Goal: Task Accomplishment & Management: Complete application form

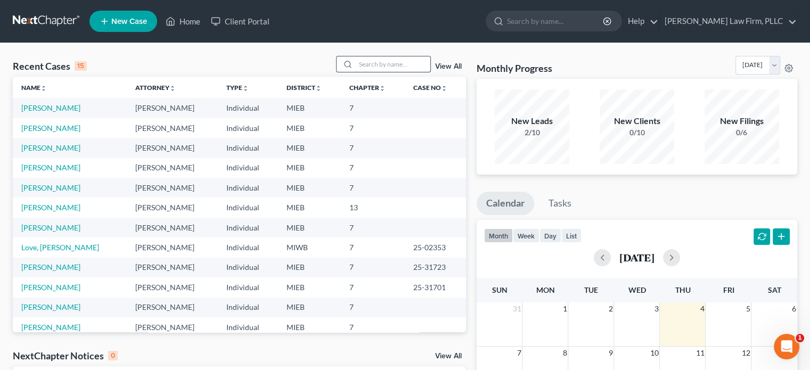
click at [373, 67] on input "search" at bounding box center [393, 63] width 75 height 15
type input "[PERSON_NAME]"
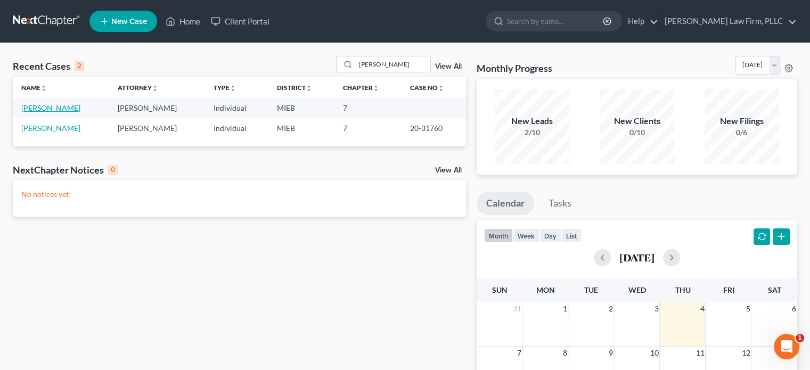
click at [56, 108] on link "[PERSON_NAME]" at bounding box center [50, 107] width 59 height 9
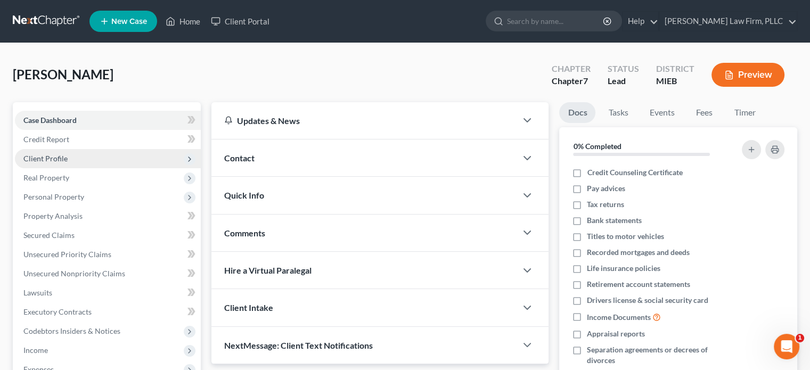
click at [55, 157] on span "Client Profile" at bounding box center [45, 158] width 44 height 9
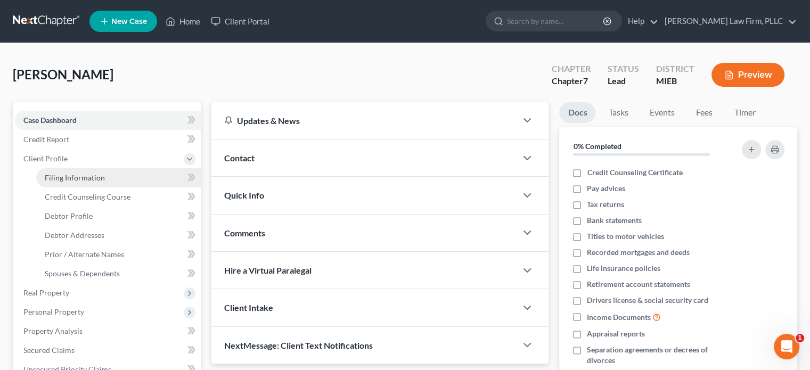
click at [56, 177] on span "Filing Information" at bounding box center [75, 177] width 60 height 9
select select "1"
select select "0"
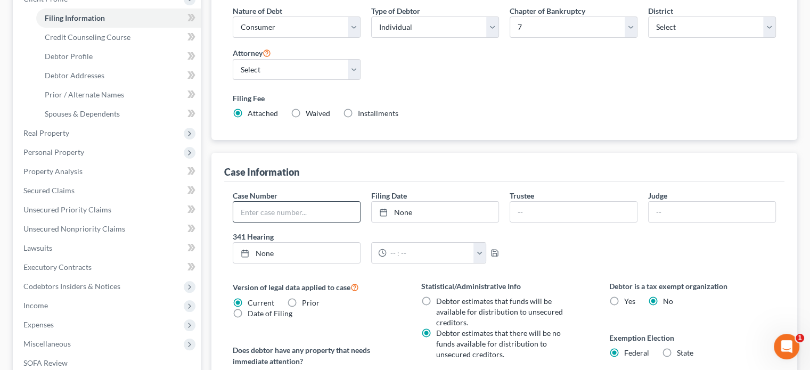
scroll to position [107, 0]
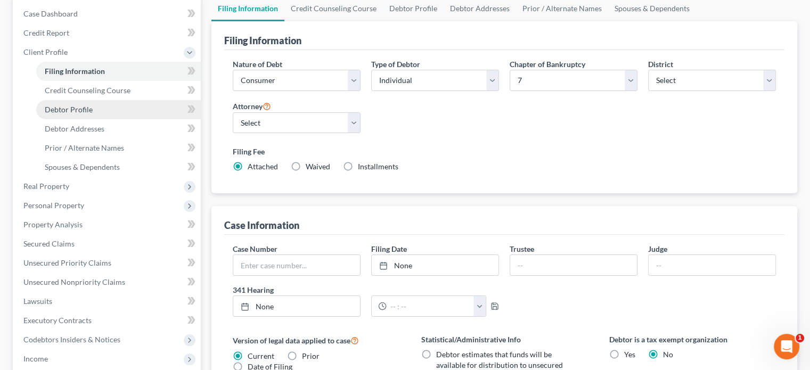
click at [100, 113] on link "Debtor Profile" at bounding box center [118, 109] width 165 height 19
select select "4"
select select "0"
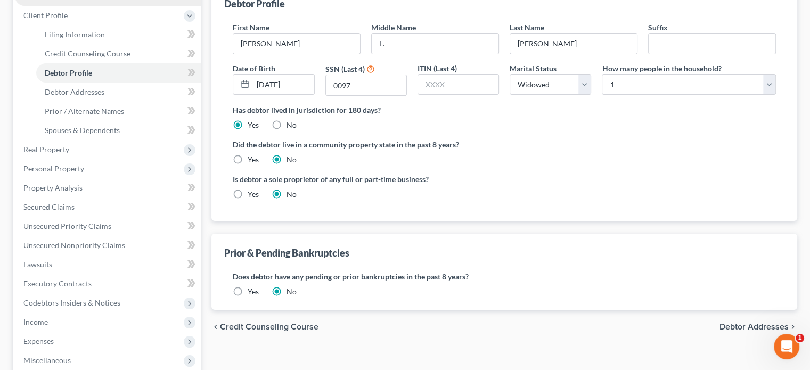
scroll to position [107, 0]
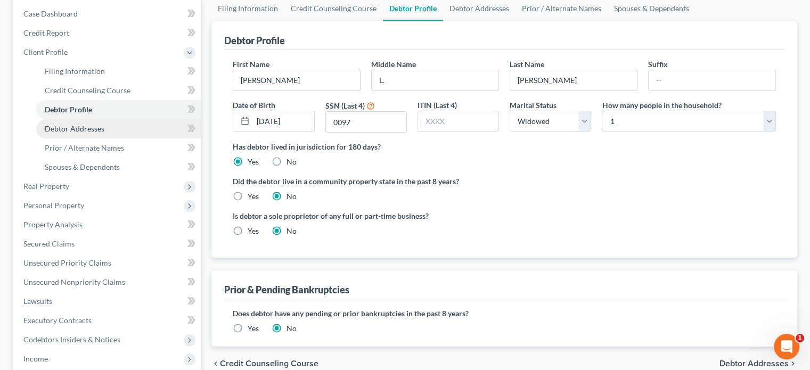
click at [105, 132] on link "Debtor Addresses" at bounding box center [118, 128] width 165 height 19
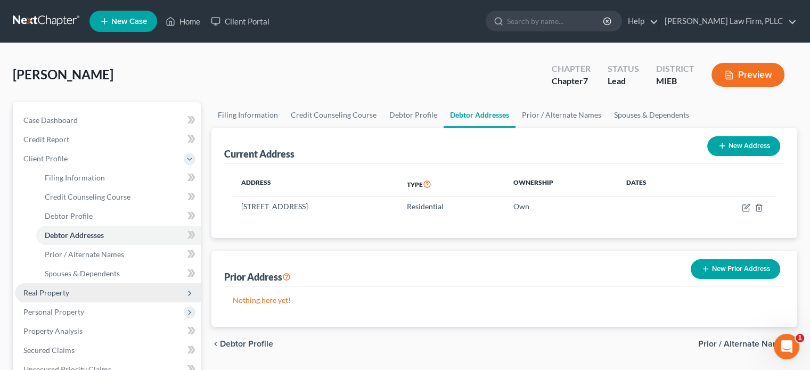
click at [125, 296] on span "Real Property" at bounding box center [108, 292] width 186 height 19
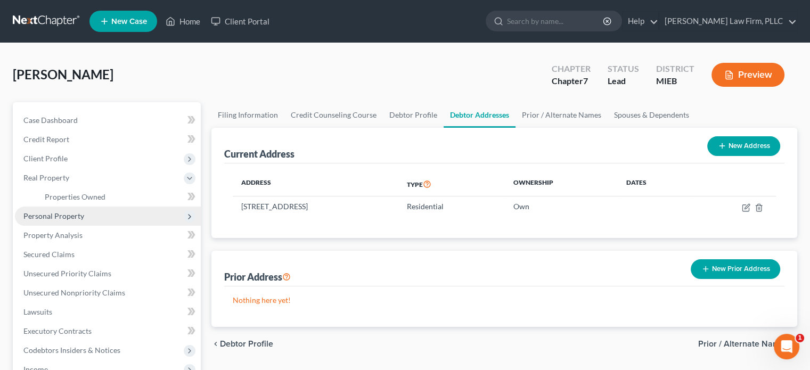
click at [94, 217] on span "Personal Property" at bounding box center [108, 216] width 186 height 19
click at [92, 219] on span "Vehicles Owned" at bounding box center [71, 215] width 53 height 9
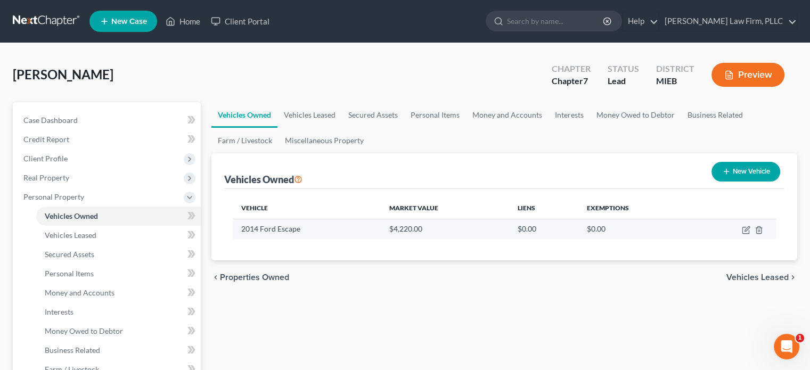
click at [751, 230] on td at bounding box center [734, 229] width 83 height 20
click at [745, 227] on icon "button" at bounding box center [745, 230] width 6 height 6
select select "0"
select select "12"
select select "2"
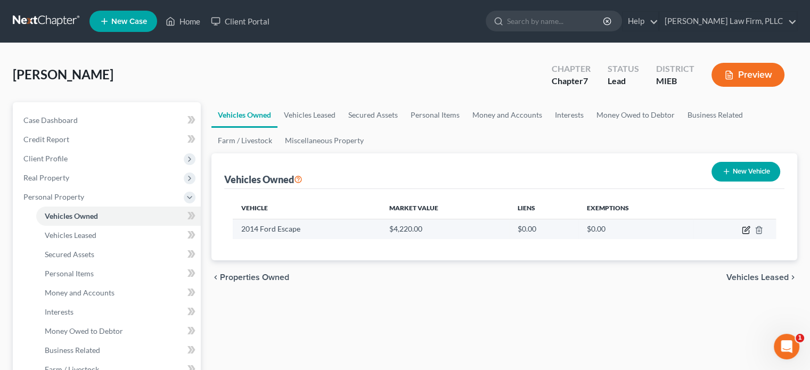
select select "0"
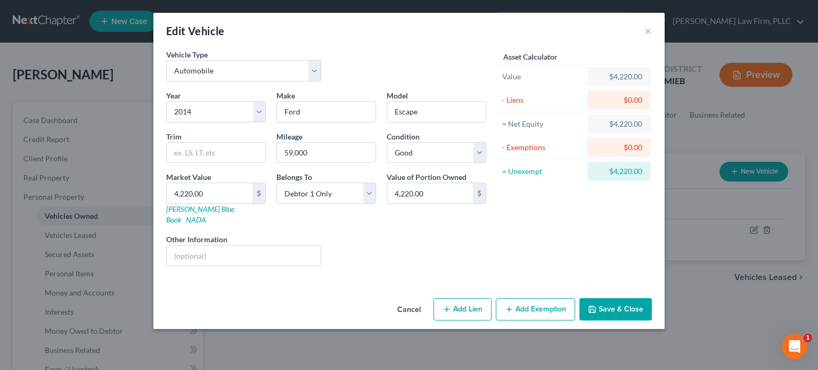
click at [523, 298] on button "Add Exemption" at bounding box center [535, 309] width 79 height 22
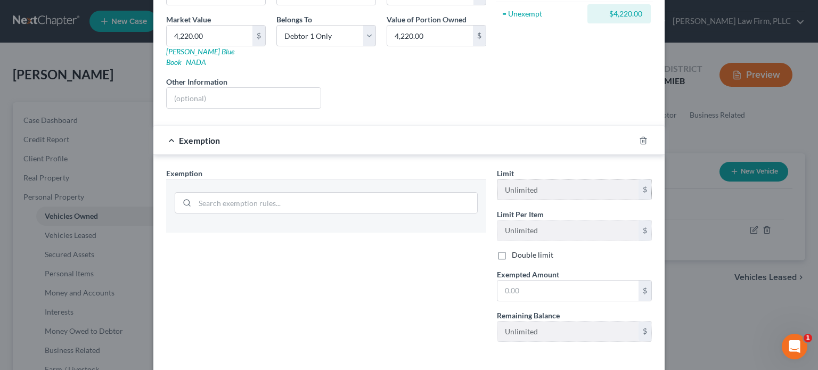
scroll to position [139, 0]
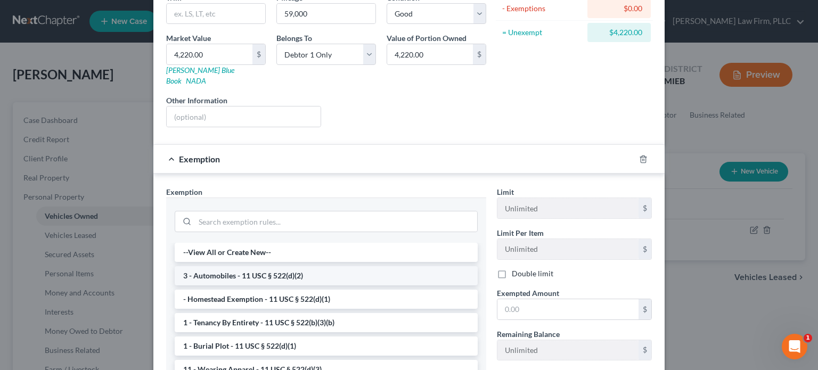
click at [364, 266] on li "3 - Automobiles - 11 USC § 522(d)(2)" at bounding box center [326, 275] width 303 height 19
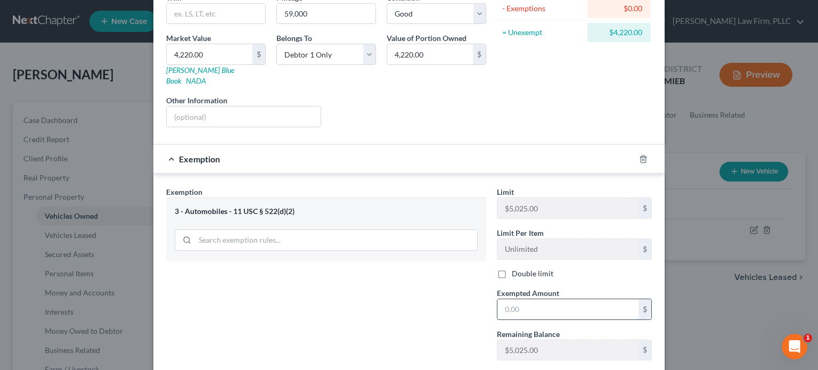
click at [525, 299] on input "text" at bounding box center [567, 309] width 141 height 20
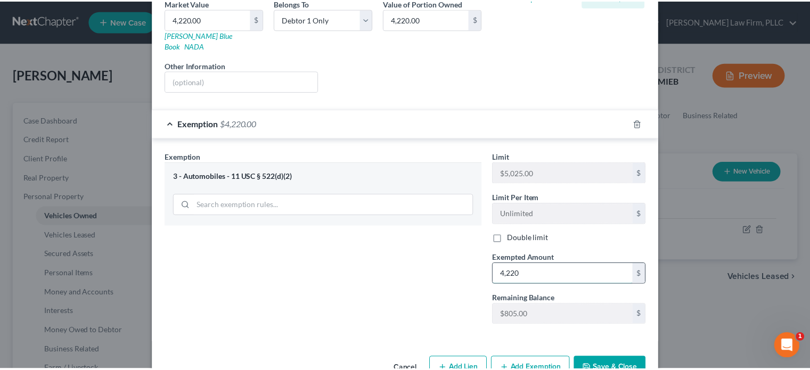
scroll to position [192, 0]
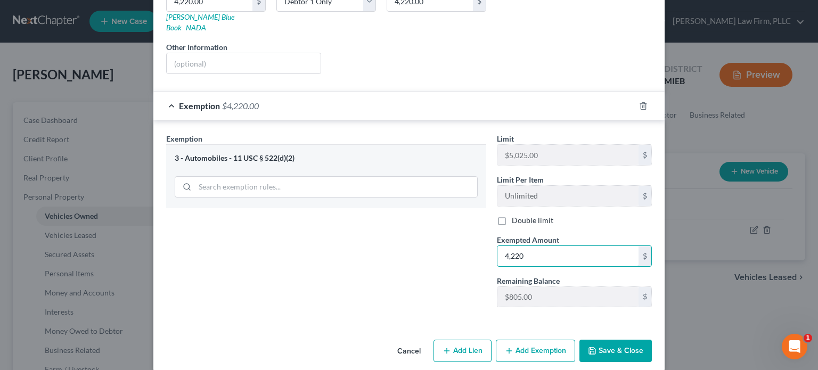
type input "4,220"
click at [636, 340] on button "Save & Close" at bounding box center [615, 351] width 72 height 22
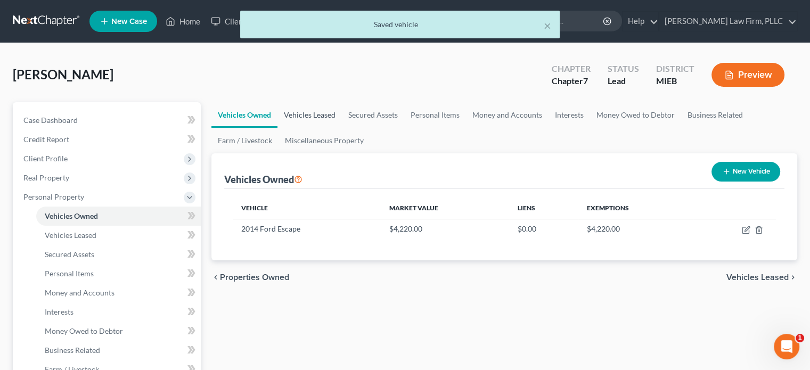
click at [317, 116] on link "Vehicles Leased" at bounding box center [309, 115] width 64 height 26
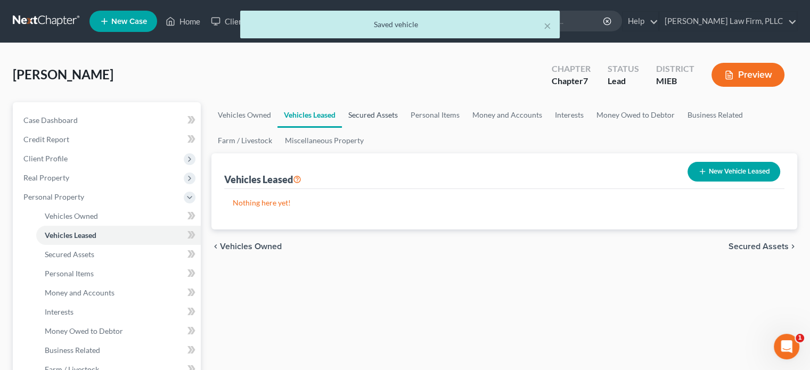
click at [359, 113] on link "Secured Assets" at bounding box center [373, 115] width 62 height 26
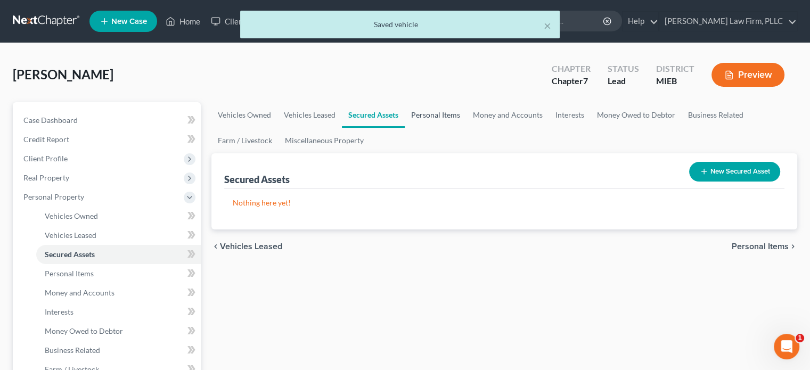
click at [423, 113] on link "Personal Items" at bounding box center [436, 115] width 62 height 26
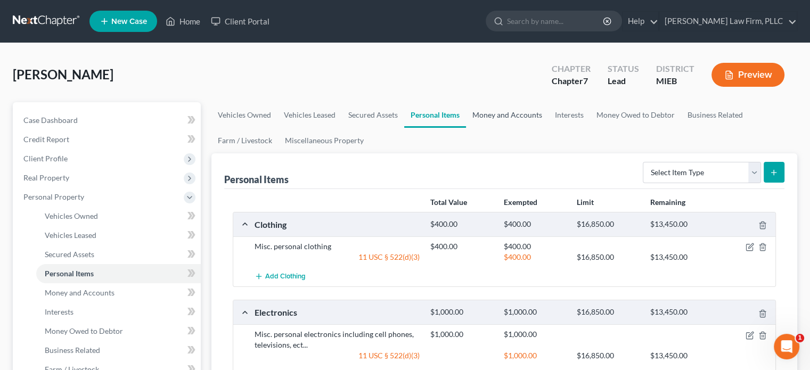
click at [513, 120] on link "Money and Accounts" at bounding box center [507, 115] width 83 height 26
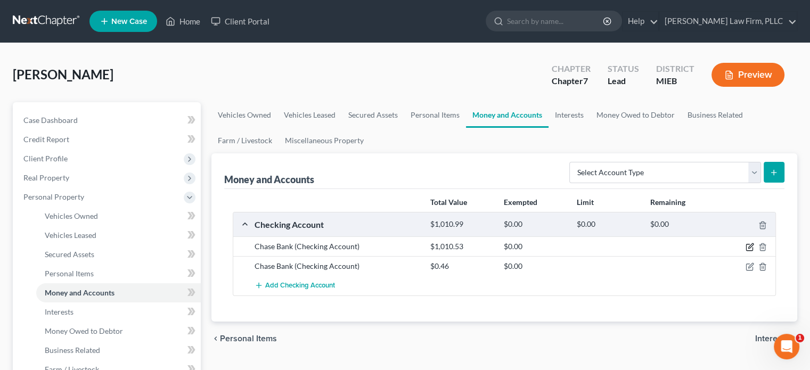
click at [748, 246] on icon "button" at bounding box center [750, 247] width 9 height 9
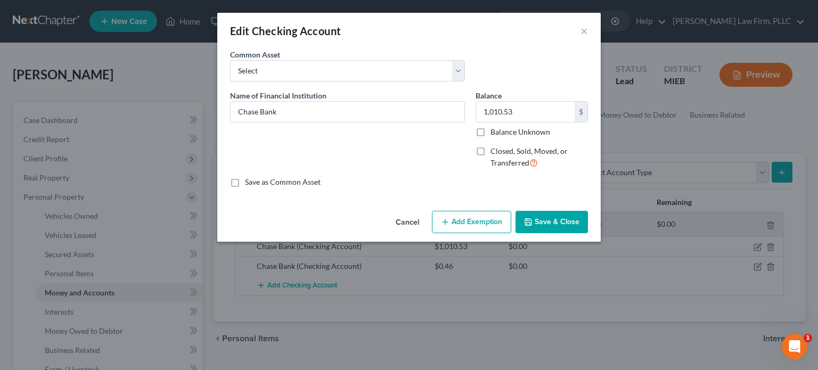
click at [457, 224] on button "Add Exemption" at bounding box center [471, 222] width 79 height 22
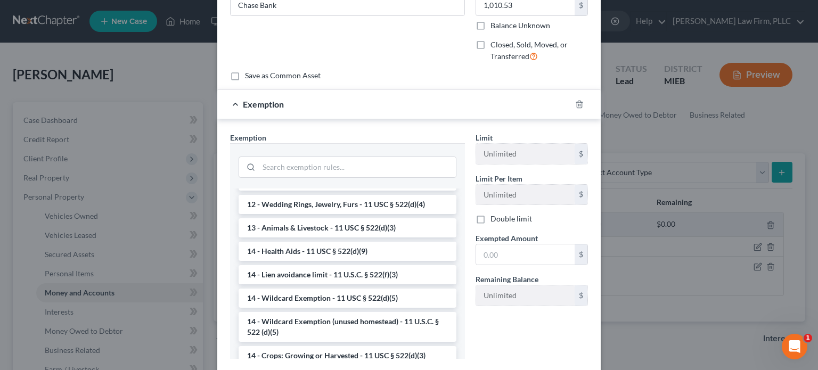
scroll to position [160, 0]
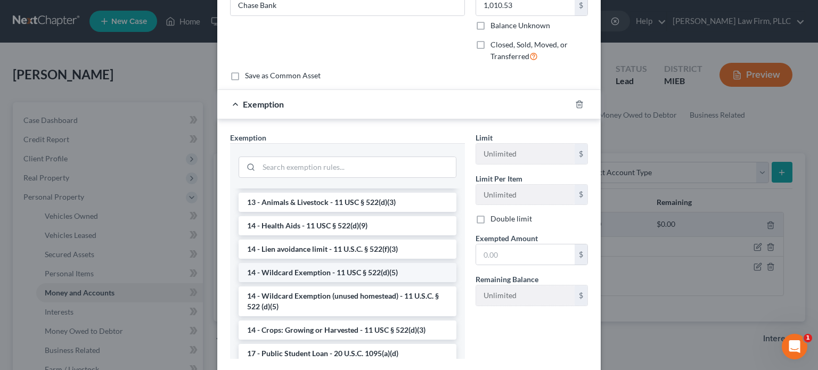
click at [390, 273] on li "14 - Wildcard Exemption - 11 USC § 522(d)(5)" at bounding box center [348, 272] width 218 height 19
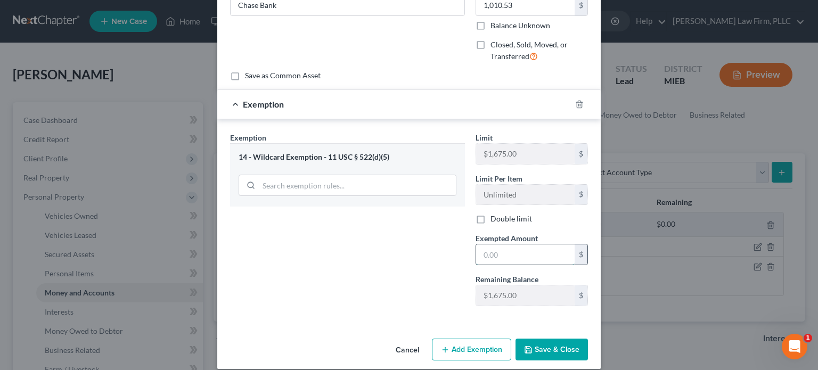
click at [498, 256] on input "text" at bounding box center [525, 254] width 99 height 20
type input "1,010.53"
click at [535, 349] on button "Save & Close" at bounding box center [552, 350] width 72 height 22
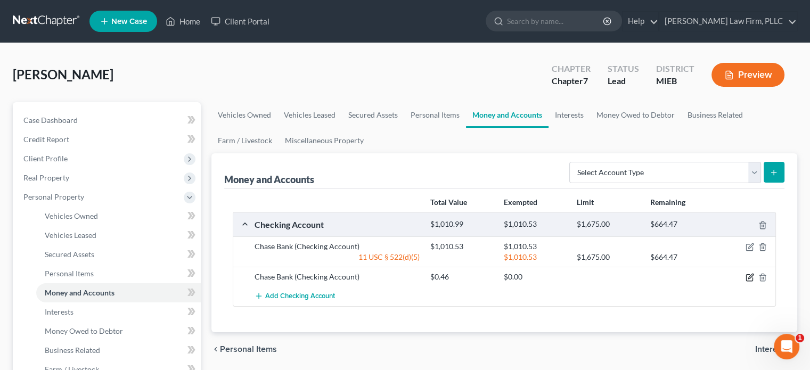
click at [750, 276] on icon "button" at bounding box center [750, 277] width 9 height 9
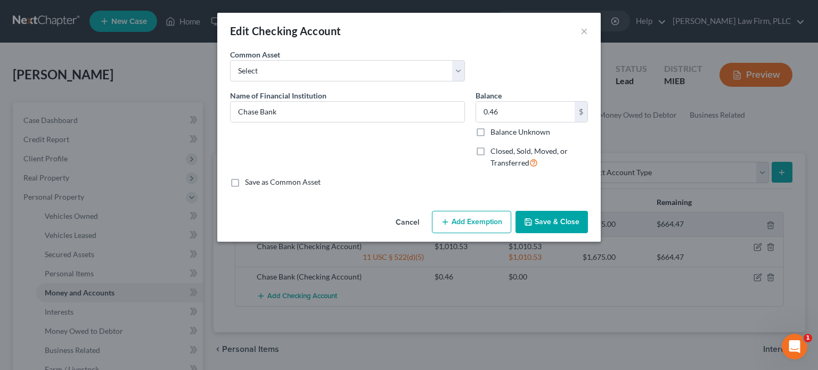
click at [466, 219] on button "Add Exemption" at bounding box center [471, 222] width 79 height 22
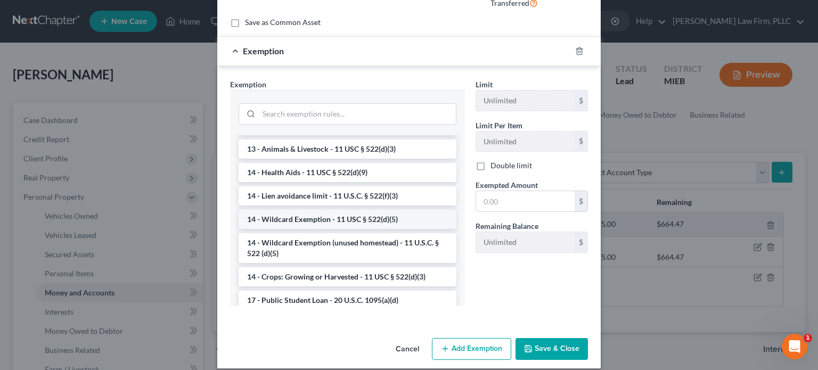
click at [392, 219] on li "14 - Wildcard Exemption - 11 USC § 522(d)(5)" at bounding box center [348, 219] width 218 height 19
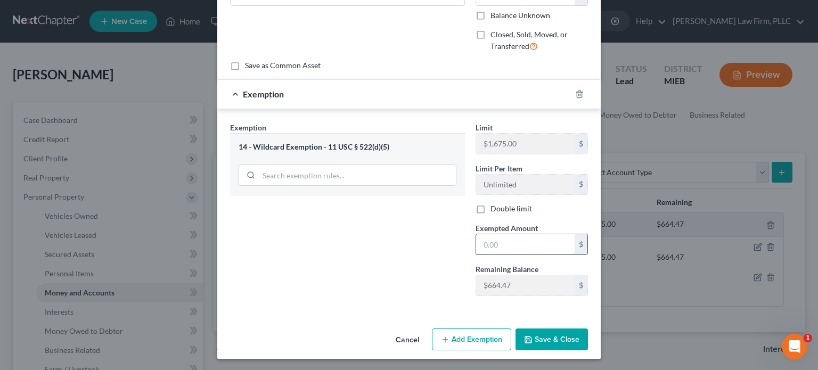
click at [508, 247] on input "text" at bounding box center [525, 244] width 99 height 20
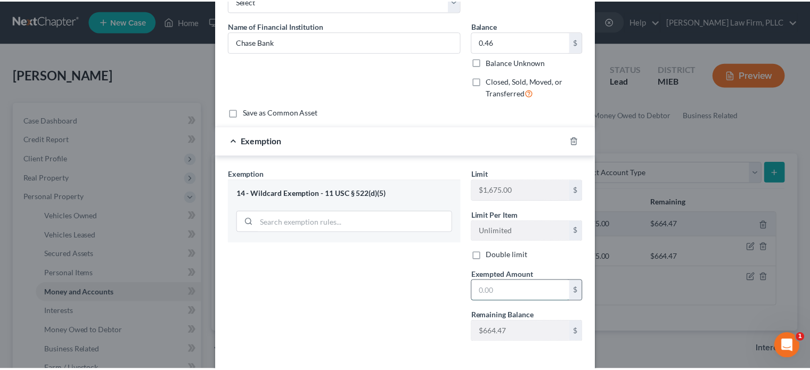
scroll to position [107, 0]
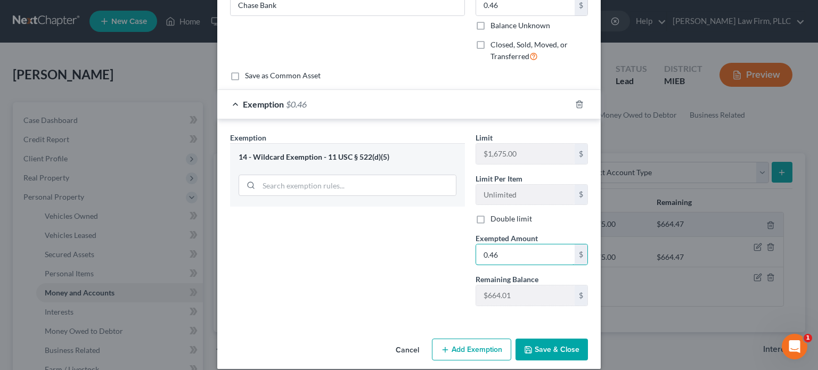
type input "0.46"
click at [544, 345] on button "Save & Close" at bounding box center [552, 350] width 72 height 22
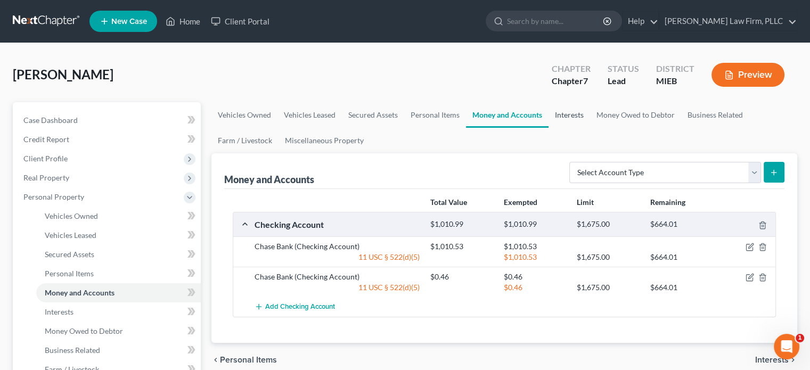
click at [578, 110] on link "Interests" at bounding box center [570, 115] width 42 height 26
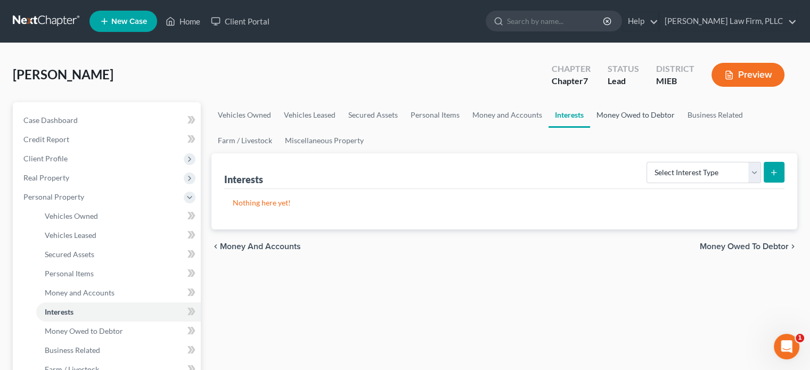
click at [614, 112] on link "Money Owed to Debtor" at bounding box center [635, 115] width 91 height 26
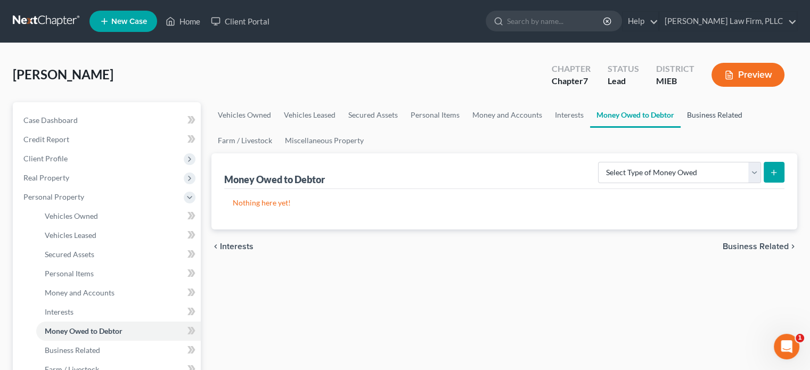
click at [698, 111] on link "Business Related" at bounding box center [715, 115] width 68 height 26
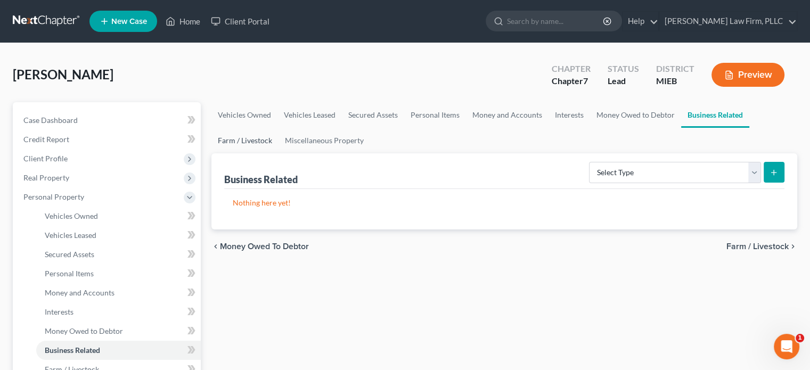
click at [267, 143] on link "Farm / Livestock" at bounding box center [244, 141] width 67 height 26
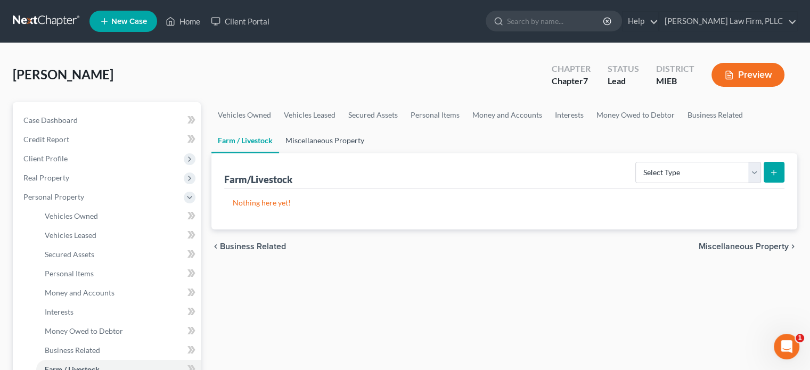
click at [317, 137] on link "Miscellaneous Property" at bounding box center [325, 141] width 92 height 26
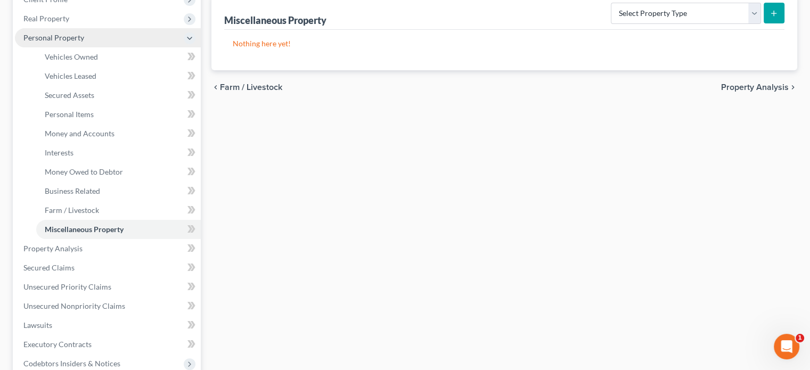
scroll to position [160, 0]
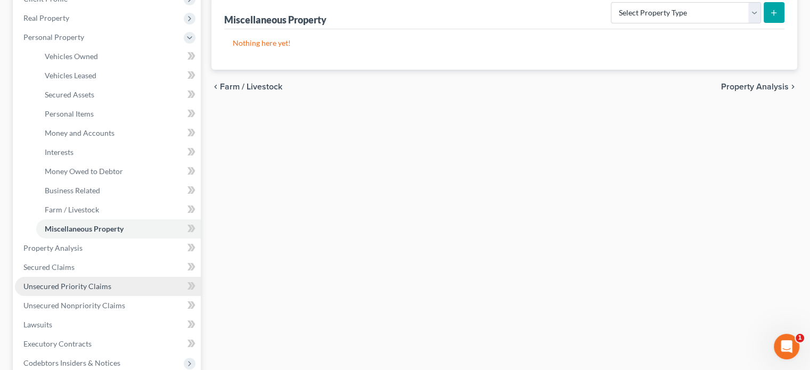
click at [102, 285] on span "Unsecured Priority Claims" at bounding box center [67, 286] width 88 height 9
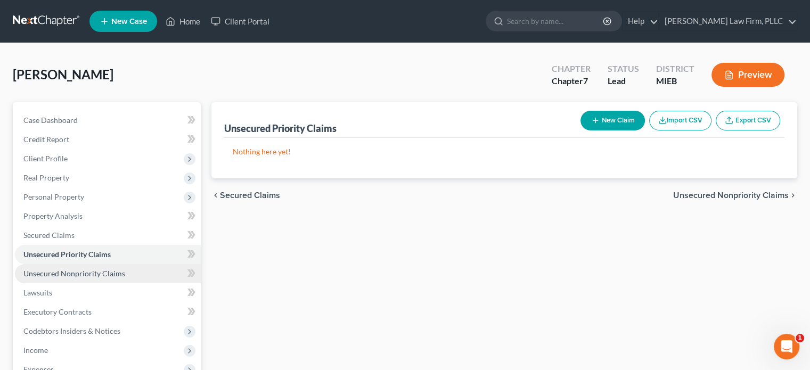
click at [109, 272] on span "Unsecured Nonpriority Claims" at bounding box center [74, 273] width 102 height 9
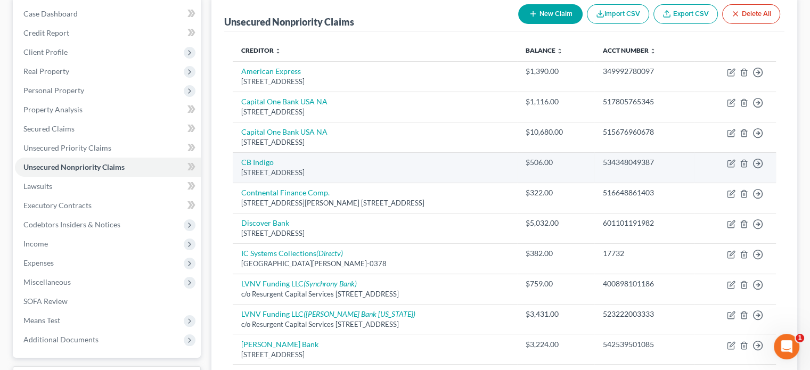
scroll to position [53, 0]
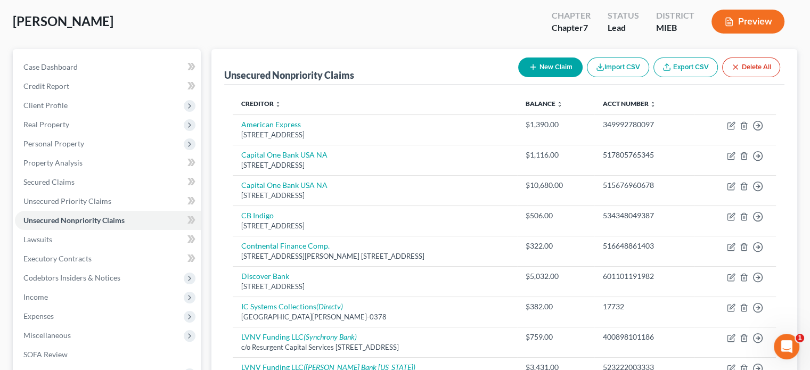
click at [541, 60] on button "New Claim" at bounding box center [550, 68] width 64 height 20
select select "0"
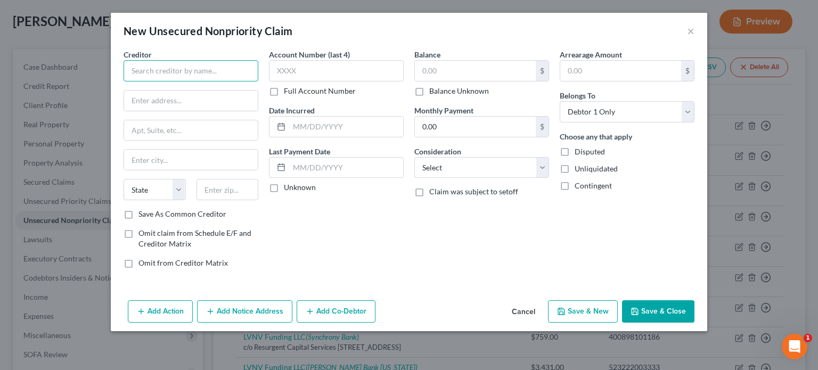
click at [254, 78] on input "text" at bounding box center [191, 70] width 135 height 21
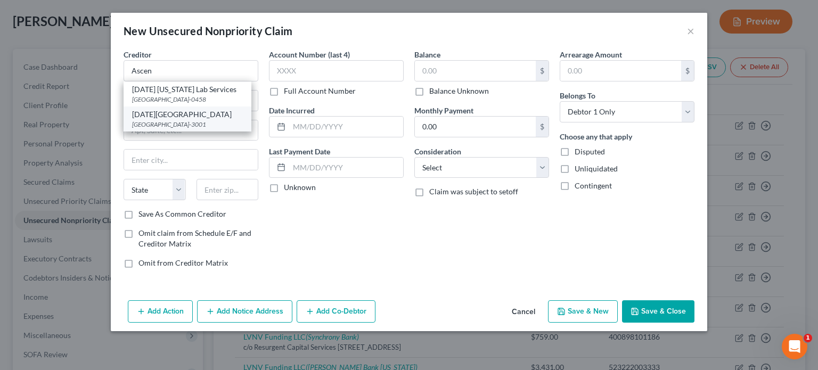
click at [204, 111] on div "[DATE][GEOGRAPHIC_DATA]" at bounding box center [187, 114] width 111 height 11
type input "[DATE][GEOGRAPHIC_DATA]"
type input "PO Box 773156"
type input "[GEOGRAPHIC_DATA]"
select select "14"
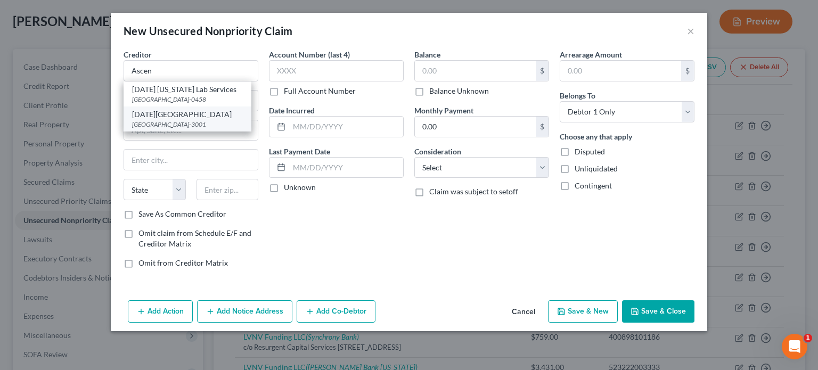
type input "60677-3001"
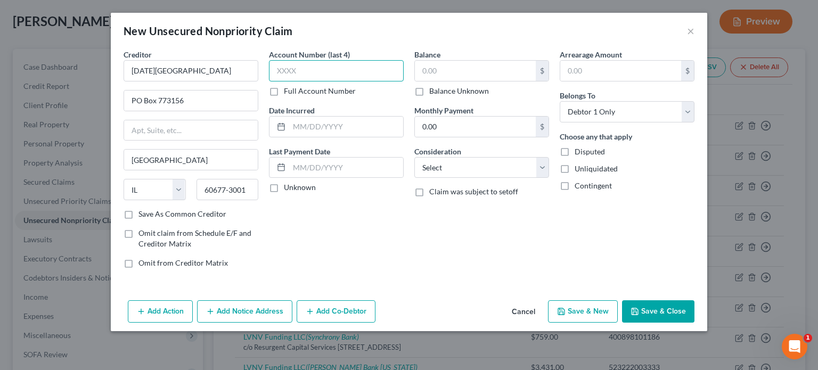
click at [306, 75] on input "text" at bounding box center [336, 70] width 135 height 21
click at [284, 91] on label "Full Account Number" at bounding box center [320, 91] width 72 height 11
click at [288, 91] on input "Full Account Number" at bounding box center [291, 89] width 7 height 7
click at [293, 70] on input "text" at bounding box center [336, 70] width 135 height 21
type input "00047513429"
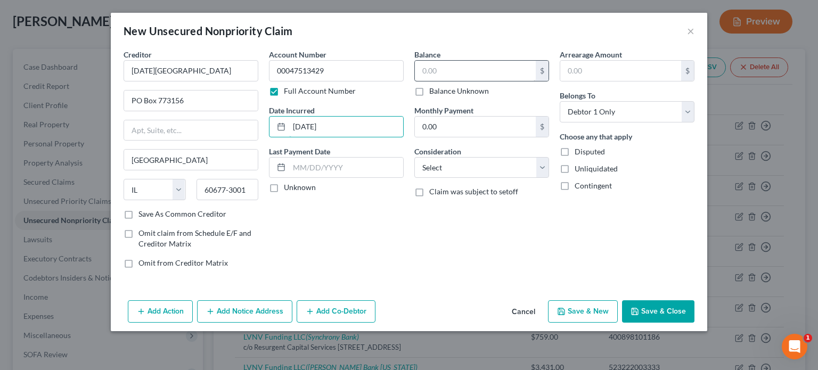
type input "[DATE]"
click at [453, 65] on input "text" at bounding box center [475, 71] width 121 height 20
type input "975"
click at [461, 165] on select "Select Cable / Satellite Services Collection Agency Credit Card Debt Debt Couns…" at bounding box center [481, 167] width 135 height 21
select select "9"
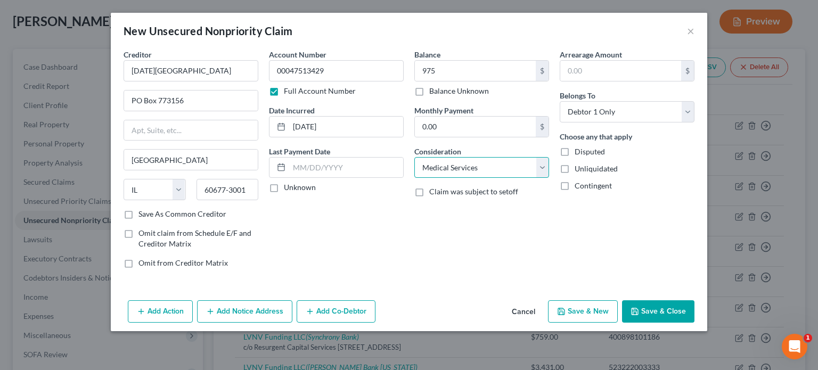
click at [414, 157] on select "Select Cable / Satellite Services Collection Agency Credit Card Debt Debt Couns…" at bounding box center [481, 167] width 135 height 21
click at [655, 309] on button "Save & Close" at bounding box center [658, 311] width 72 height 22
type input "975.00"
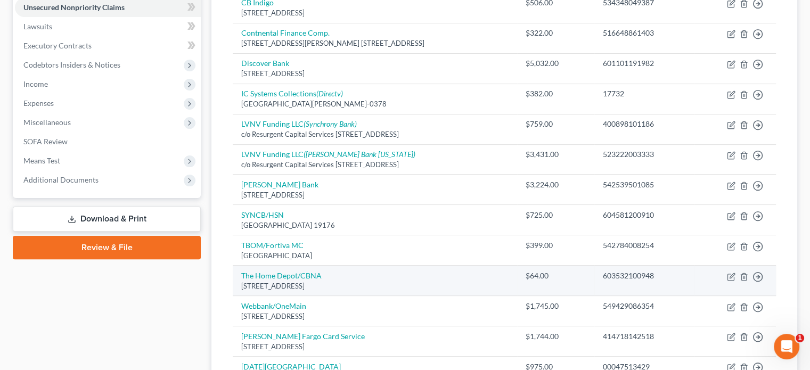
scroll to position [213, 0]
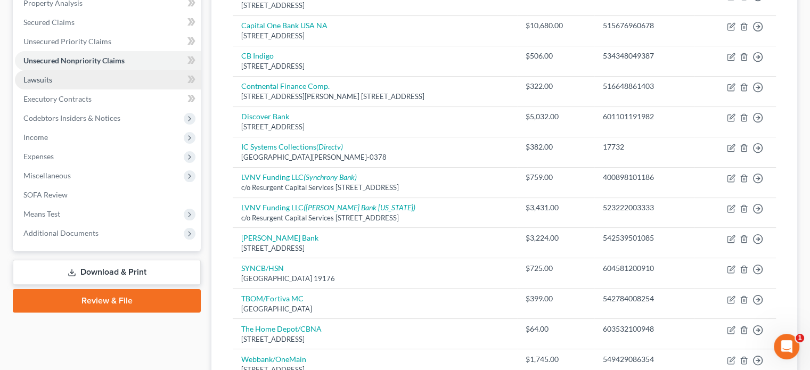
click at [101, 78] on link "Lawsuits" at bounding box center [108, 79] width 186 height 19
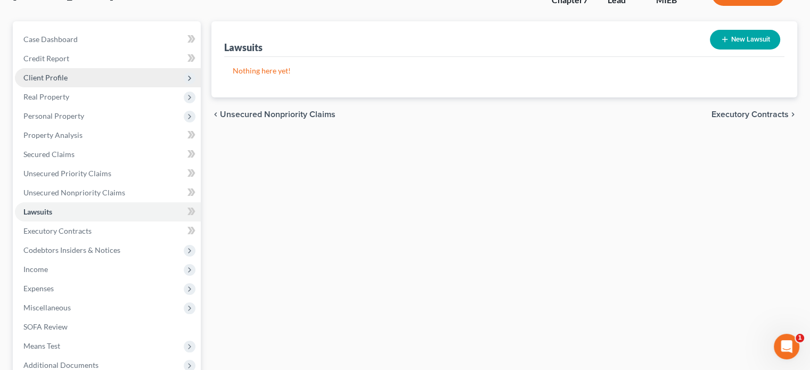
scroll to position [107, 0]
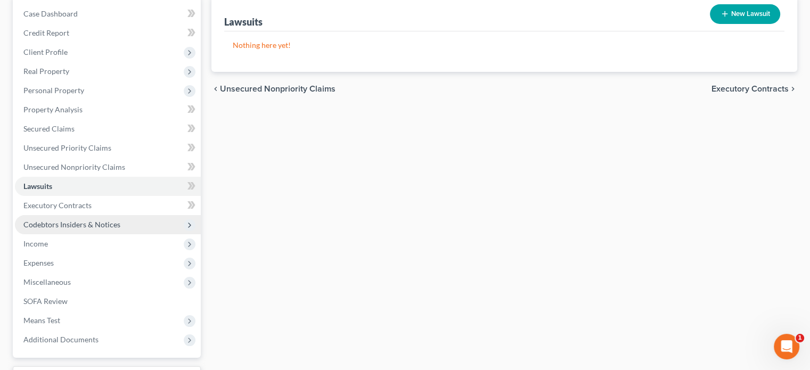
click at [100, 225] on span "Codebtors Insiders & Notices" at bounding box center [71, 224] width 97 height 9
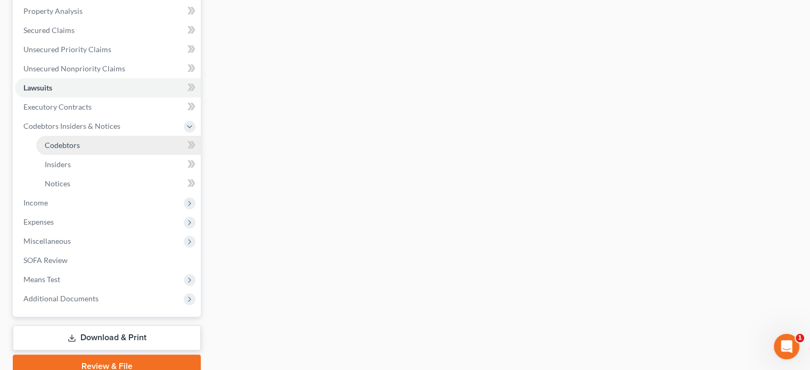
scroll to position [213, 0]
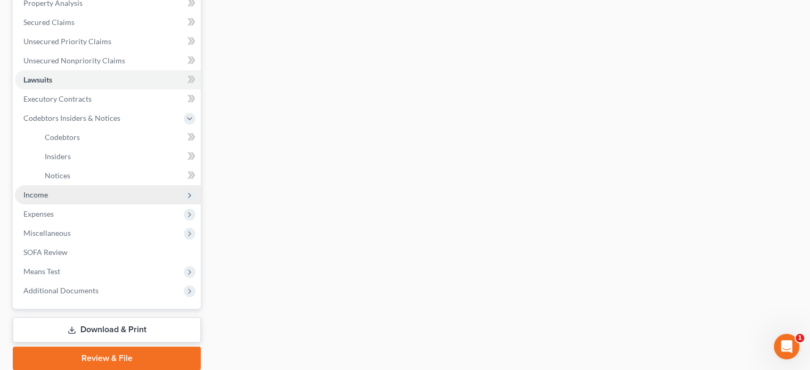
click at [99, 194] on span "Income" at bounding box center [108, 194] width 186 height 19
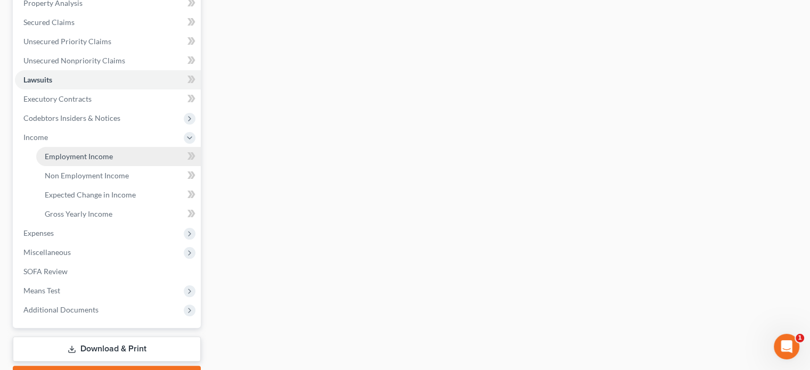
click at [97, 157] on span "Employment Income" at bounding box center [79, 156] width 68 height 9
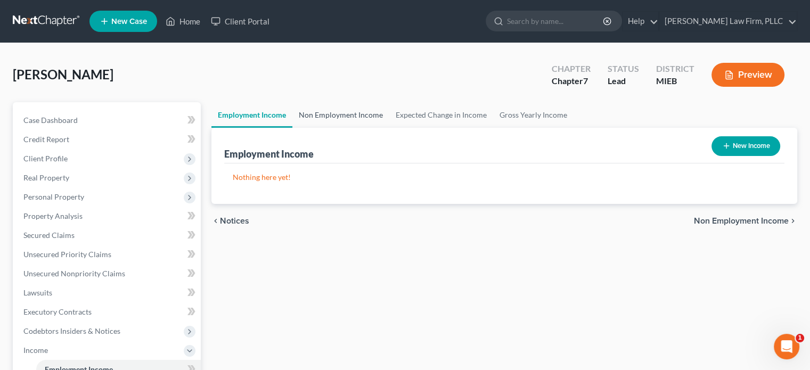
click at [341, 110] on link "Non Employment Income" at bounding box center [340, 115] width 97 height 26
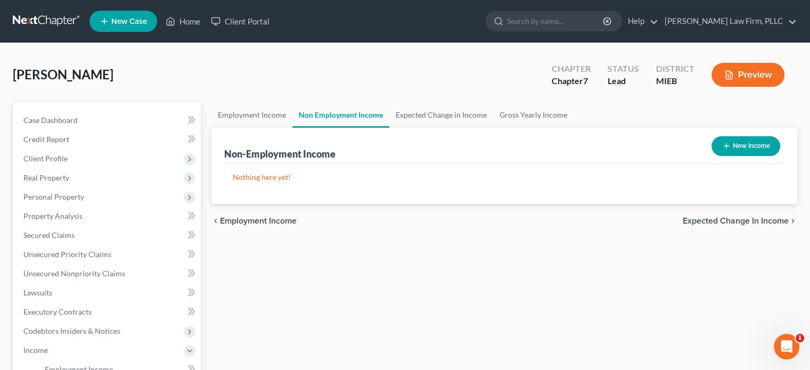
click at [749, 149] on button "New Income" at bounding box center [745, 146] width 69 height 20
select select "0"
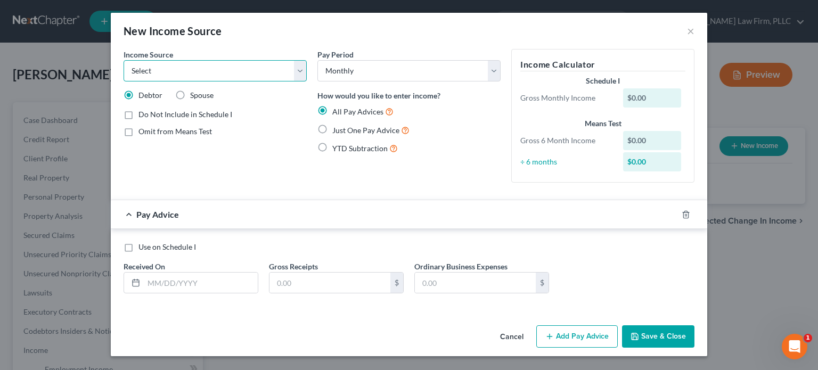
click at [245, 73] on select "Select Unemployment Disability (from employer) Pension Retirement Social Securi…" at bounding box center [215, 70] width 183 height 21
select select "2"
click at [124, 60] on select "Select Unemployment Disability (from employer) Pension Retirement Social Securi…" at bounding box center [215, 70] width 183 height 21
click at [332, 146] on label "YTD Subtraction" at bounding box center [365, 148] width 66 height 12
click at [337, 146] on input "YTD Subtraction" at bounding box center [340, 145] width 7 height 7
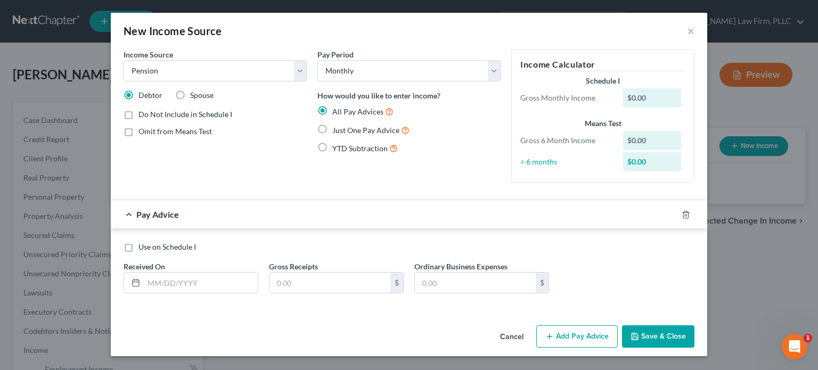
radio input "true"
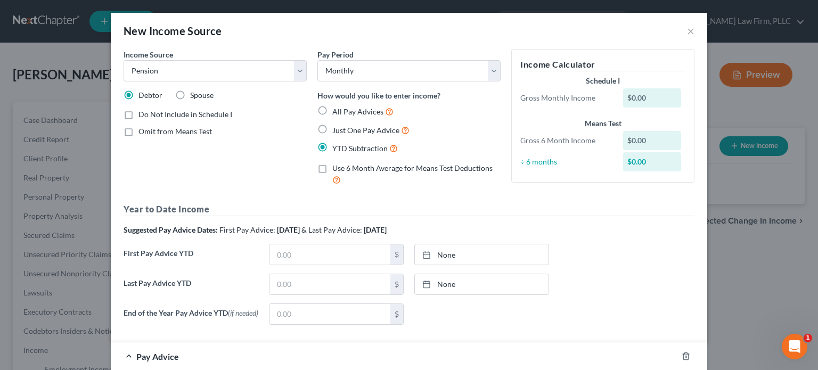
click at [332, 131] on label "Just One Pay Advice" at bounding box center [370, 130] width 77 height 12
click at [337, 131] on input "Just One Pay Advice" at bounding box center [340, 127] width 7 height 7
radio input "true"
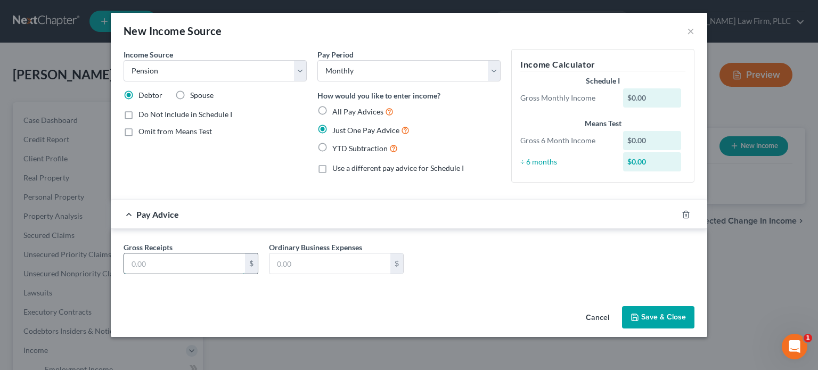
click at [230, 261] on input "text" at bounding box center [184, 263] width 121 height 20
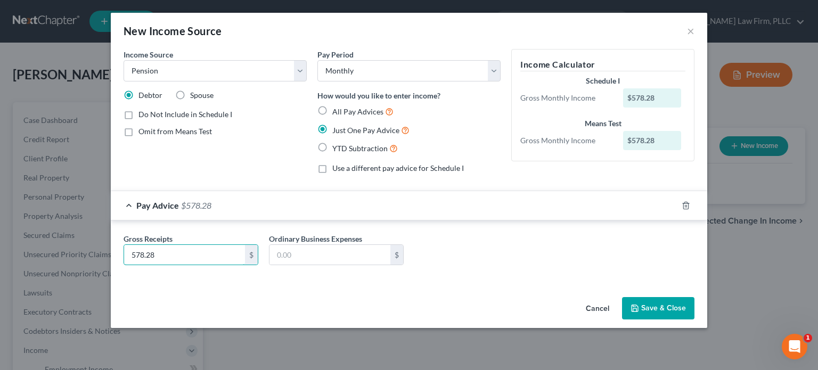
type input "578.28"
click at [673, 310] on button "Save & Close" at bounding box center [658, 308] width 72 height 22
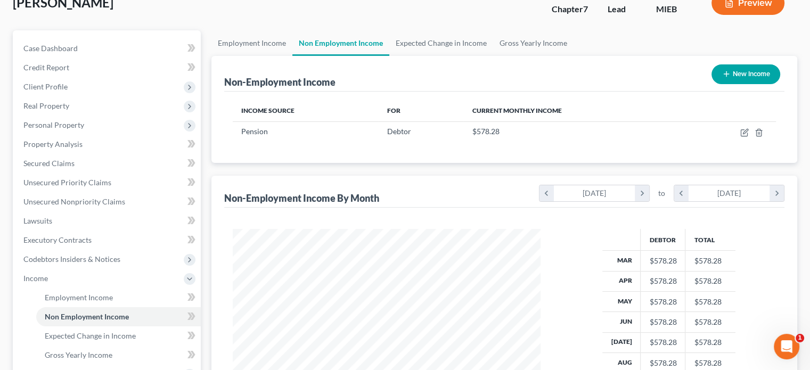
scroll to position [107, 0]
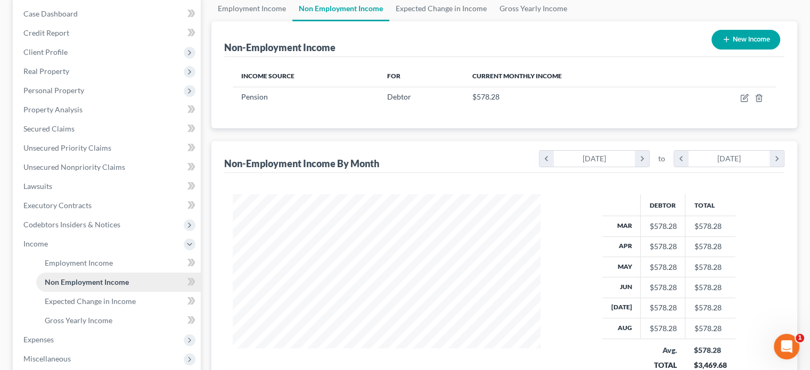
click at [169, 282] on link "Non Employment Income" at bounding box center [118, 282] width 165 height 19
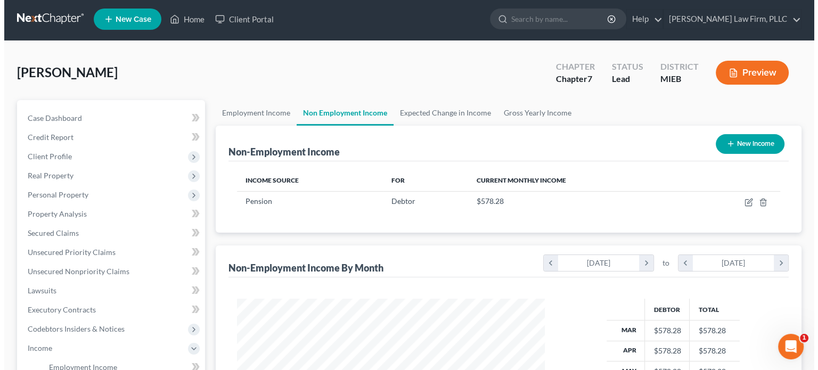
scroll to position [0, 0]
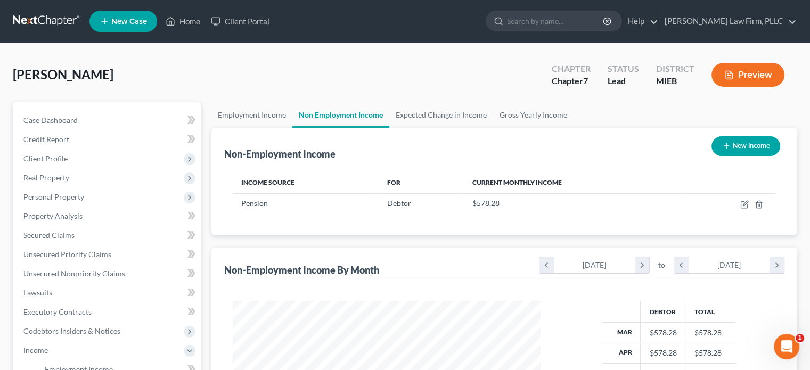
click at [745, 141] on button "New Income" at bounding box center [745, 146] width 69 height 20
select select "0"
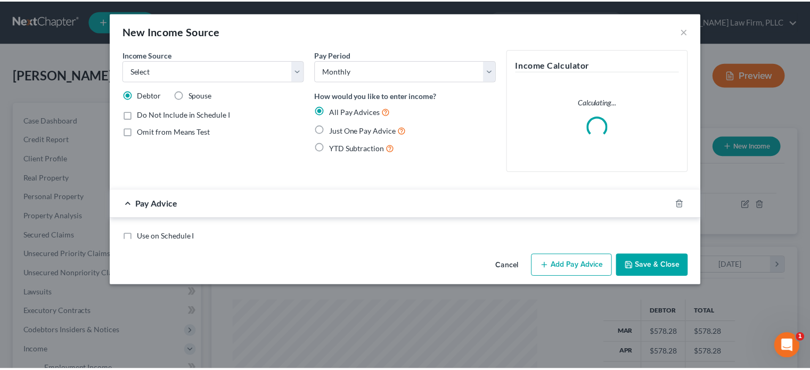
scroll to position [190, 332]
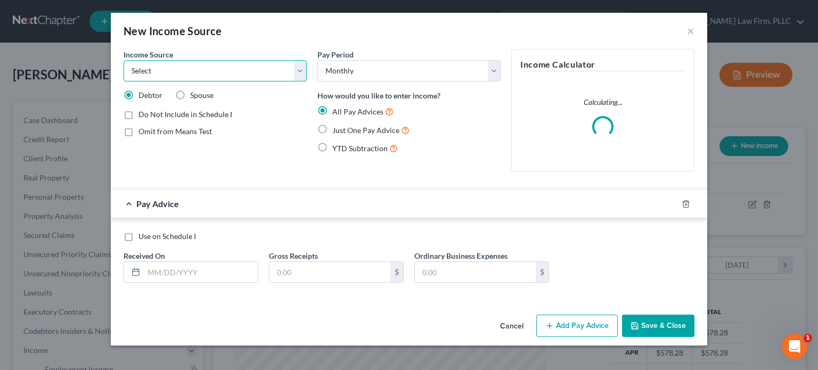
click at [244, 72] on select "Select Unemployment Disability (from employer) Pension Retirement Social Securi…" at bounding box center [215, 70] width 183 height 21
select select "4"
click at [124, 60] on select "Select Unemployment Disability (from employer) Pension Retirement Social Securi…" at bounding box center [215, 70] width 183 height 21
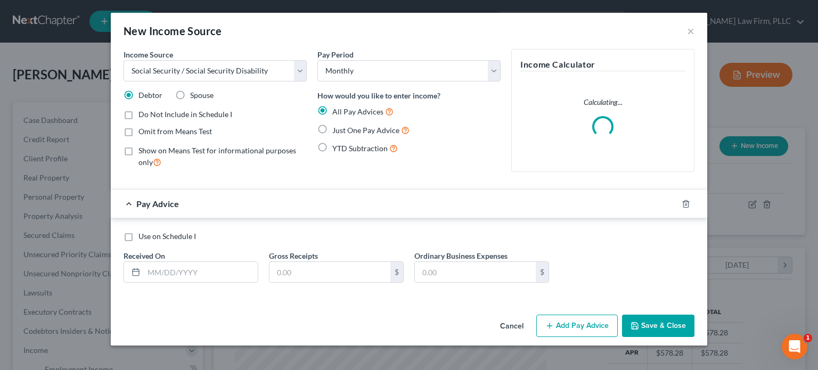
click at [138, 129] on label "Omit from Means Test" at bounding box center [174, 131] width 73 height 11
click at [143, 129] on input "Omit from Means Test" at bounding box center [146, 129] width 7 height 7
checkbox input "true"
click at [332, 128] on label "Just One Pay Advice" at bounding box center [370, 130] width 77 height 12
click at [337, 128] on input "Just One Pay Advice" at bounding box center [340, 127] width 7 height 7
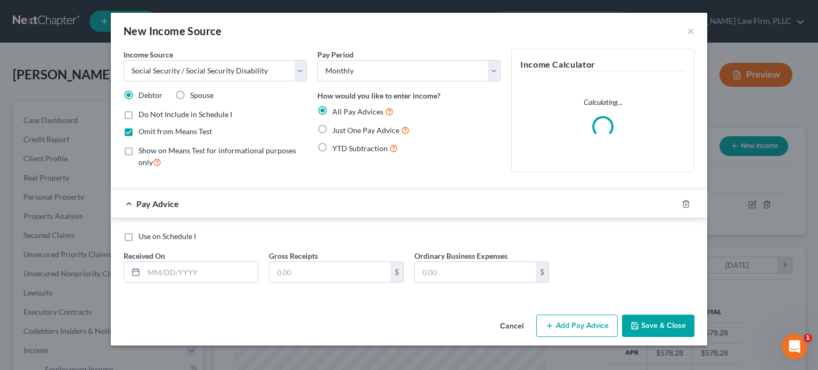
radio input "true"
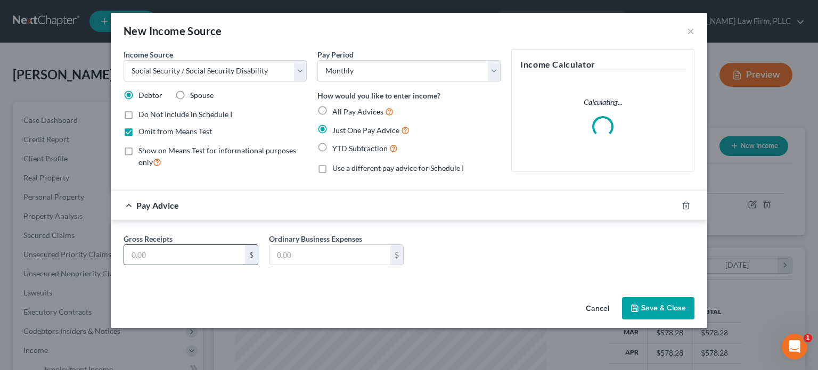
click at [217, 250] on input "text" at bounding box center [184, 255] width 121 height 20
type input "2,291"
click at [667, 302] on button "Save & Close" at bounding box center [658, 308] width 72 height 22
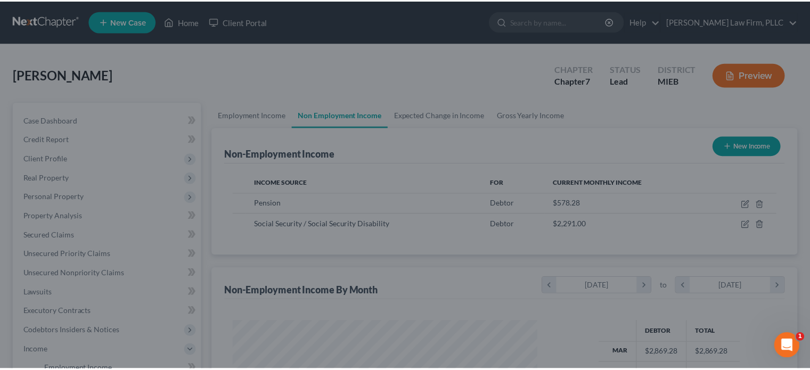
scroll to position [532361, 532222]
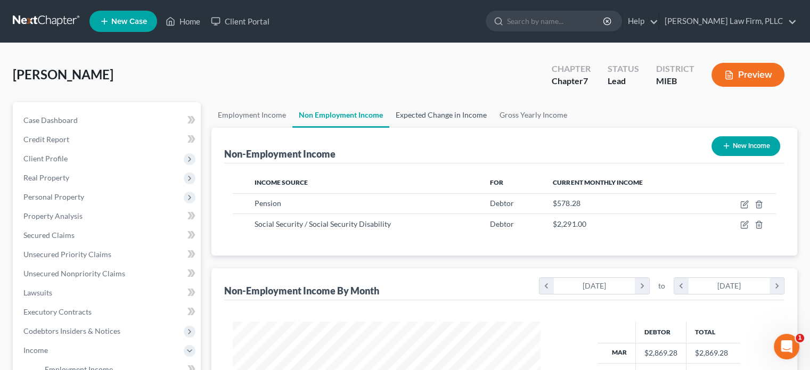
click at [424, 111] on link "Expected Change in Income" at bounding box center [441, 115] width 104 height 26
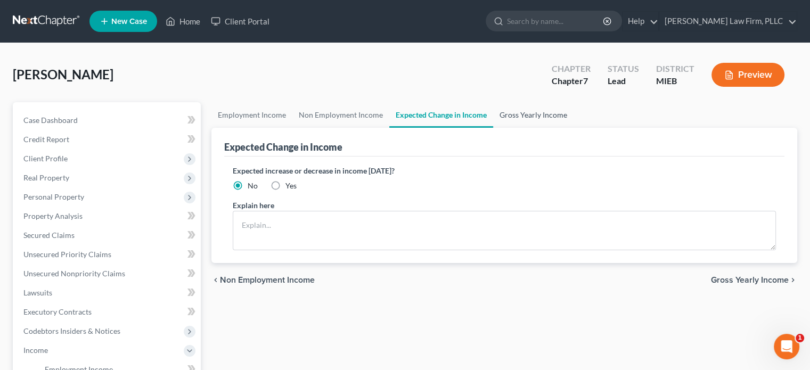
click at [527, 112] on link "Gross Yearly Income" at bounding box center [533, 115] width 80 height 26
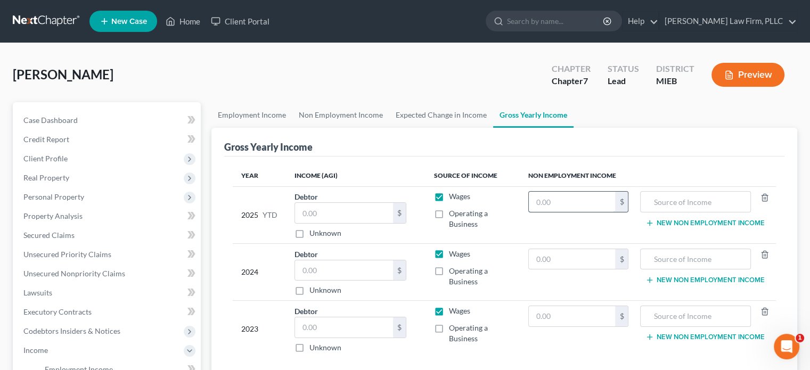
click at [550, 200] on input "text" at bounding box center [572, 202] width 87 height 20
type input "5,204"
type input "Pension"
click at [695, 220] on button "New Non Employment Income" at bounding box center [704, 223] width 119 height 9
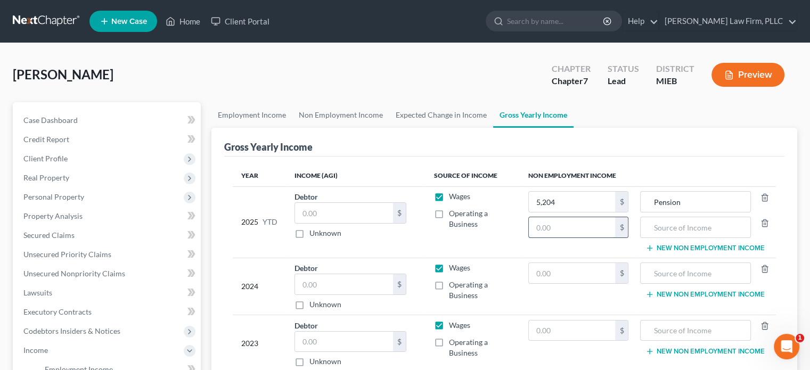
click at [587, 230] on input "text" at bounding box center [572, 227] width 87 height 20
type input "20,619"
click at [668, 225] on input "text" at bounding box center [695, 227] width 99 height 20
type input "Social Security"
click at [565, 274] on input "text" at bounding box center [572, 273] width 87 height 20
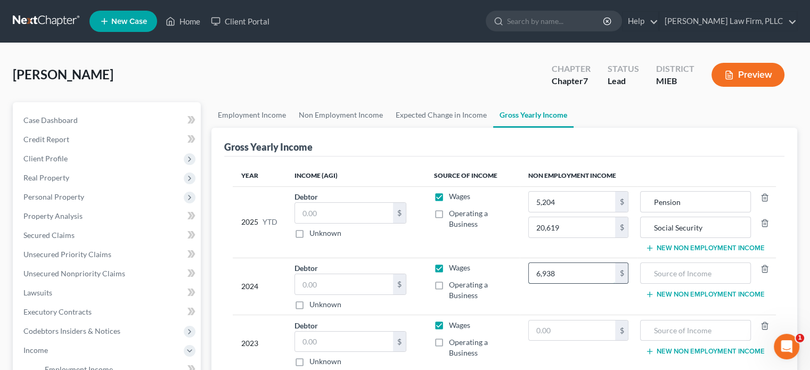
type input "6,938"
type input "Pension"
click at [671, 292] on button "New Non Employment Income" at bounding box center [704, 294] width 119 height 9
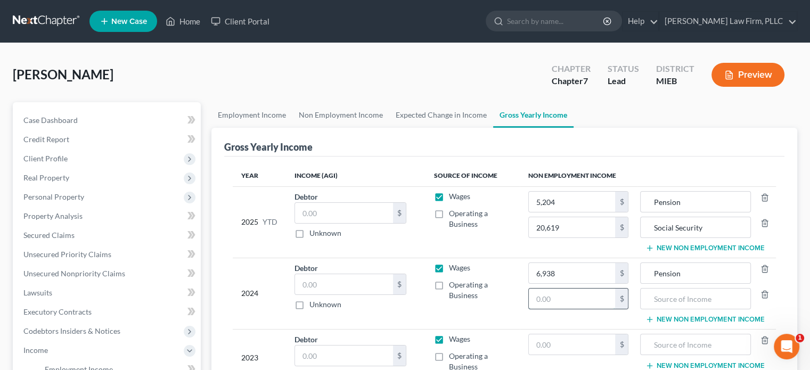
click at [579, 296] on input "text" at bounding box center [572, 299] width 87 height 20
type input "27,492"
click at [680, 298] on input "text" at bounding box center [695, 299] width 99 height 20
type input "s"
type input "Social Security"
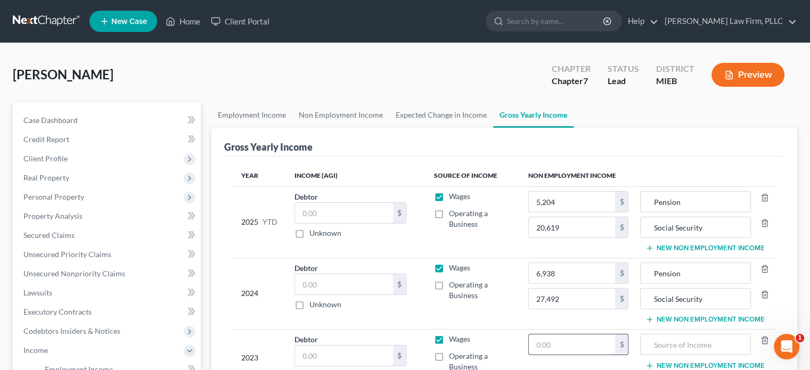
drag, startPoint x: 590, startPoint y: 355, endPoint x: 592, endPoint y: 345, distance: 9.8
click at [590, 349] on td "$" at bounding box center [579, 357] width 118 height 57
type input "6,938"
type input "Pension"
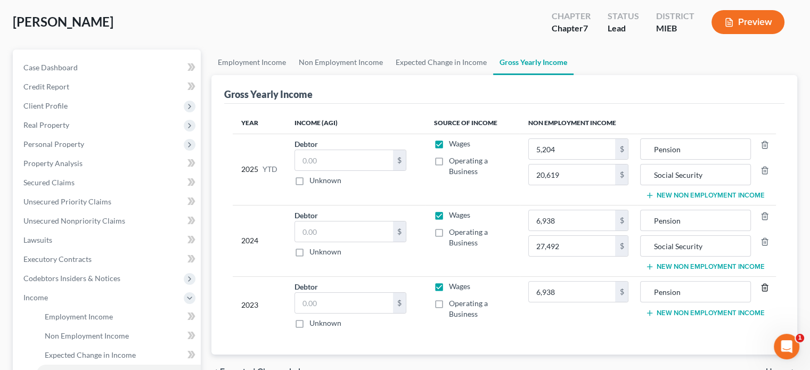
scroll to position [53, 0]
click at [702, 308] on button "New Non Employment Income" at bounding box center [704, 312] width 119 height 9
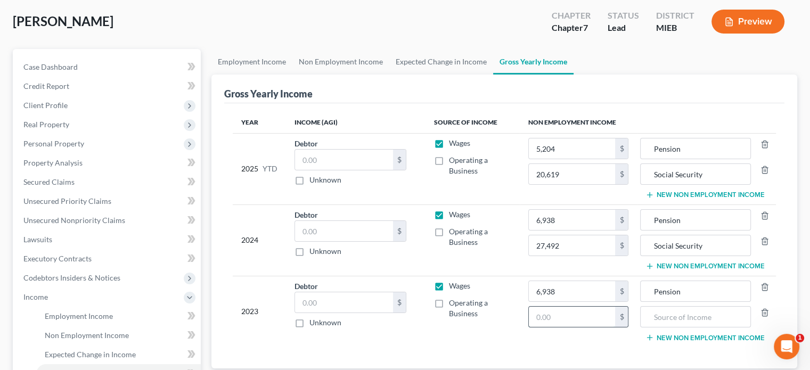
click at [549, 317] on input "text" at bounding box center [572, 317] width 87 height 20
type input "27,492"
click at [676, 314] on input "text" at bounding box center [695, 317] width 99 height 20
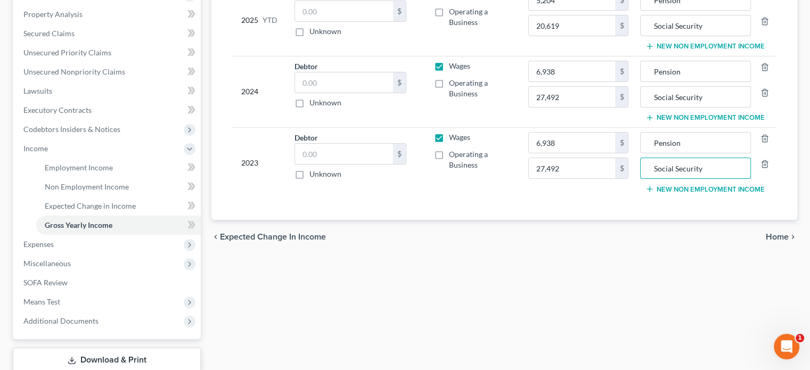
scroll to position [213, 0]
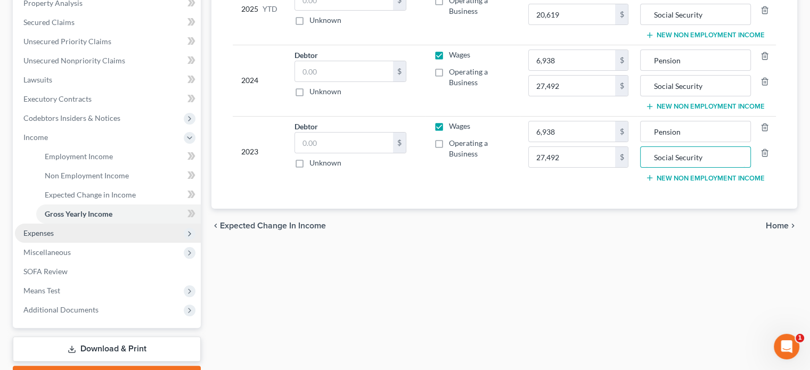
type input "Social Security"
click at [60, 232] on span "Expenses" at bounding box center [108, 233] width 186 height 19
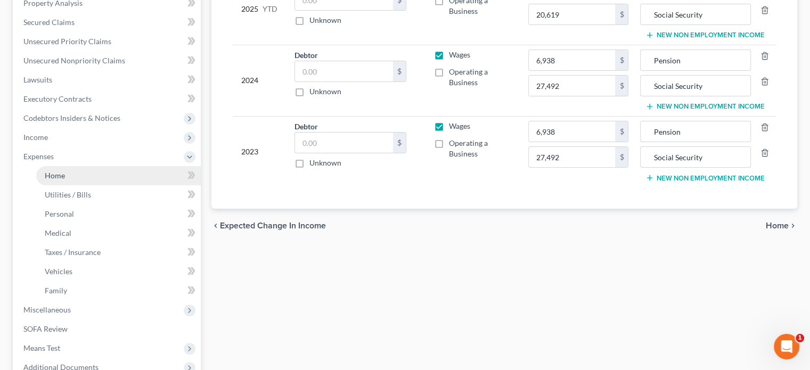
click at [62, 173] on span "Home" at bounding box center [55, 175] width 20 height 9
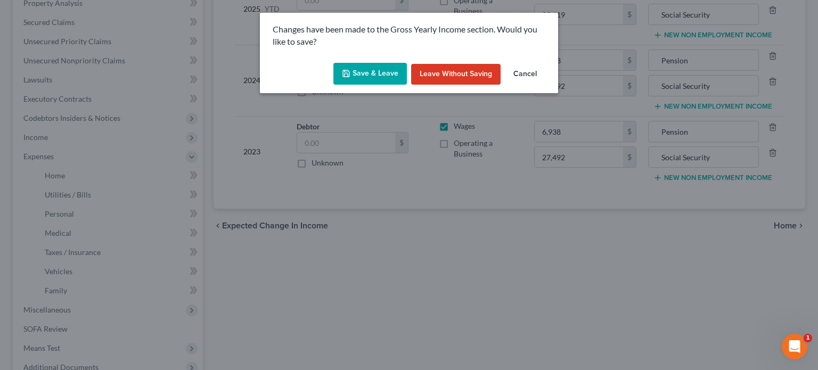
click at [359, 76] on button "Save & Leave" at bounding box center [369, 74] width 73 height 22
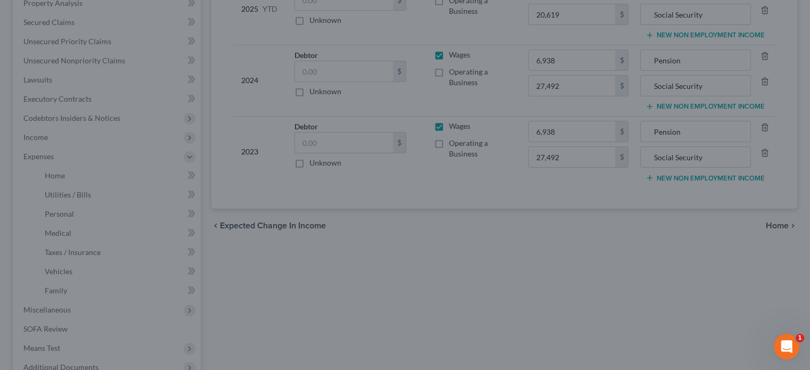
type input "27,492.00"
type input "Social Security"
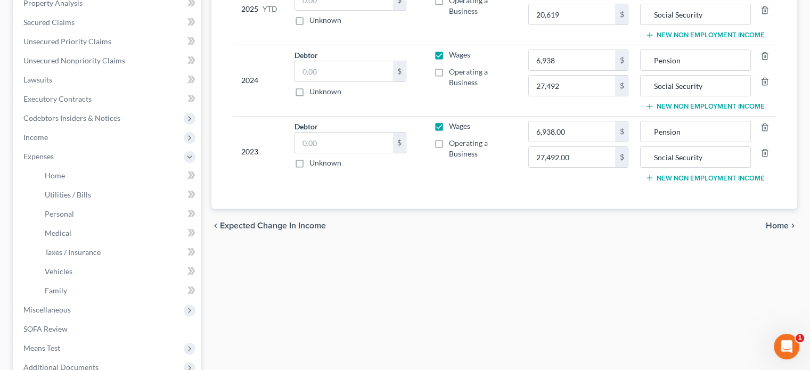
type input "20,619.00"
type input "Social Security"
type input "27,492.00"
type input "Social Security"
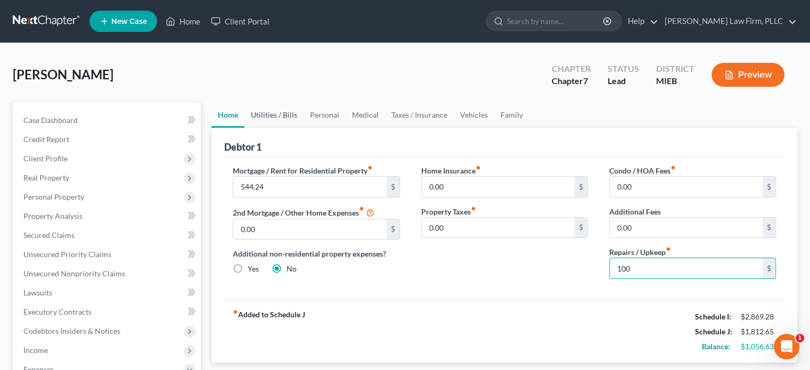
type input "100"
click at [279, 110] on link "Utilities / Bills" at bounding box center [273, 115] width 59 height 26
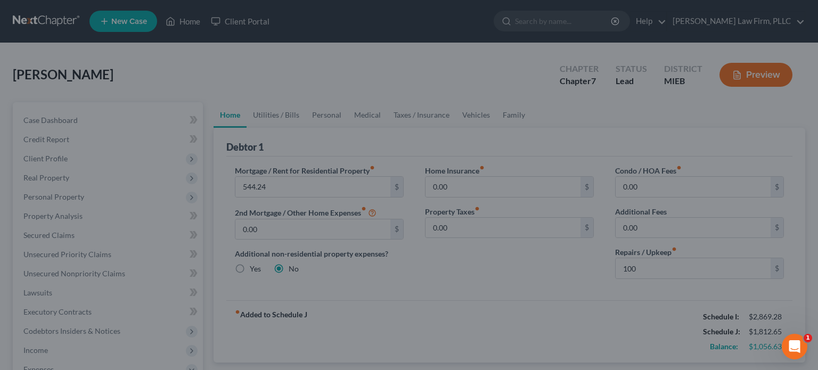
click at [358, 183] on div at bounding box center [409, 185] width 818 height 370
click at [801, 345] on div "Open Intercom Messenger" at bounding box center [792, 345] width 35 height 35
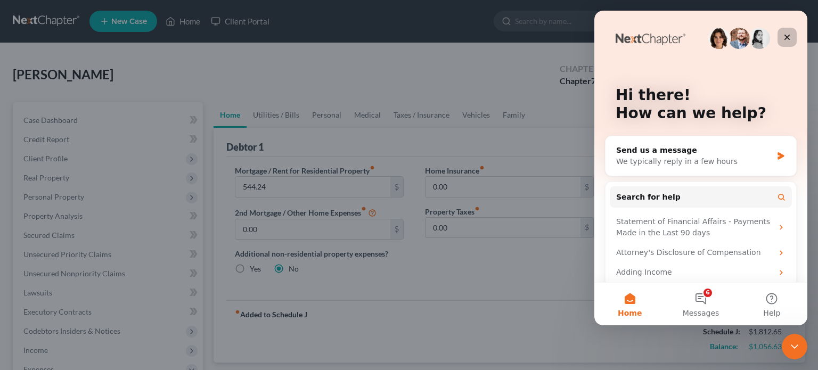
click at [784, 37] on icon "Close" at bounding box center [787, 37] width 9 height 9
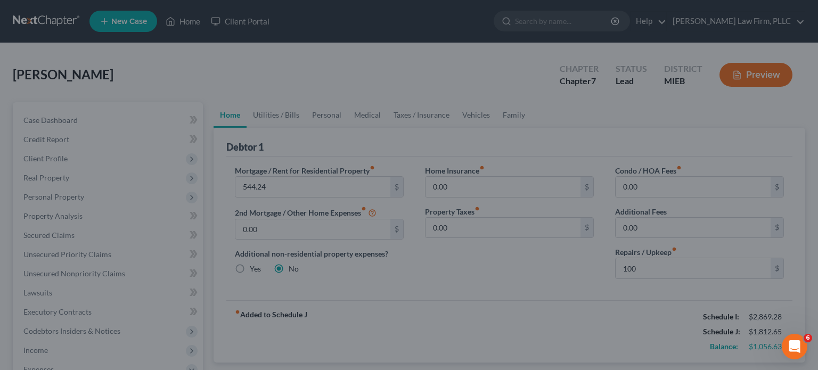
click at [470, 113] on div at bounding box center [409, 185] width 818 height 370
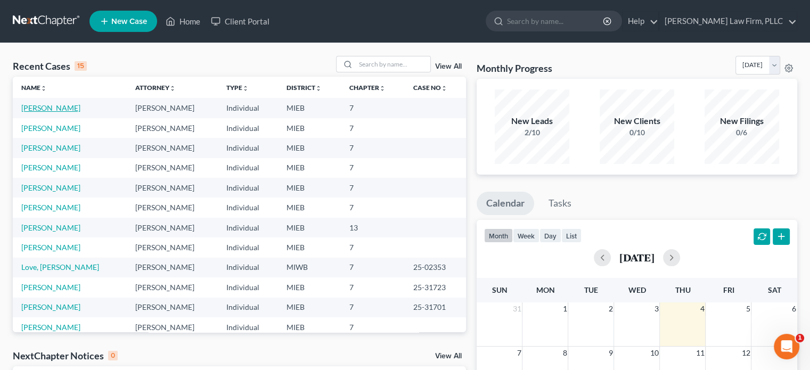
click at [69, 109] on link "[PERSON_NAME]" at bounding box center [50, 107] width 59 height 9
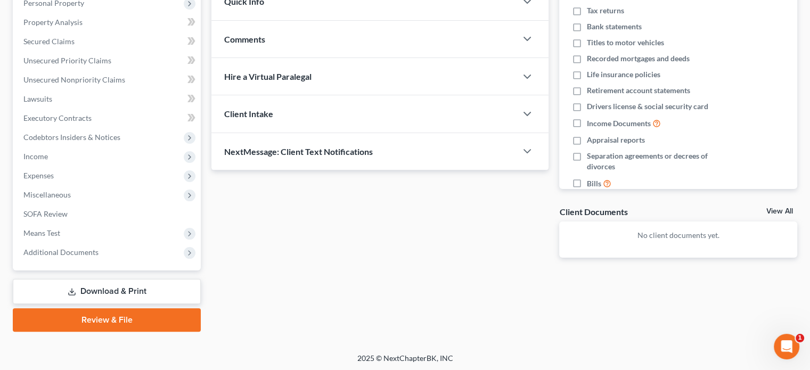
scroll to position [195, 0]
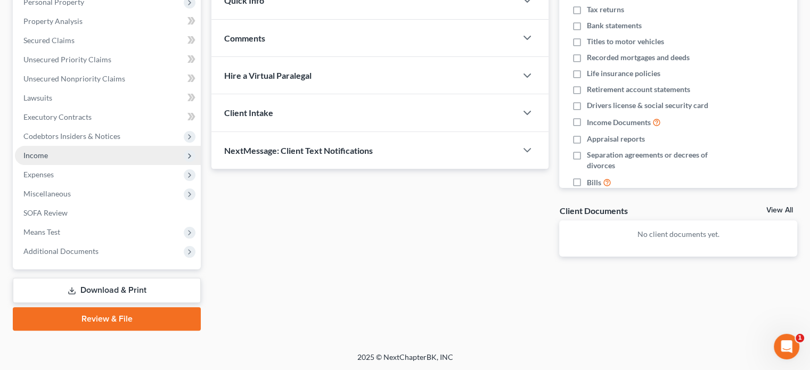
click at [71, 157] on span "Income" at bounding box center [108, 155] width 186 height 19
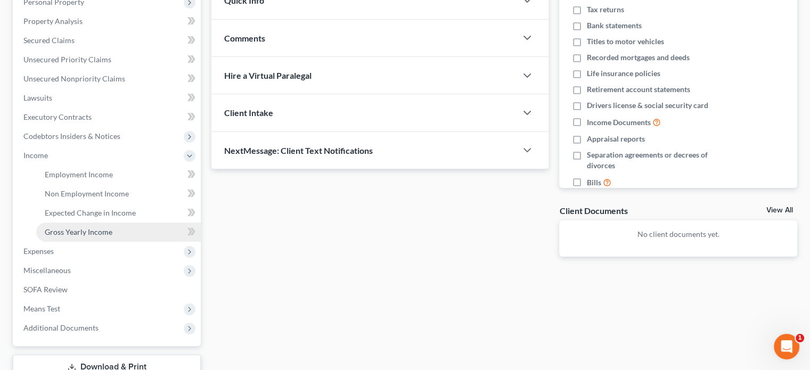
click at [66, 229] on span "Gross Yearly Income" at bounding box center [79, 231] width 68 height 9
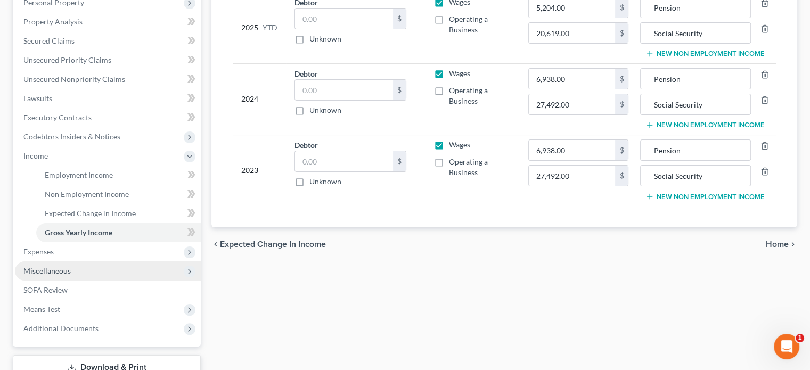
scroll to position [213, 0]
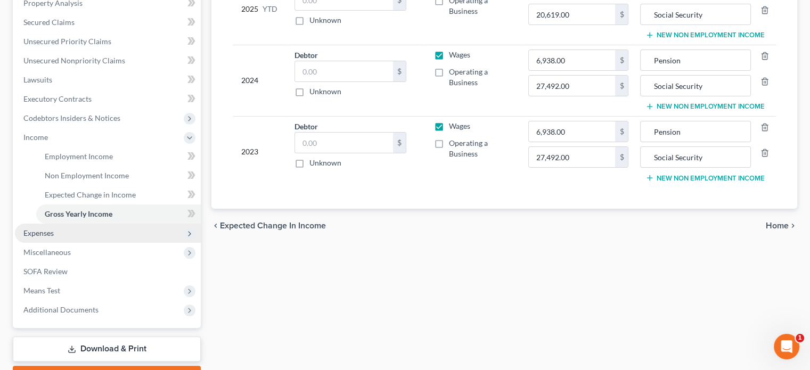
click at [49, 232] on span "Expenses" at bounding box center [38, 232] width 30 height 9
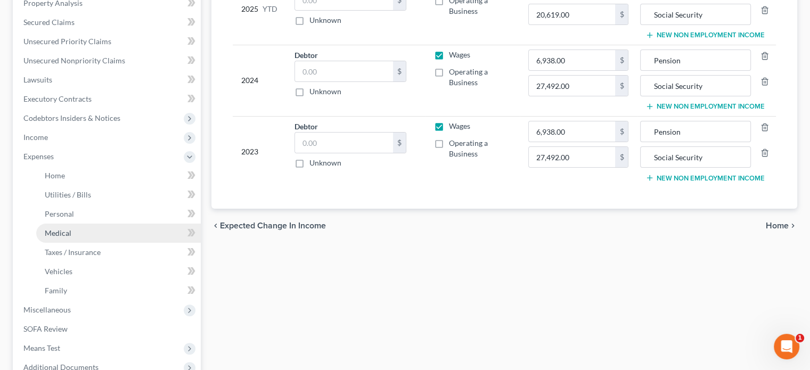
click at [59, 233] on span "Medical" at bounding box center [58, 232] width 27 height 9
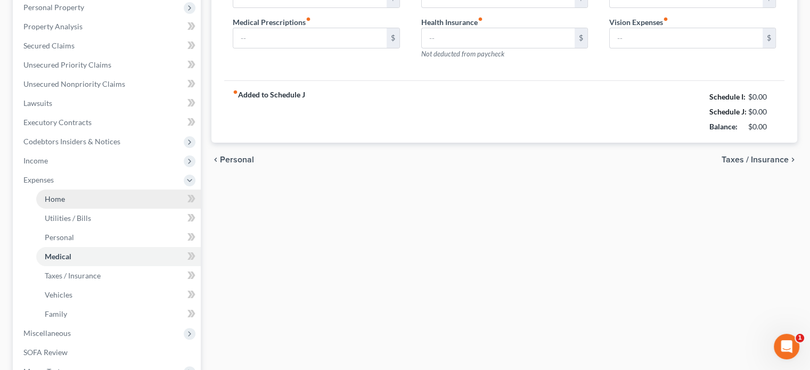
type input "0.00"
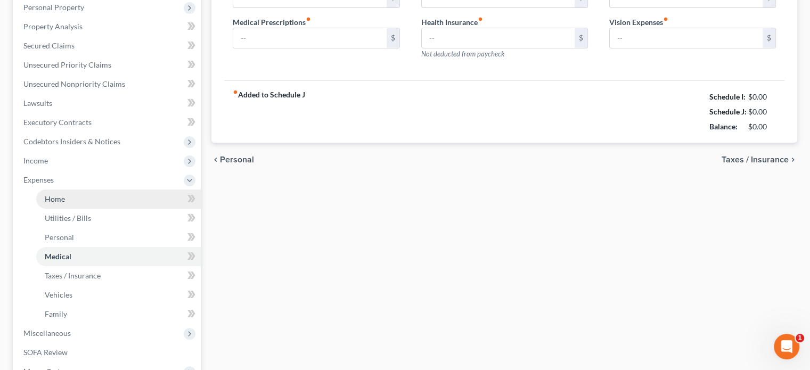
type input "0.00"
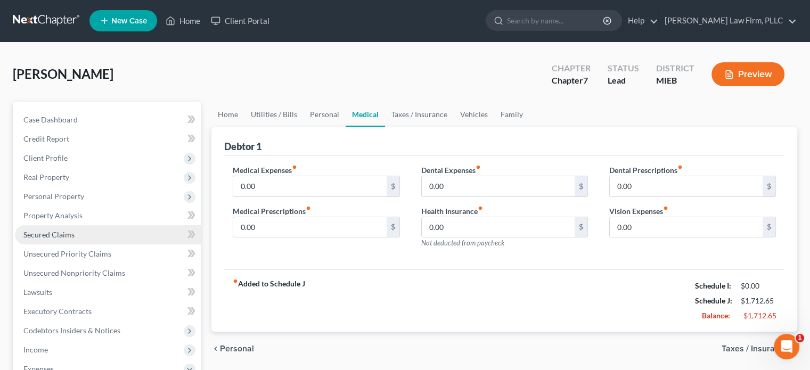
click at [63, 231] on ul "Case Dashboard Payments Invoices Payments Payments Credit Report Client Profile" at bounding box center [108, 349] width 186 height 479
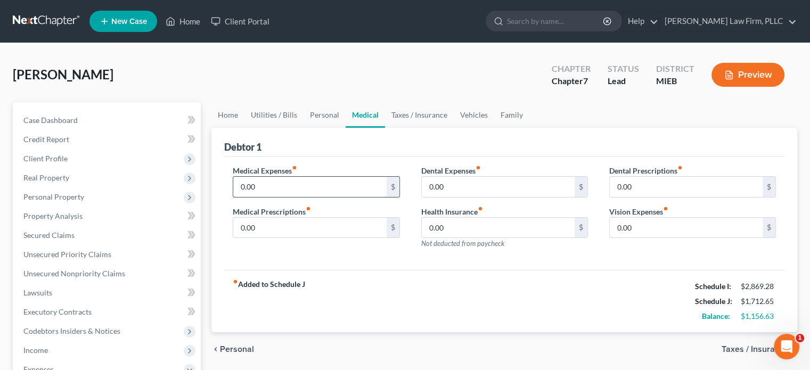
click at [269, 189] on input "0.00" at bounding box center [309, 187] width 153 height 20
type input "200"
click at [418, 114] on link "Taxes / Insurance" at bounding box center [419, 115] width 69 height 26
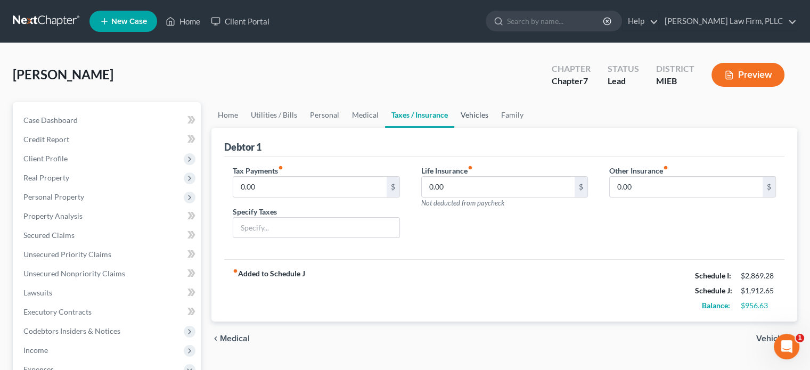
click at [468, 113] on link "Vehicles" at bounding box center [474, 115] width 40 height 26
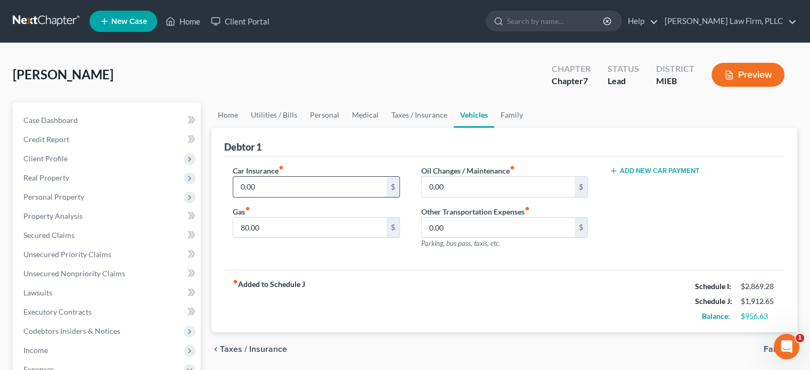
click at [325, 183] on input "0.00" at bounding box center [309, 187] width 153 height 20
click at [307, 224] on input "80.00" at bounding box center [309, 228] width 153 height 20
type input "200"
click at [507, 111] on link "Family" at bounding box center [511, 115] width 35 height 26
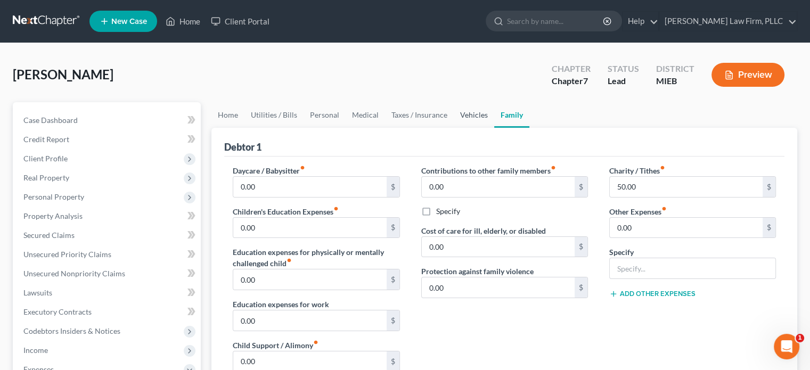
click at [460, 113] on link "Vehicles" at bounding box center [474, 115] width 40 height 26
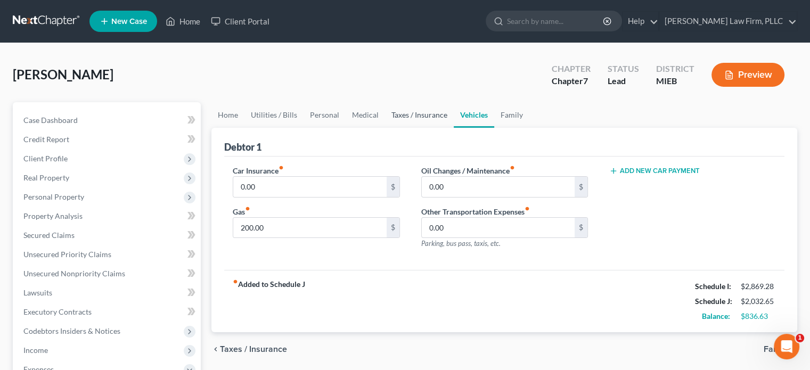
click at [414, 113] on link "Taxes / Insurance" at bounding box center [419, 115] width 69 height 26
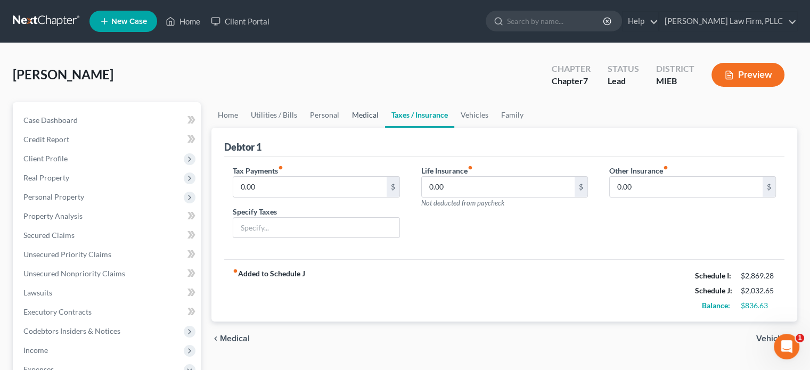
click at [355, 114] on link "Medical" at bounding box center [365, 115] width 39 height 26
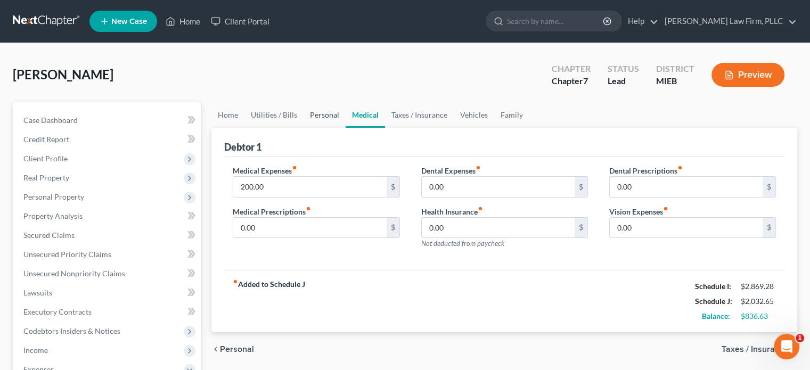
click at [330, 113] on link "Personal" at bounding box center [325, 115] width 42 height 26
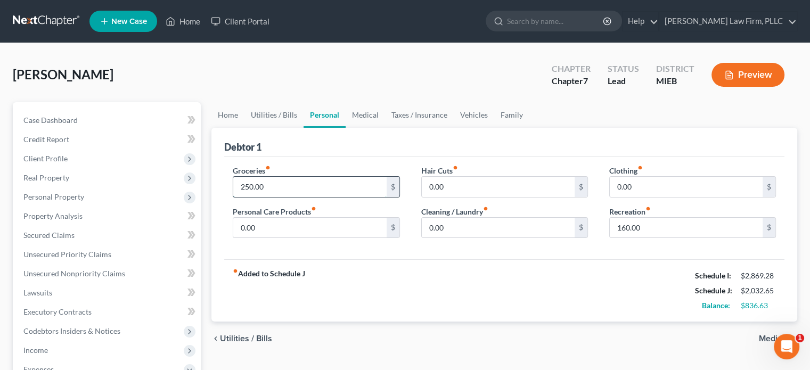
click at [245, 185] on input "250.00" at bounding box center [309, 187] width 153 height 20
click at [248, 183] on input "250.00" at bounding box center [309, 187] width 153 height 20
click at [247, 182] on input "250.00" at bounding box center [309, 187] width 153 height 20
type input "450.00"
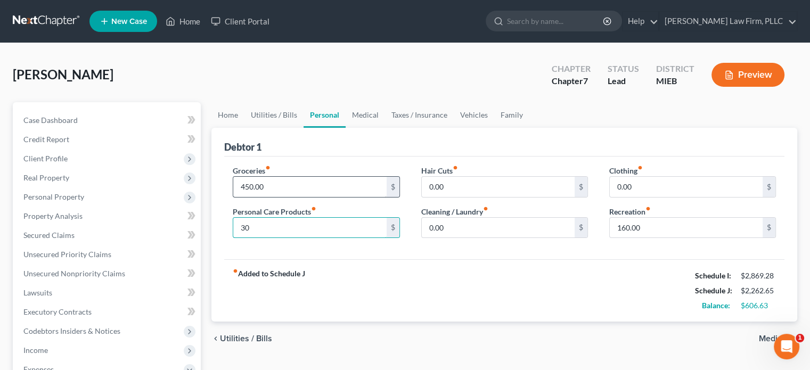
type input "30"
click at [483, 115] on link "Vehicles" at bounding box center [474, 115] width 40 height 26
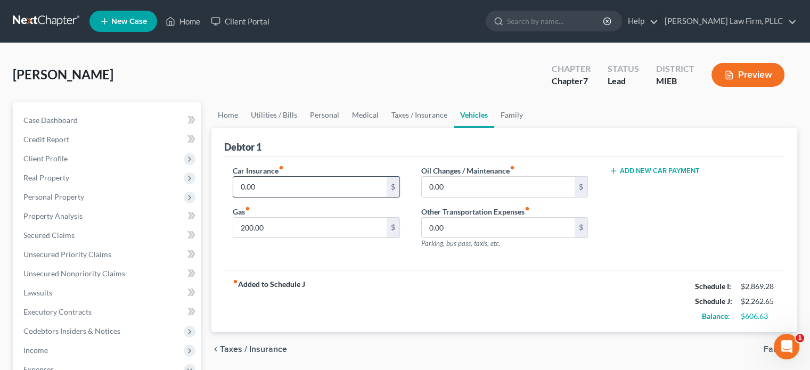
click at [285, 185] on input "0.00" at bounding box center [309, 187] width 153 height 20
type input "429.22"
click at [420, 111] on link "Taxes / Insurance" at bounding box center [419, 115] width 69 height 26
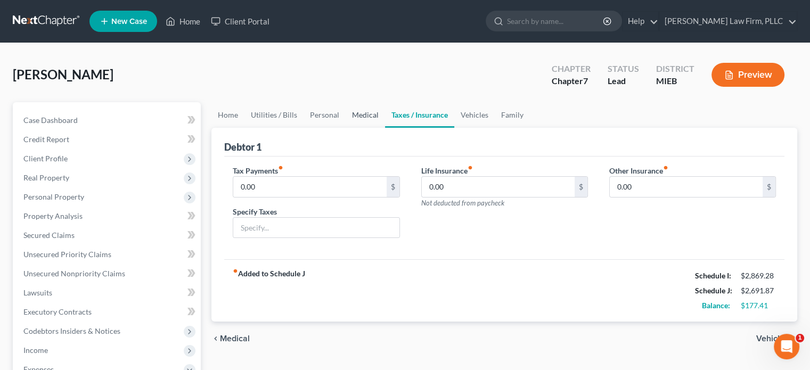
click at [365, 111] on link "Medical" at bounding box center [365, 115] width 39 height 26
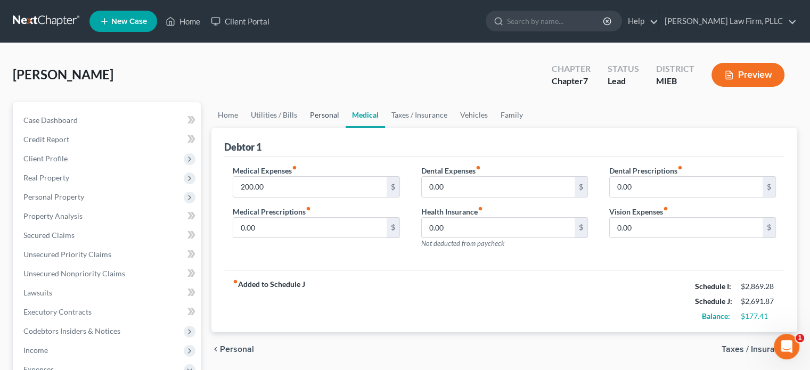
click at [321, 113] on link "Personal" at bounding box center [325, 115] width 42 height 26
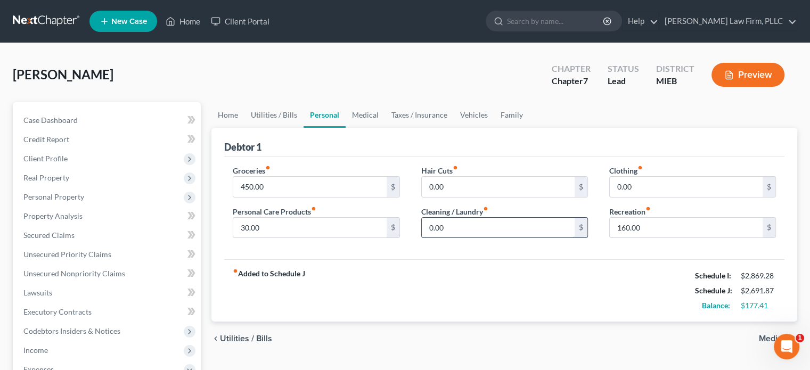
click at [443, 226] on input "0.00" at bounding box center [498, 228] width 153 height 20
type input "40"
type input "50"
type input "75"
click at [484, 189] on input "0.00" at bounding box center [498, 187] width 153 height 20
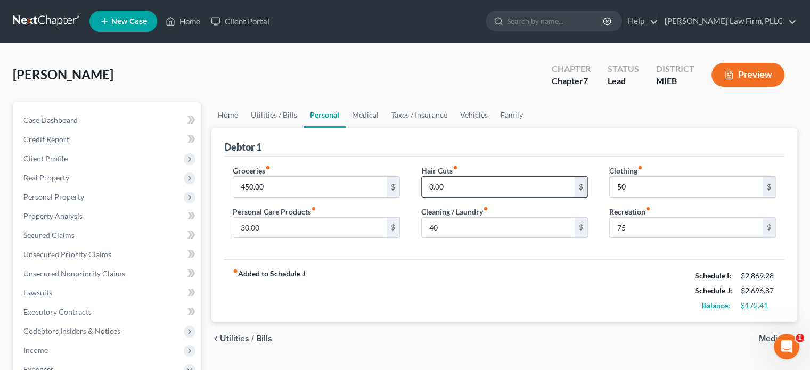
type input "3"
type input "20"
type input "65"
click at [279, 189] on input "450.00" at bounding box center [309, 187] width 153 height 20
type input "475"
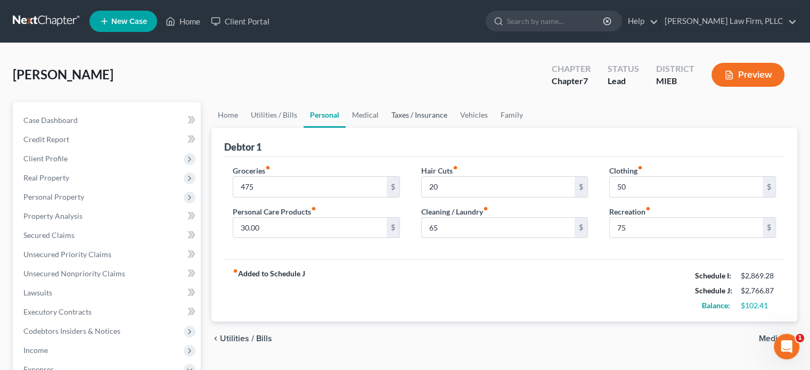
click at [410, 112] on link "Taxes / Insurance" at bounding box center [419, 115] width 69 height 26
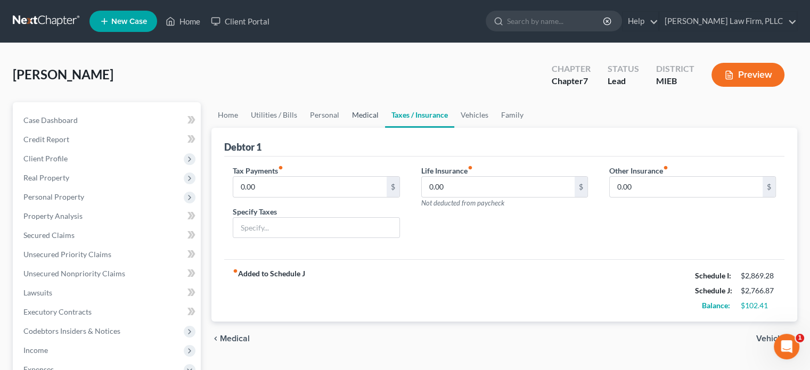
click at [363, 114] on link "Medical" at bounding box center [365, 115] width 39 height 26
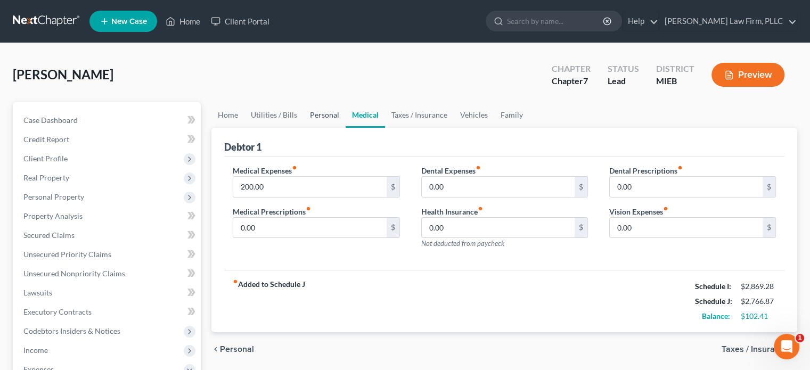
click at [323, 111] on link "Personal" at bounding box center [325, 115] width 42 height 26
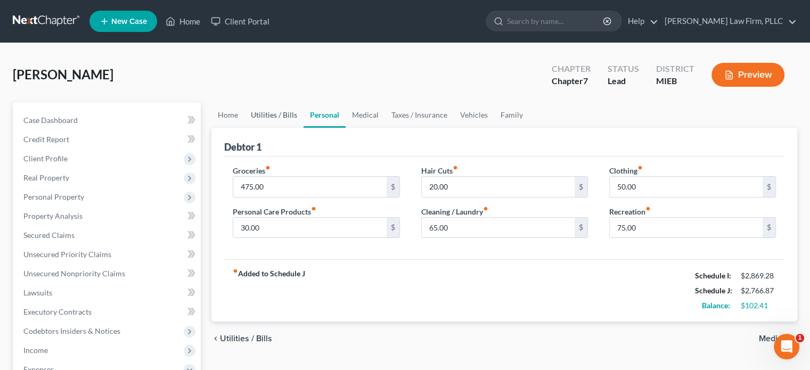
click at [284, 113] on link "Utilities / Bills" at bounding box center [273, 115] width 59 height 26
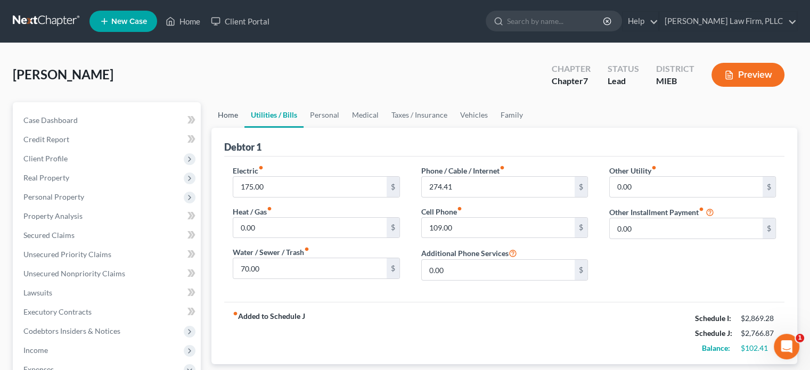
click at [240, 116] on link "Home" at bounding box center [227, 115] width 33 height 26
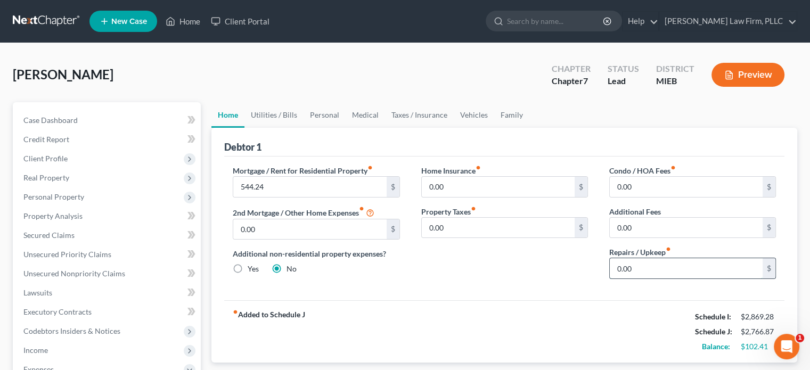
click at [641, 266] on input "0.00" at bounding box center [686, 268] width 153 height 20
type input "75"
click at [332, 112] on link "Personal" at bounding box center [325, 115] width 42 height 26
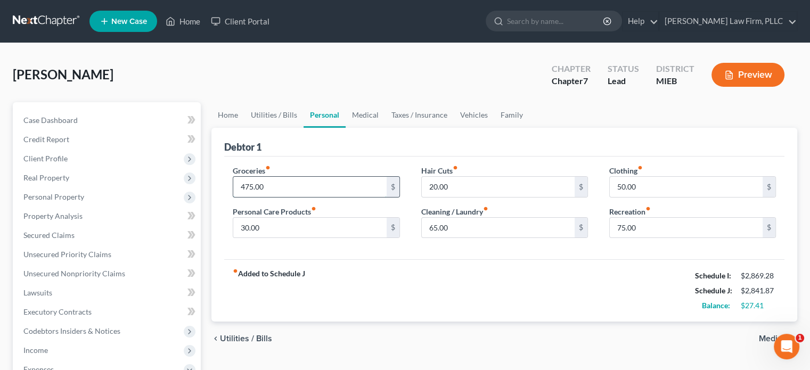
click at [251, 184] on input "475.00" at bounding box center [309, 187] width 153 height 20
click at [252, 184] on input "475.00" at bounding box center [309, 187] width 153 height 20
type input "450.00"
click at [358, 112] on link "Medical" at bounding box center [365, 115] width 39 height 26
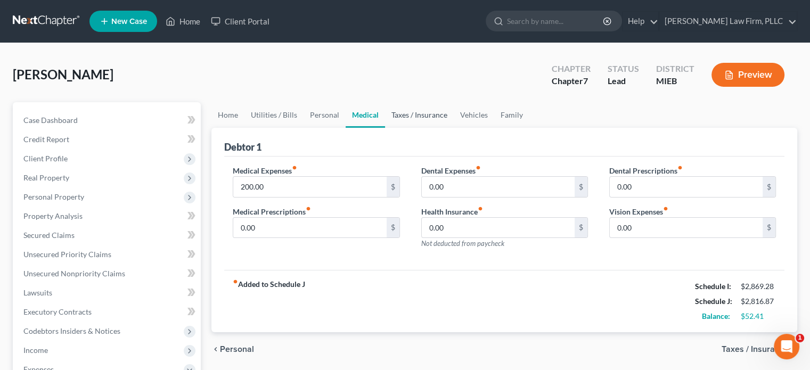
click at [419, 109] on link "Taxes / Insurance" at bounding box center [419, 115] width 69 height 26
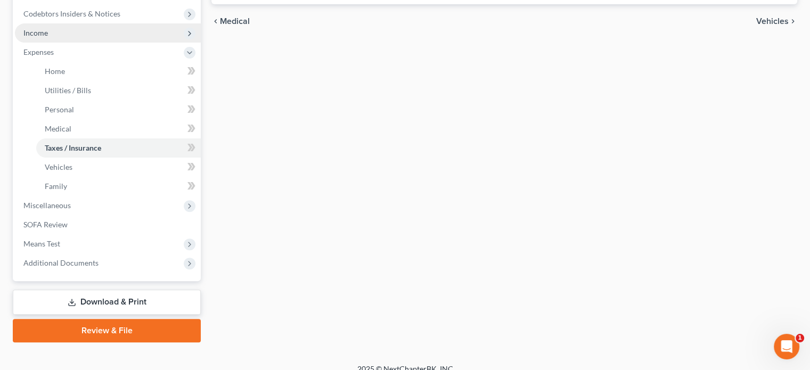
scroll to position [320, 0]
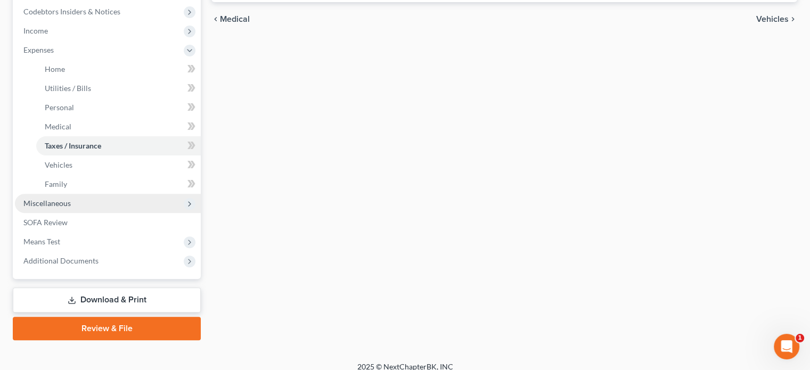
click at [56, 202] on span "Miscellaneous" at bounding box center [46, 203] width 47 height 9
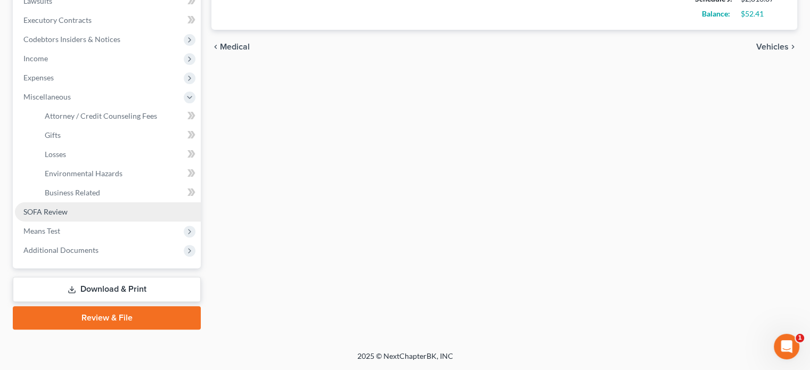
scroll to position [291, 0]
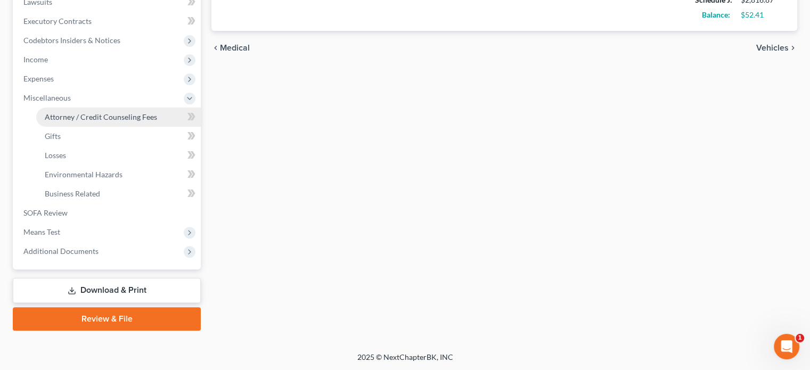
click at [92, 108] on link "Attorney / Credit Counseling Fees" at bounding box center [118, 117] width 165 height 19
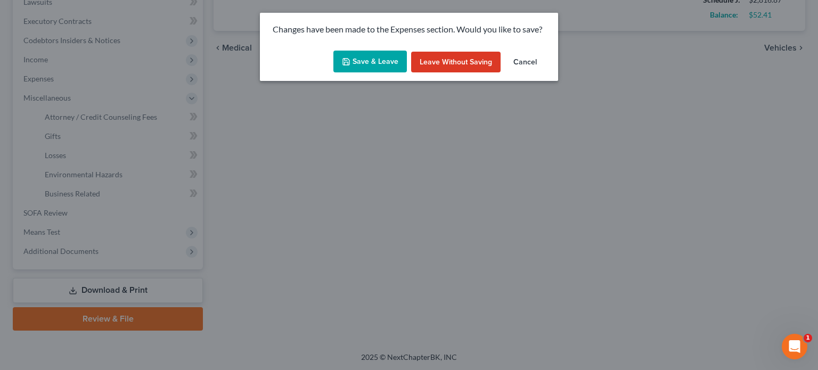
click at [363, 55] on button "Save & Leave" at bounding box center [369, 62] width 73 height 22
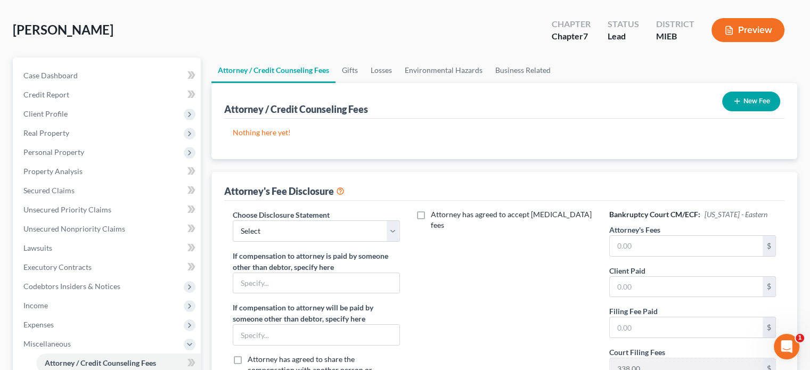
scroll to position [107, 0]
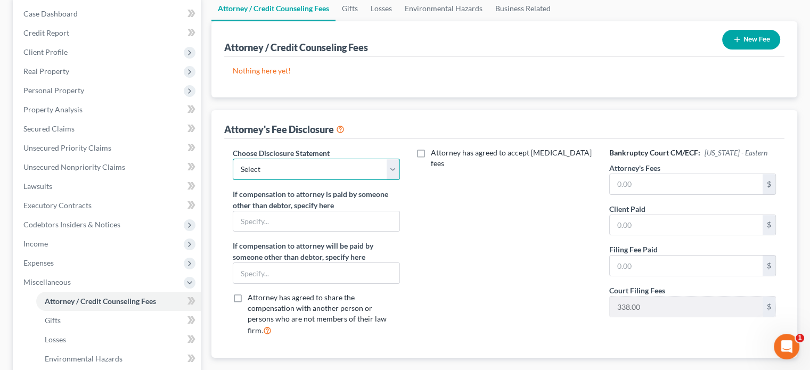
click at [341, 161] on select "Select Pursuant to F.R. Bankr.P 2016(b) Attorney Patrick McGivney" at bounding box center [316, 169] width 167 height 21
select select "0"
click at [233, 159] on select "Select Pursuant to F.R. Bankr.P 2016(b) Attorney Patrick McGivney" at bounding box center [316, 169] width 167 height 21
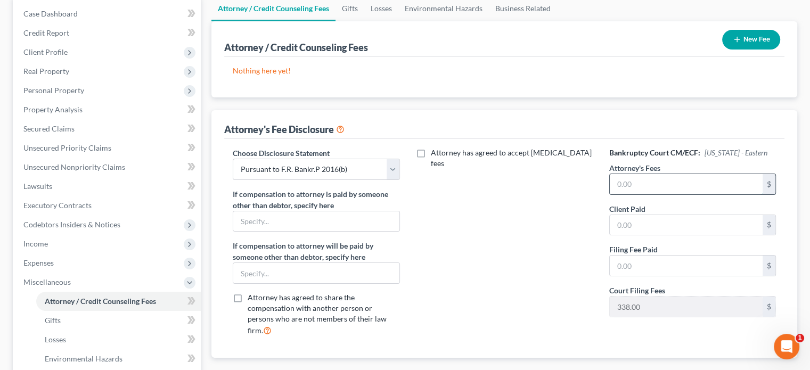
click at [626, 181] on input "text" at bounding box center [686, 184] width 153 height 20
type input "1,500"
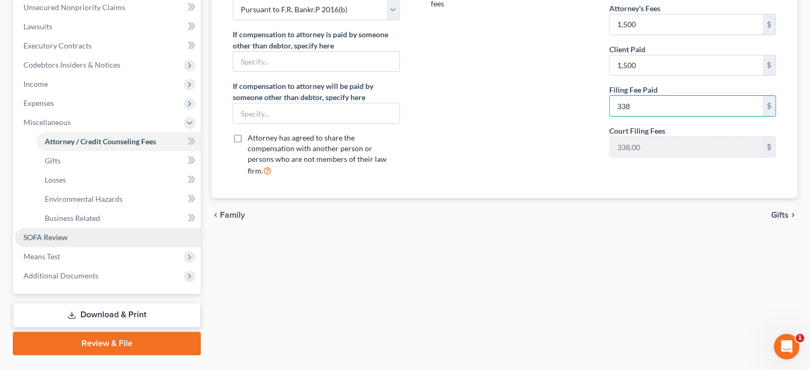
type input "338"
click at [99, 234] on link "SOFA Review" at bounding box center [108, 237] width 186 height 19
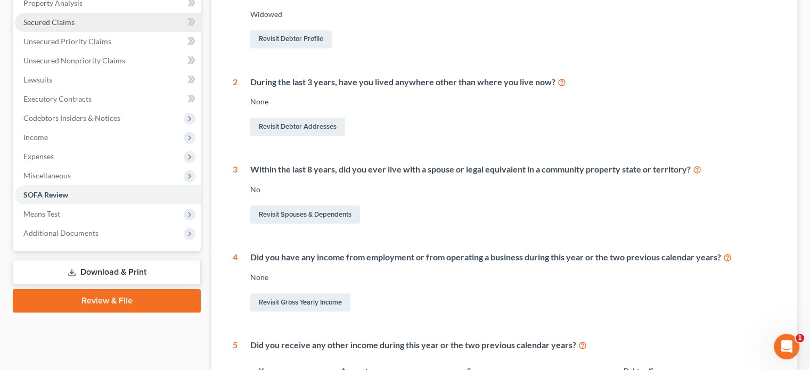
scroll to position [266, 0]
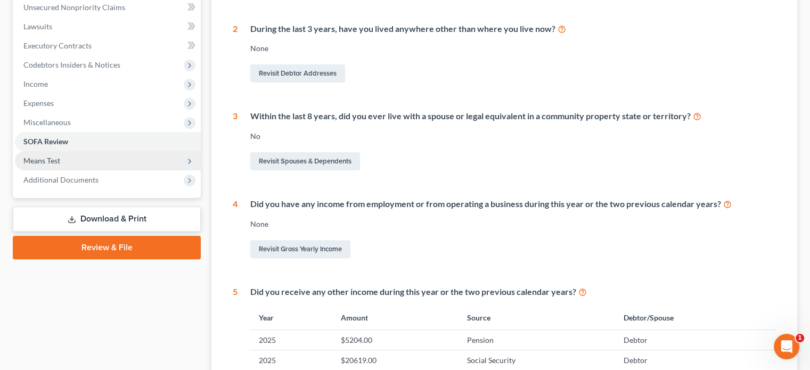
click at [51, 159] on span "Means Test" at bounding box center [41, 160] width 37 height 9
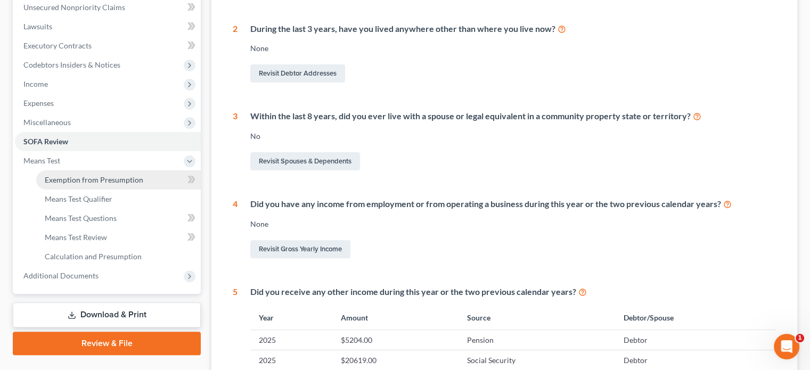
click at [85, 179] on span "Exemption from Presumption" at bounding box center [94, 179] width 99 height 9
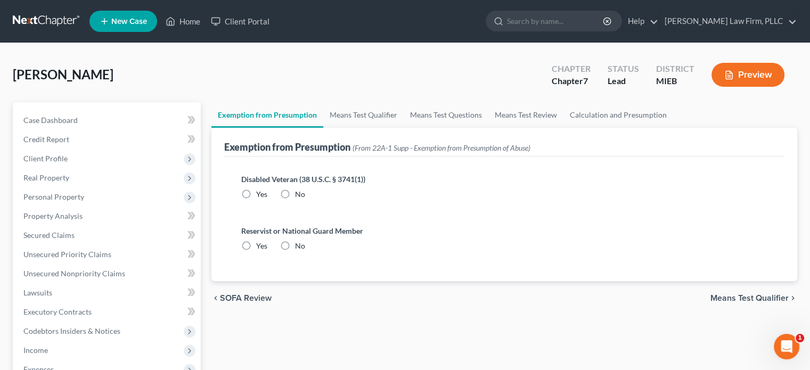
click at [295, 192] on label "No" at bounding box center [300, 194] width 10 height 11
click at [299, 192] on input "No" at bounding box center [302, 192] width 7 height 7
radio input "true"
click at [295, 241] on label "No" at bounding box center [300, 246] width 10 height 11
click at [299, 241] on input "No" at bounding box center [302, 244] width 7 height 7
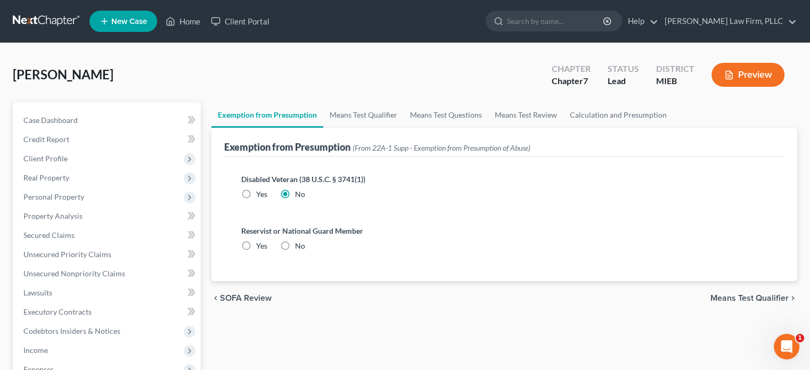
radio input "true"
click at [368, 115] on link "Means Test Qualifier" at bounding box center [363, 115] width 80 height 26
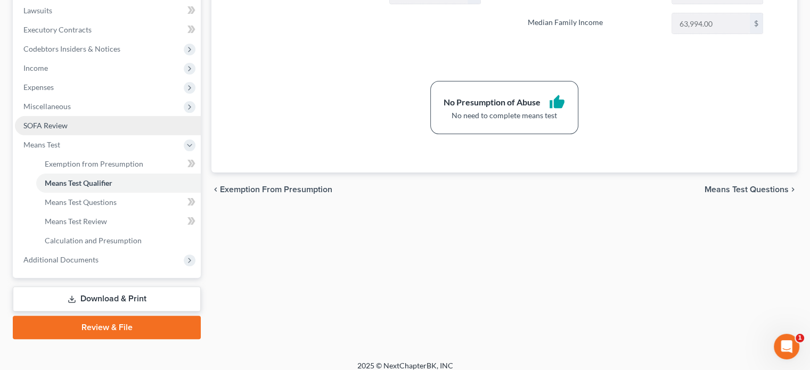
scroll to position [291, 0]
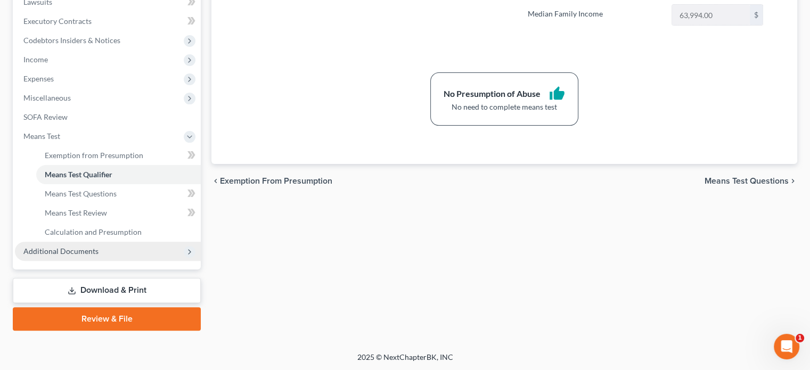
click at [92, 249] on span "Additional Documents" at bounding box center [60, 251] width 75 height 9
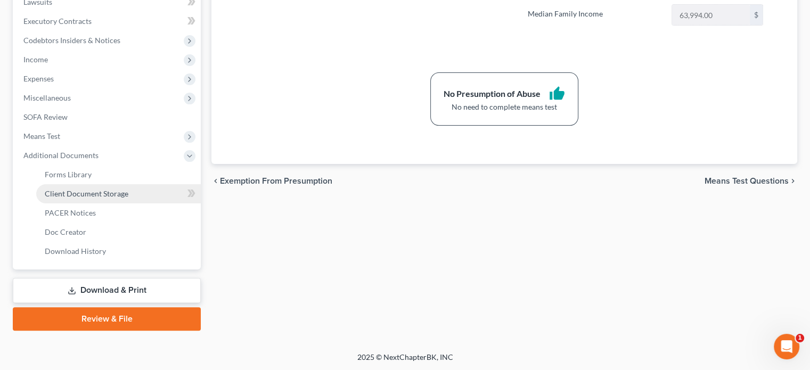
click at [99, 189] on span "Client Document Storage" at bounding box center [87, 193] width 84 height 9
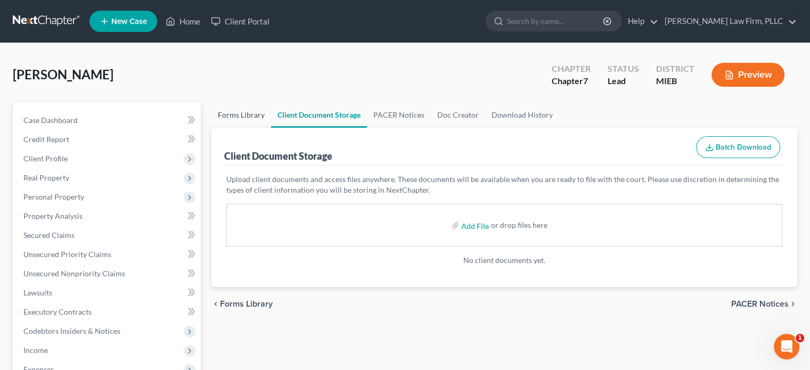
click at [232, 112] on link "Forms Library" at bounding box center [241, 115] width 60 height 26
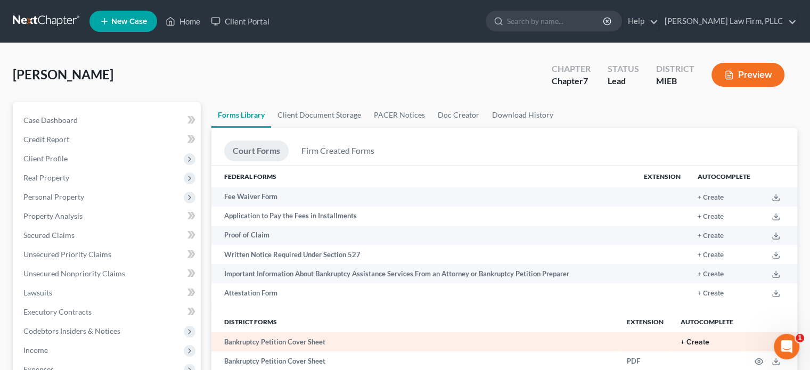
click at [702, 344] on button "+ Create" at bounding box center [695, 342] width 29 height 7
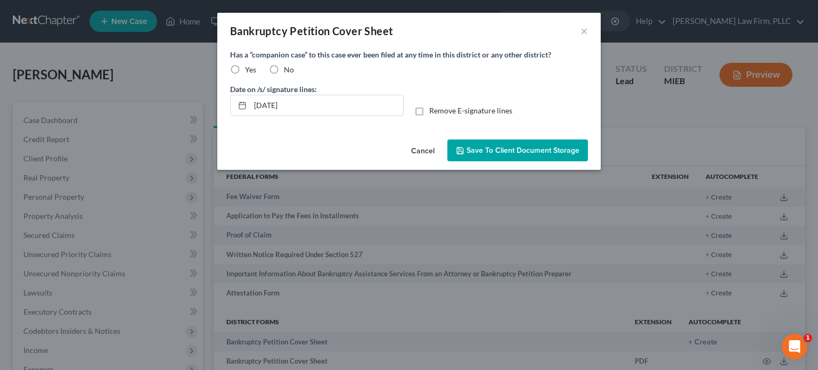
click at [245, 66] on label "Yes" at bounding box center [250, 69] width 11 height 11
click at [249, 66] on input "Yes" at bounding box center [252, 67] width 7 height 7
radio input "true"
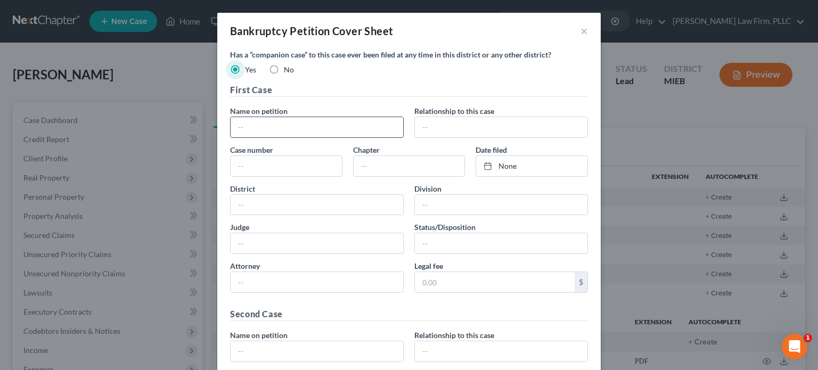
click at [277, 127] on input "text" at bounding box center [317, 127] width 173 height 20
type input "Cindy Lou Anderson"
type input "Debtor"
type input "12-66512"
type input "7"
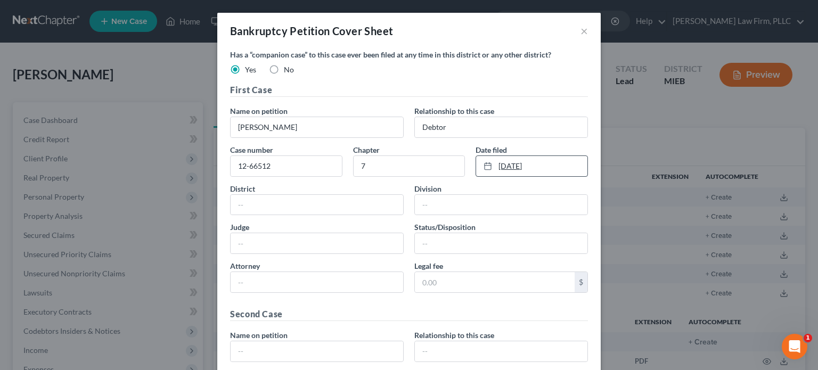
click at [508, 167] on link "9/4/2025" at bounding box center [531, 166] width 111 height 20
click at [525, 166] on link "9/4/2025" at bounding box center [531, 166] width 111 height 20
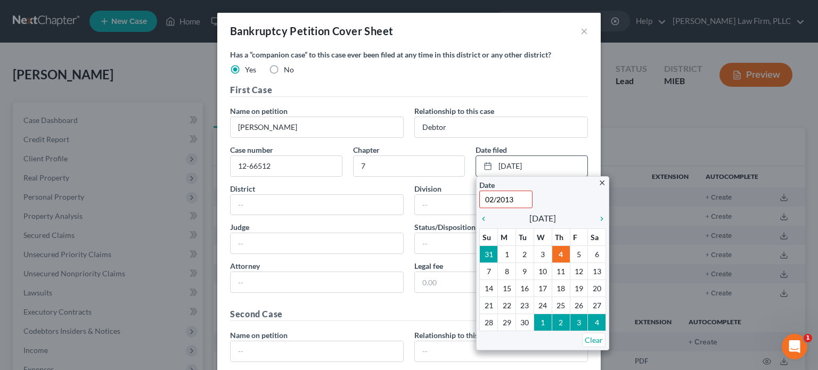
click at [490, 197] on input "02/2013" at bounding box center [505, 200] width 53 height 18
type input "2/1/2013"
click at [368, 208] on input "text" at bounding box center [317, 205] width 173 height 20
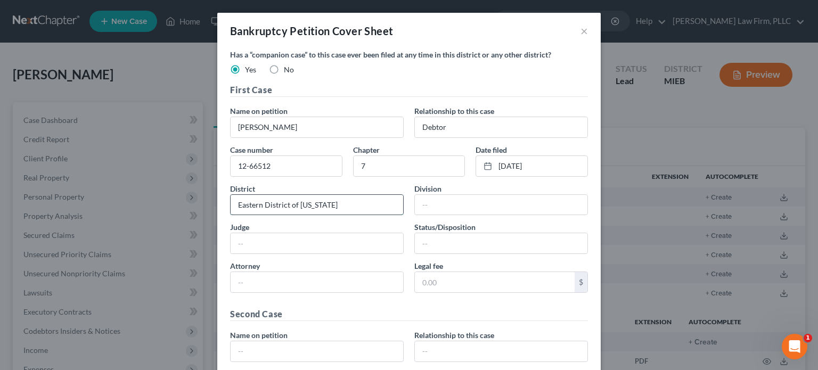
type input "Eastern District of Michigan"
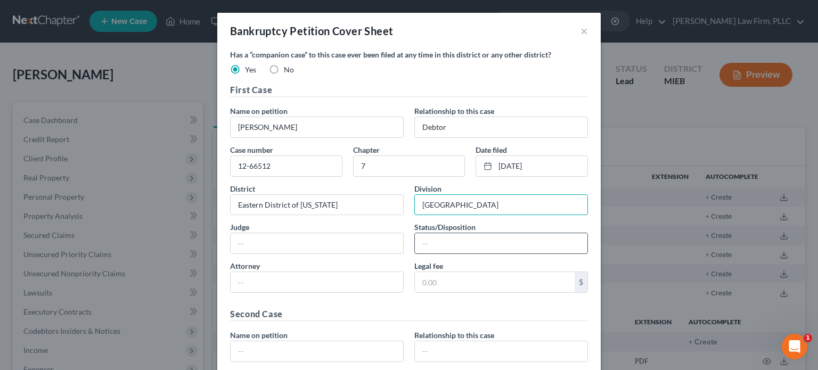
type input "Detroit"
click at [440, 240] on input "text" at bounding box center [501, 243] width 173 height 20
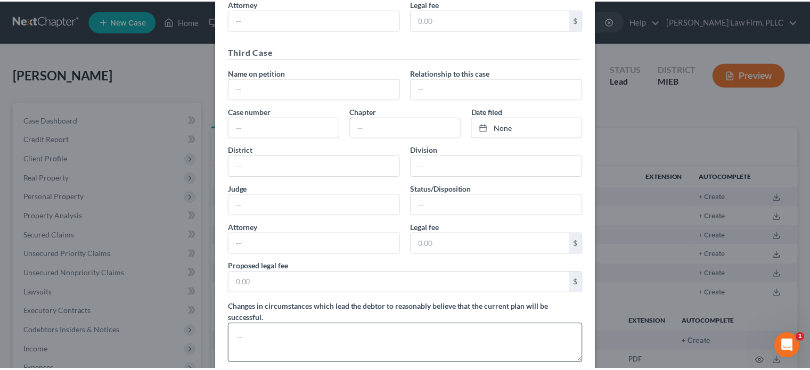
scroll to position [584, 0]
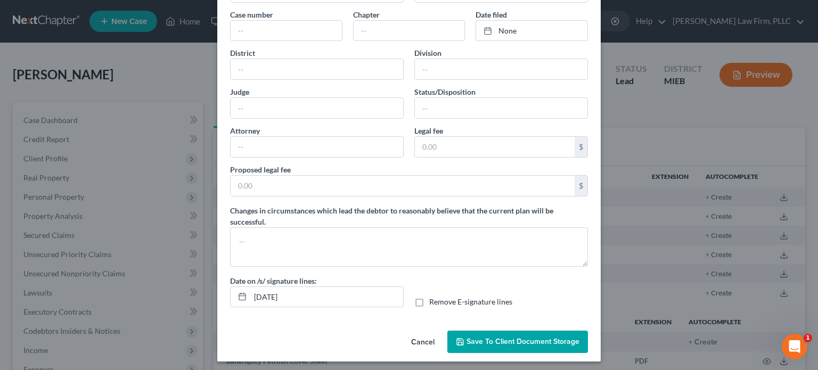
type input "Discharged"
click at [498, 342] on span "Save to Client Document Storage" at bounding box center [523, 341] width 113 height 9
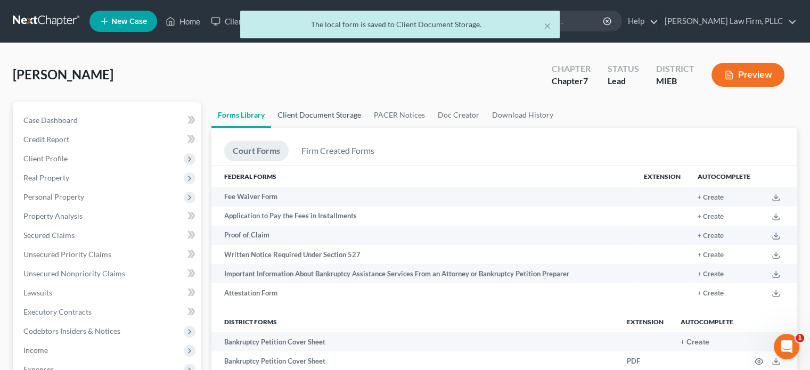
click at [330, 110] on link "Client Document Storage" at bounding box center [319, 115] width 96 height 26
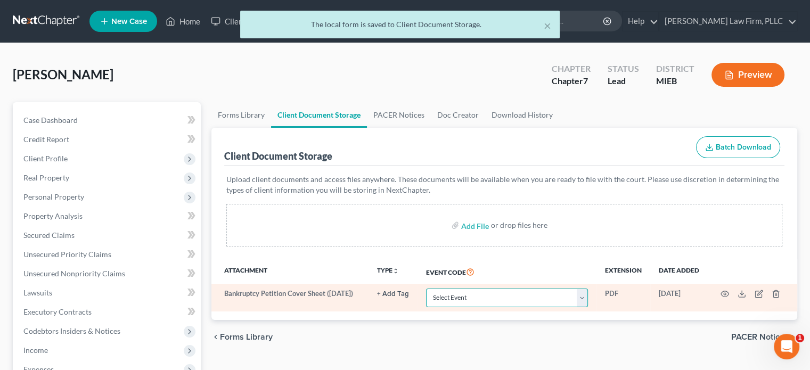
click at [544, 302] on select "Select Event 20 Largest Unsecured Creditors Amended Chapter 11 Plan Amended Cha…" at bounding box center [507, 298] width 162 height 19
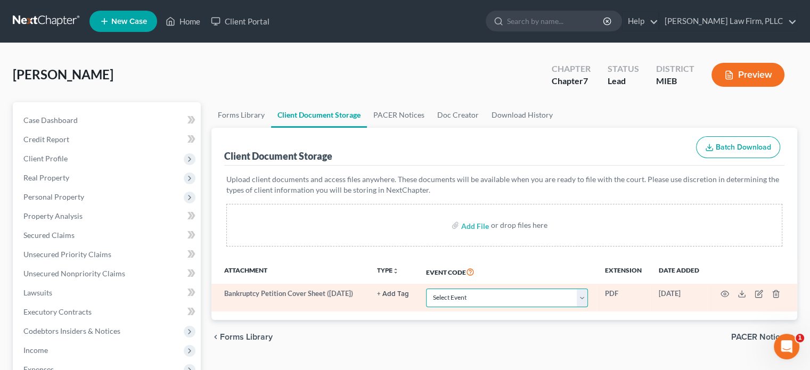
select select "6"
click at [426, 289] on select "Select Event 20 Largest Unsecured Creditors Amended Chapter 11 Plan Amended Cha…" at bounding box center [507, 298] width 162 height 19
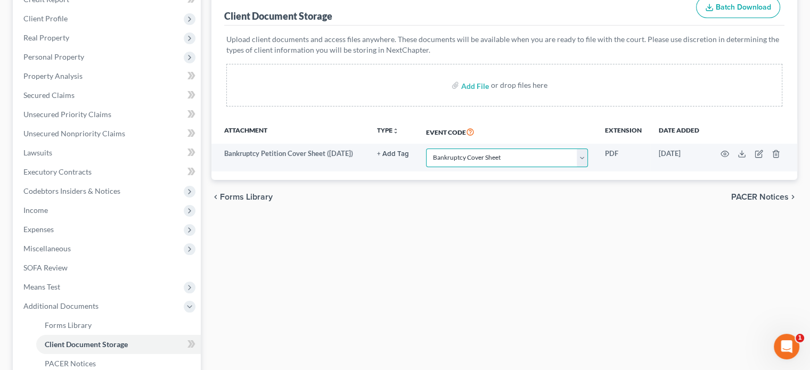
scroll to position [131, 0]
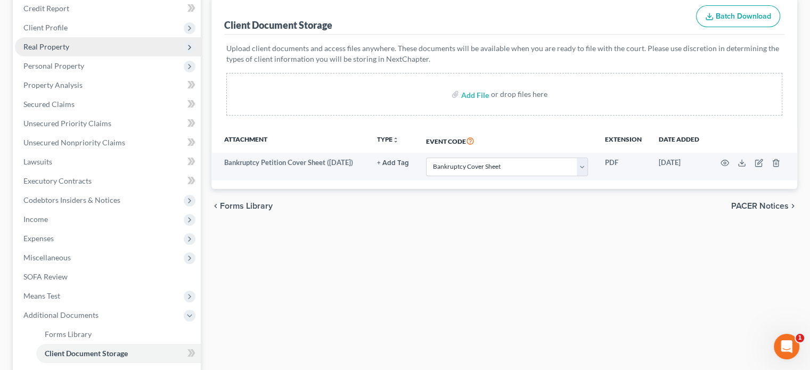
click at [73, 42] on span "Real Property" at bounding box center [108, 46] width 186 height 19
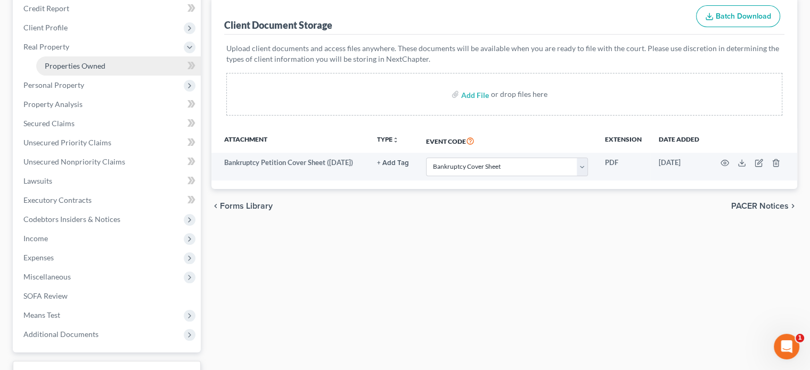
click at [68, 65] on span "Properties Owned" at bounding box center [75, 65] width 61 height 9
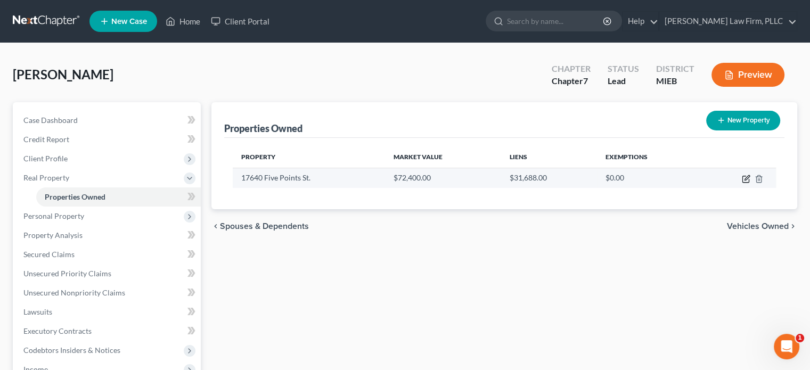
click at [746, 178] on icon "button" at bounding box center [746, 179] width 9 height 9
select select "23"
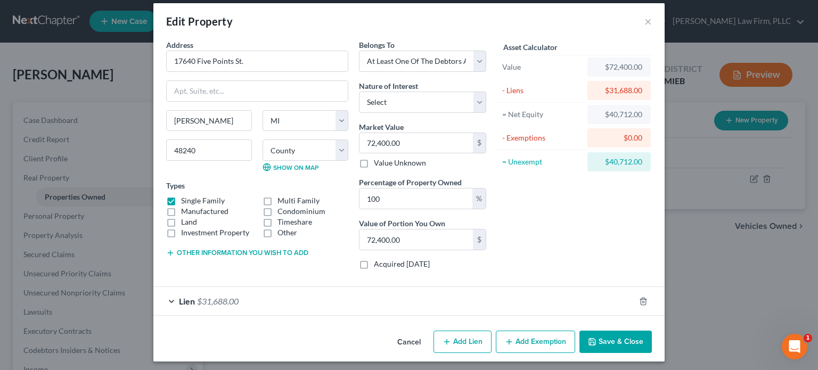
scroll to position [12, 0]
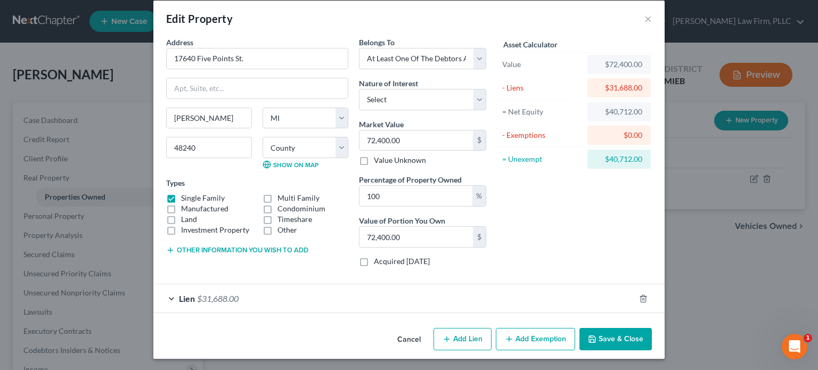
click at [236, 293] on span "$31,688.00" at bounding box center [218, 298] width 42 height 10
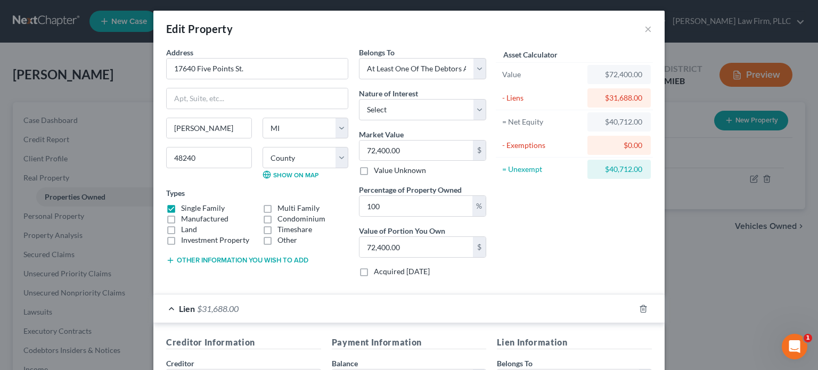
scroll to position [0, 0]
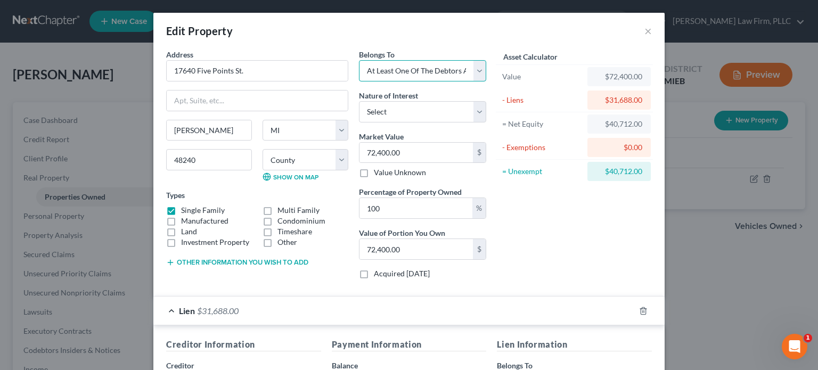
click at [477, 68] on select "Select Debtor 1 Only Debtor 2 Only Debtor 1 And Debtor 2 Only At Least One Of T…" at bounding box center [422, 70] width 127 height 21
select select "0"
click at [359, 60] on select "Select Debtor 1 Only Debtor 2 Only Debtor 1 And Debtor 2 Only At Least One Of T…" at bounding box center [422, 70] width 127 height 21
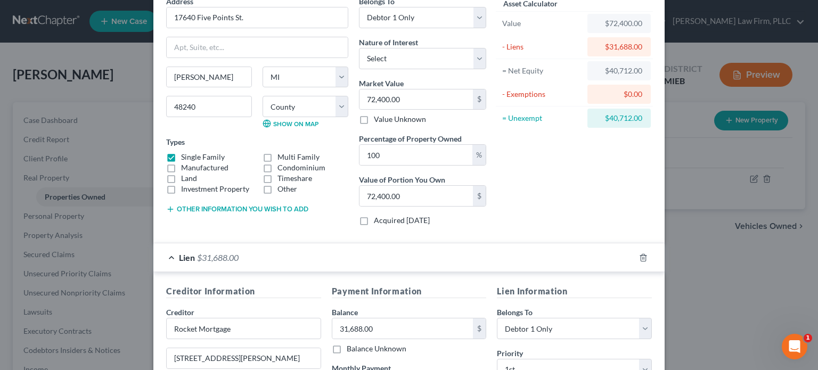
click at [285, 207] on button "Other information you wish to add" at bounding box center [237, 209] width 142 height 9
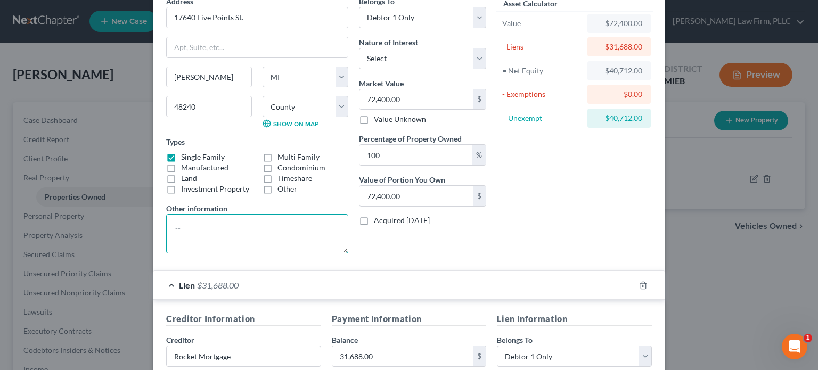
click at [239, 221] on textarea at bounding box center [257, 233] width 182 height 39
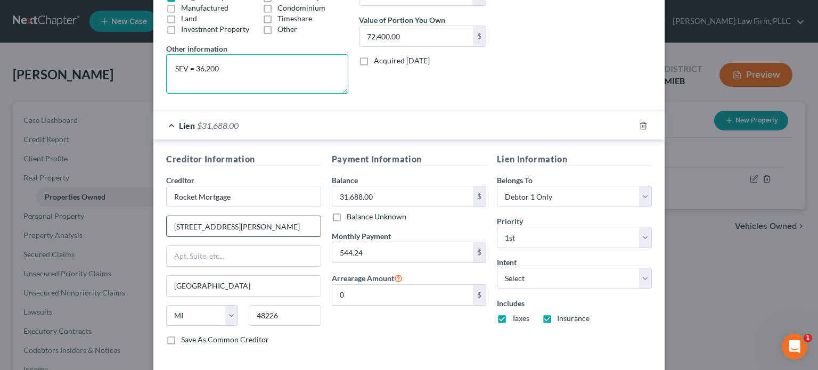
scroll to position [261, 0]
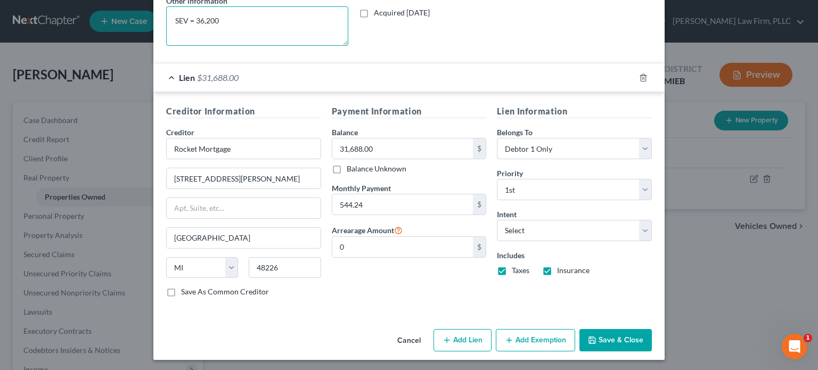
type textarea "SEV = 36,200"
click at [603, 336] on button "Save & Close" at bounding box center [615, 340] width 72 height 22
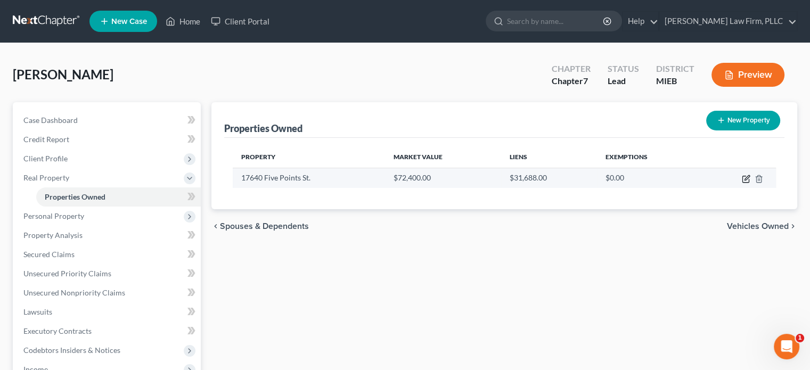
click at [743, 176] on icon "button" at bounding box center [746, 179] width 9 height 9
select select "23"
select select "81"
select select "0"
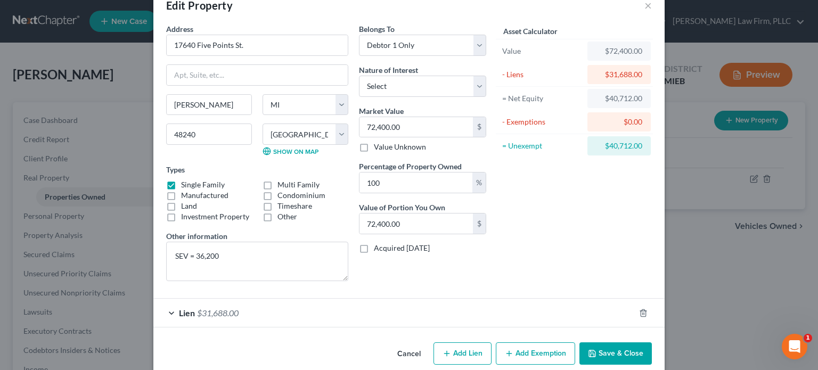
scroll to position [40, 0]
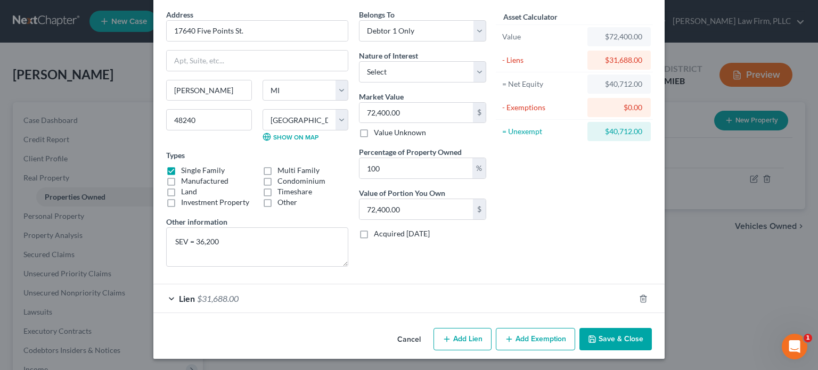
click at [536, 335] on button "Add Exemption" at bounding box center [535, 339] width 79 height 22
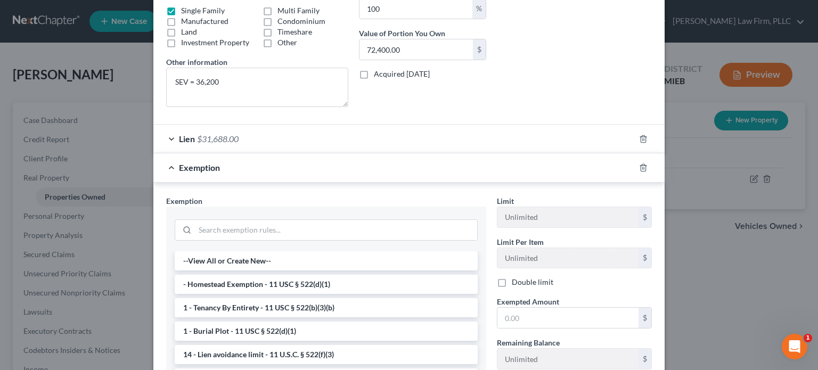
scroll to position [253, 0]
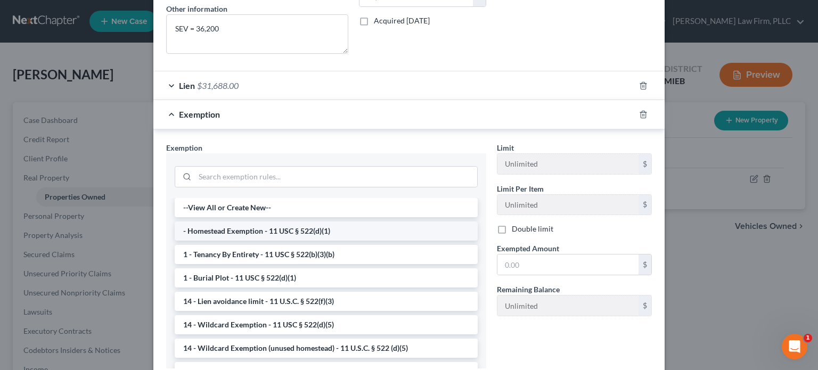
click at [379, 231] on li "- Homestead Exemption - 11 USC § 522(d)(1)" at bounding box center [326, 231] width 303 height 19
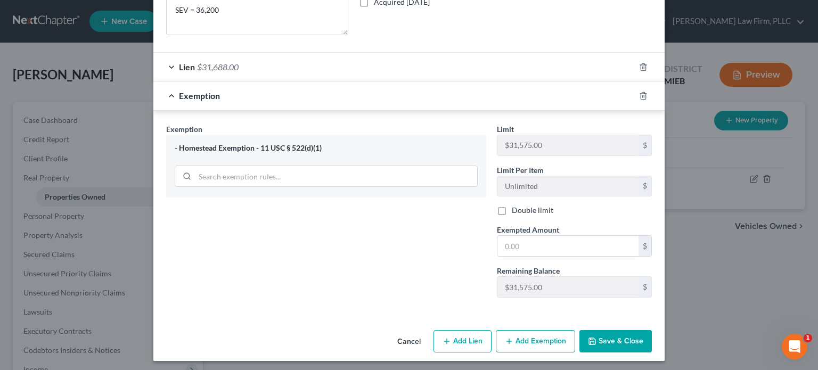
scroll to position [273, 0]
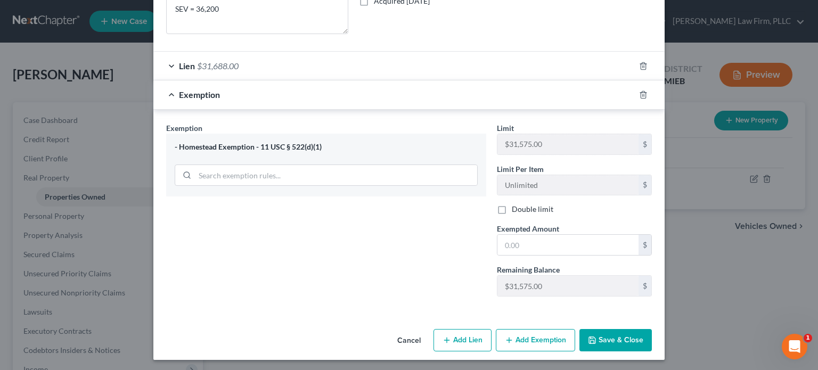
click at [617, 331] on button "Save & Close" at bounding box center [615, 340] width 72 height 22
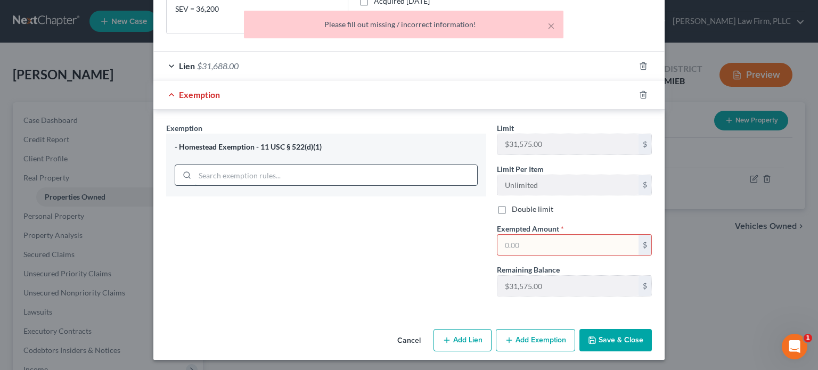
click at [406, 176] on input "search" at bounding box center [336, 175] width 282 height 20
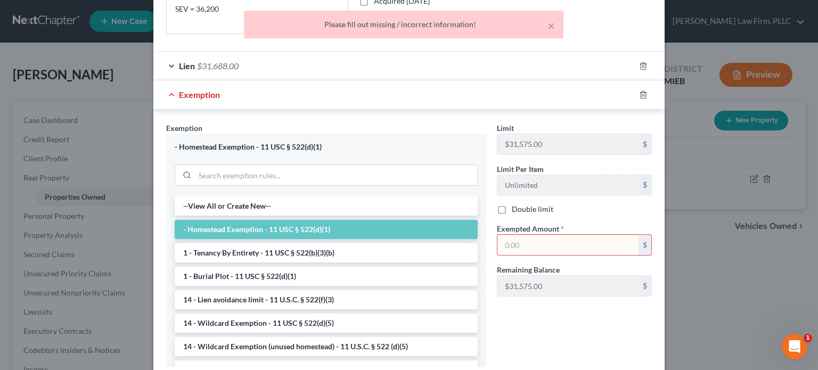
click at [346, 225] on li "- Homestead Exemption - 11 USC § 522(d)(1)" at bounding box center [326, 229] width 303 height 19
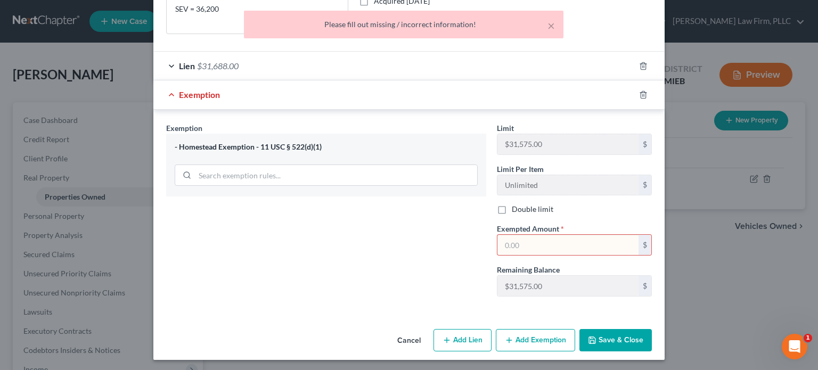
click at [535, 246] on input "text" at bounding box center [567, 245] width 141 height 20
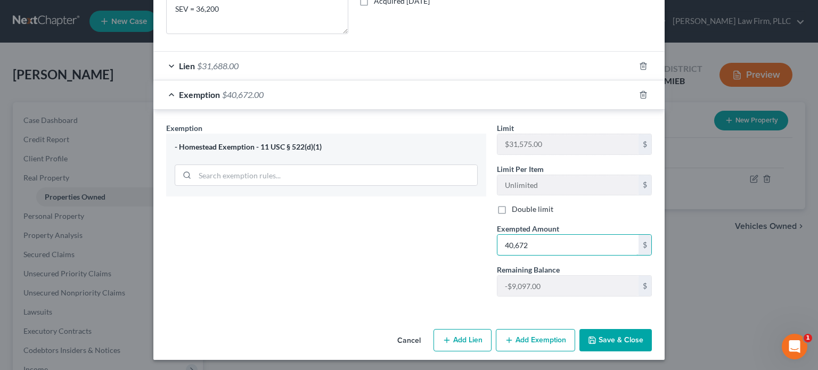
type input "40,672"
click at [609, 339] on button "Save & Close" at bounding box center [615, 340] width 72 height 22
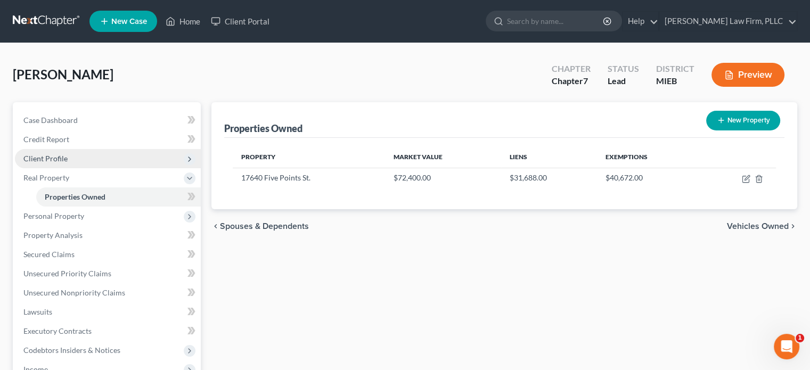
click at [75, 156] on span "Client Profile" at bounding box center [108, 158] width 186 height 19
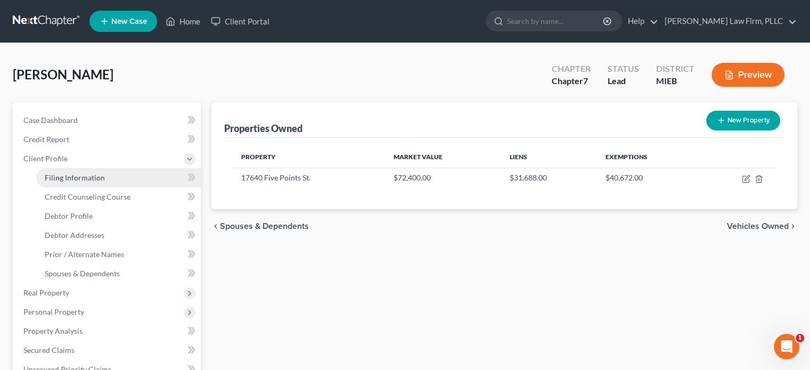
click at [75, 174] on span "Filing Information" at bounding box center [75, 177] width 60 height 9
select select "1"
select select "0"
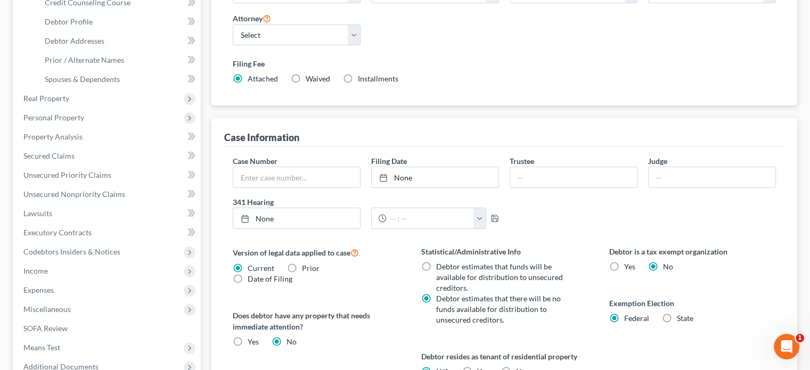
scroll to position [213, 0]
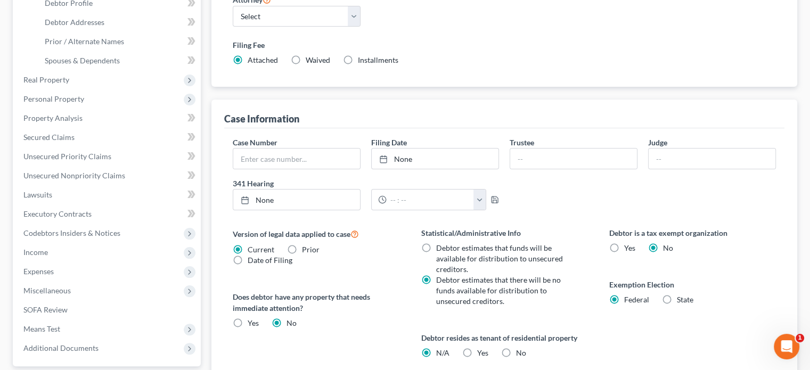
click at [677, 296] on label "State" at bounding box center [685, 300] width 17 height 11
click at [681, 296] on input "State" at bounding box center [684, 298] width 7 height 7
radio input "true"
radio input "false"
select select "23"
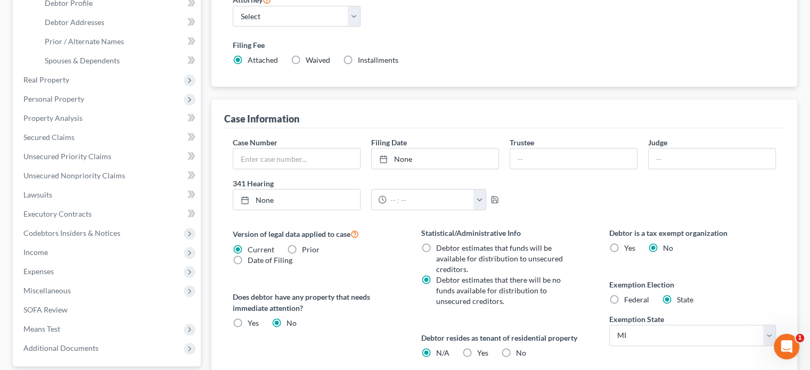
click at [516, 351] on label "No" at bounding box center [521, 353] width 10 height 11
click at [520, 351] on input "No" at bounding box center [523, 351] width 7 height 7
radio input "true"
radio input "false"
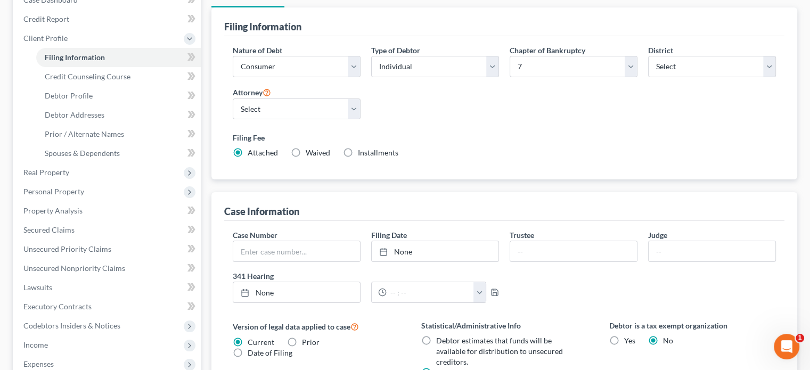
scroll to position [96, 0]
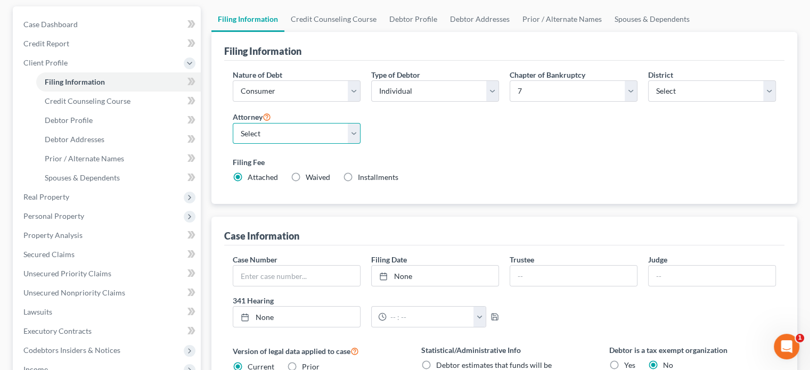
click at [352, 125] on select "Select Patrick McGivney - MIWB" at bounding box center [297, 133] width 128 height 21
click at [233, 123] on select "Select Patrick McGivney - MIWB" at bounding box center [297, 133] width 128 height 21
click at [354, 136] on select "Select Patrick McGivney - MIWB" at bounding box center [297, 133] width 128 height 21
select select "0"
click at [233, 123] on select "Select Patrick McGivney - MIWB" at bounding box center [297, 133] width 128 height 21
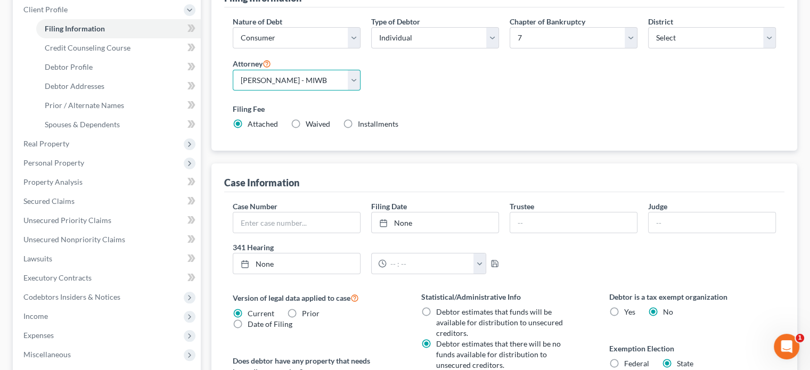
scroll to position [43, 0]
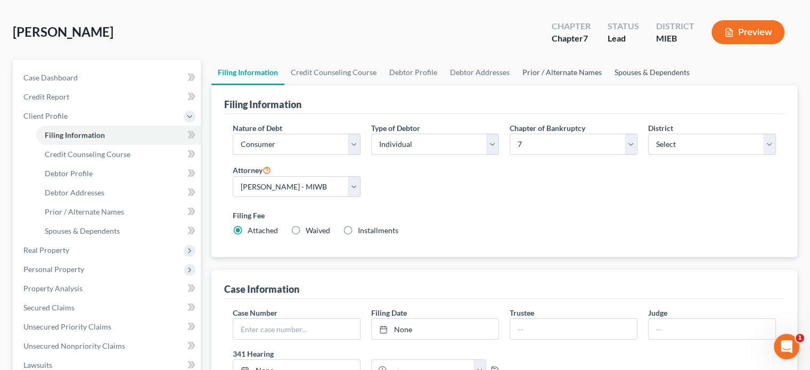
drag, startPoint x: 626, startPoint y: 73, endPoint x: 600, endPoint y: 72, distance: 26.1
click at [626, 73] on link "Spouses & Dependents" at bounding box center [652, 73] width 88 height 26
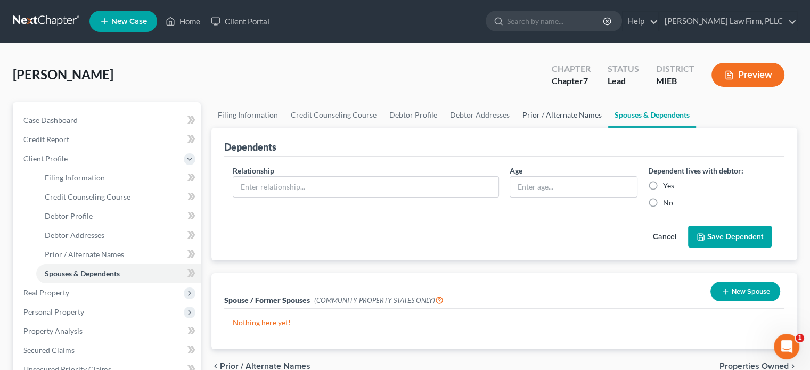
click at [528, 112] on link "Prior / Alternate Names" at bounding box center [562, 115] width 92 height 26
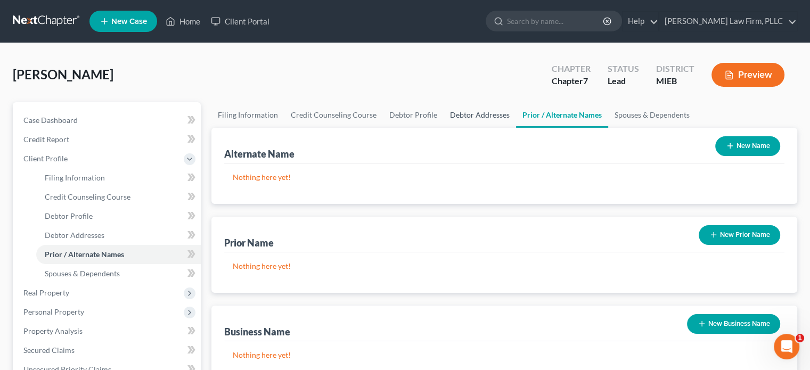
click at [480, 112] on link "Debtor Addresses" at bounding box center [480, 115] width 72 height 26
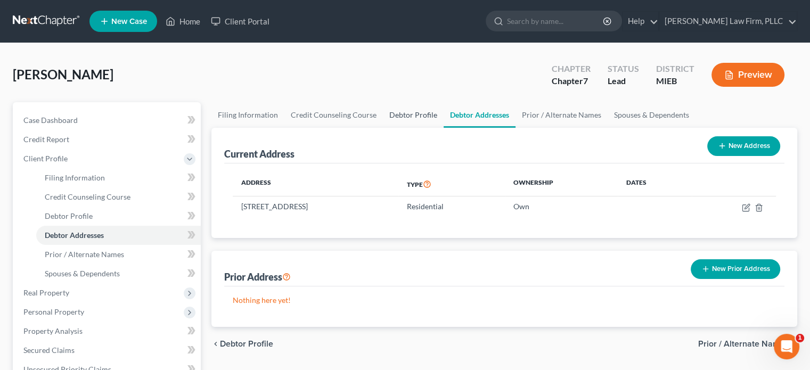
click at [414, 114] on link "Debtor Profile" at bounding box center [413, 115] width 61 height 26
select select "4"
select select "0"
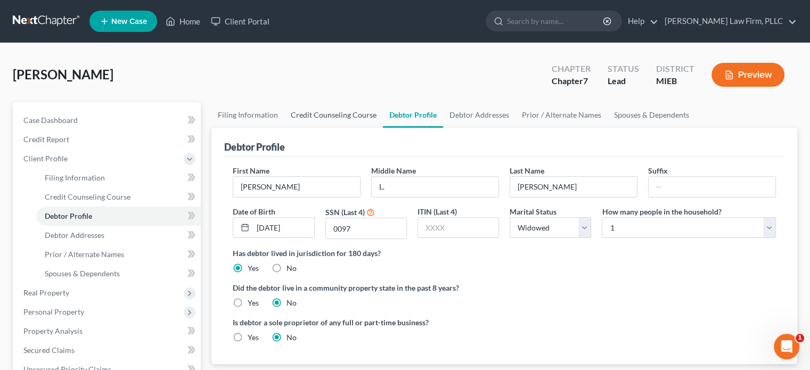
click at [356, 113] on link "Credit Counseling Course" at bounding box center [333, 115] width 99 height 26
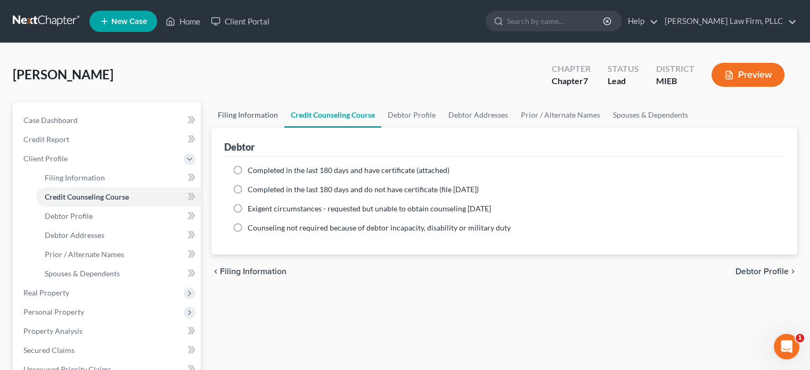
click at [244, 113] on link "Filing Information" at bounding box center [247, 115] width 73 height 26
select select "1"
select select "0"
select select "40"
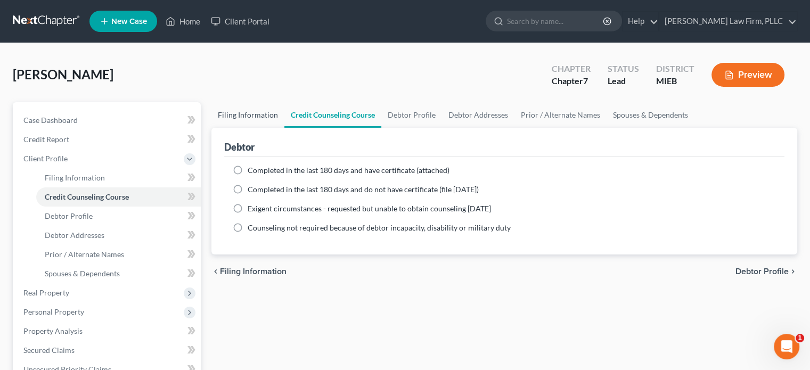
select select "0"
select select "23"
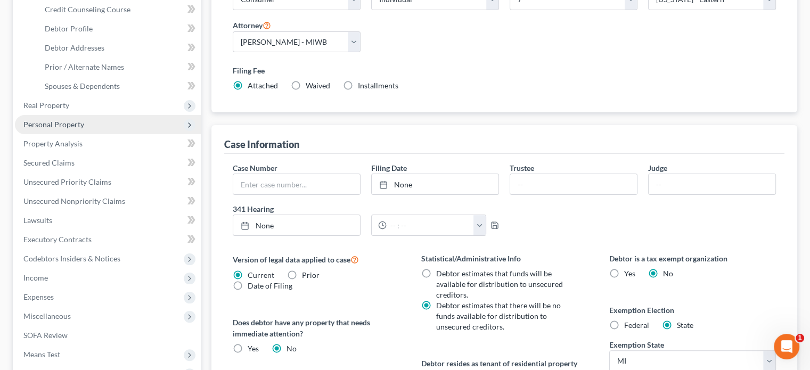
scroll to position [213, 0]
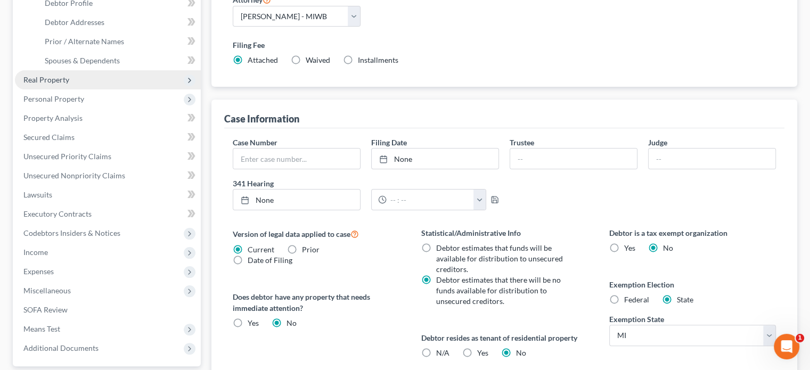
click at [120, 85] on span "Real Property" at bounding box center [108, 79] width 186 height 19
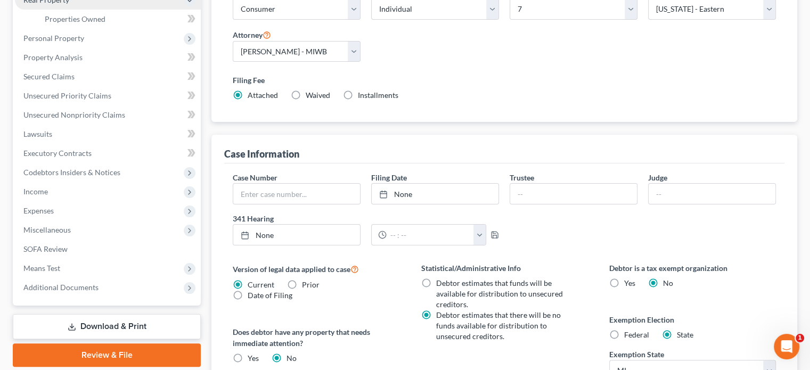
scroll to position [160, 0]
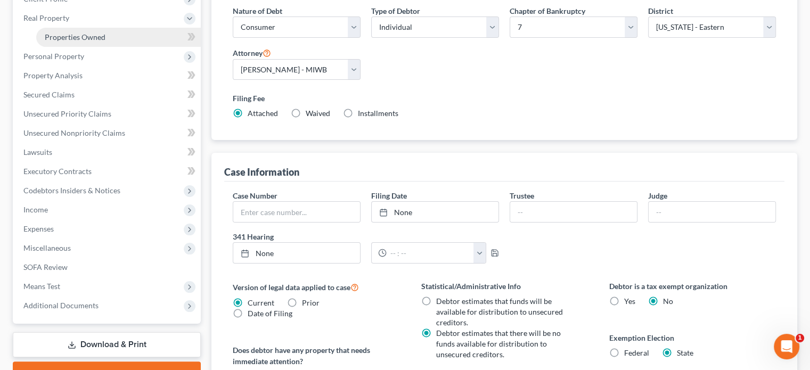
click at [107, 38] on link "Properties Owned" at bounding box center [118, 37] width 165 height 19
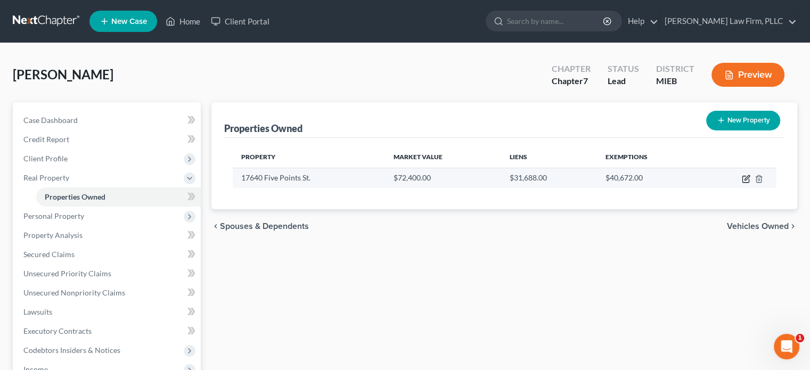
click at [743, 177] on icon "button" at bounding box center [746, 179] width 9 height 9
select select "23"
select select "81"
select select "0"
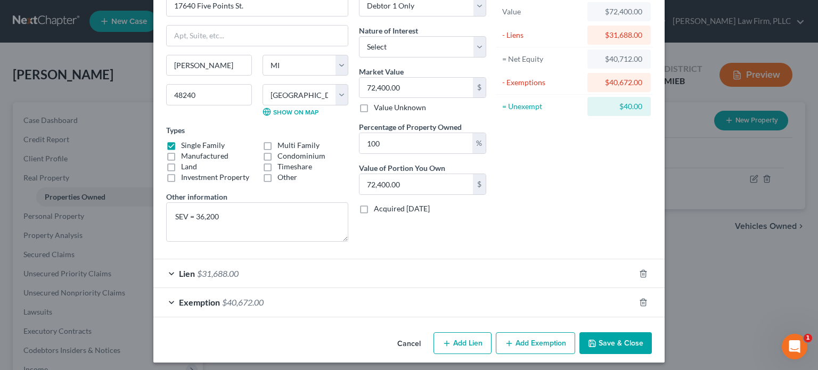
scroll to position [69, 0]
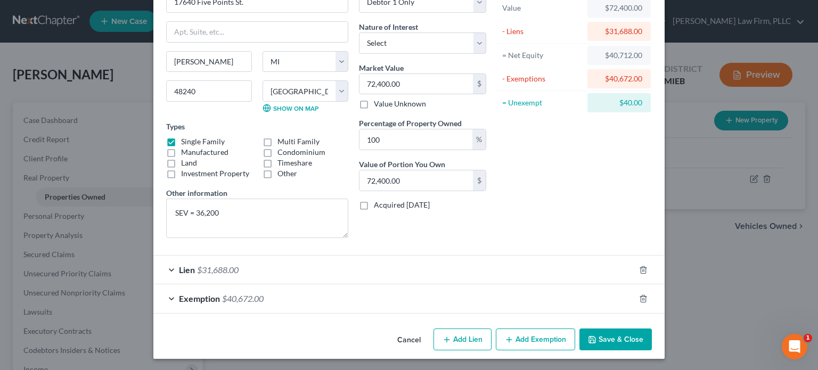
click at [475, 291] on div "Exemption $40,672.00" at bounding box center [393, 298] width 481 height 28
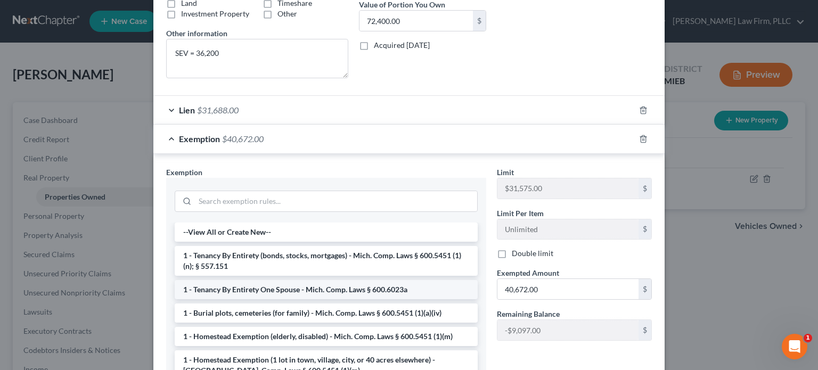
scroll to position [53, 0]
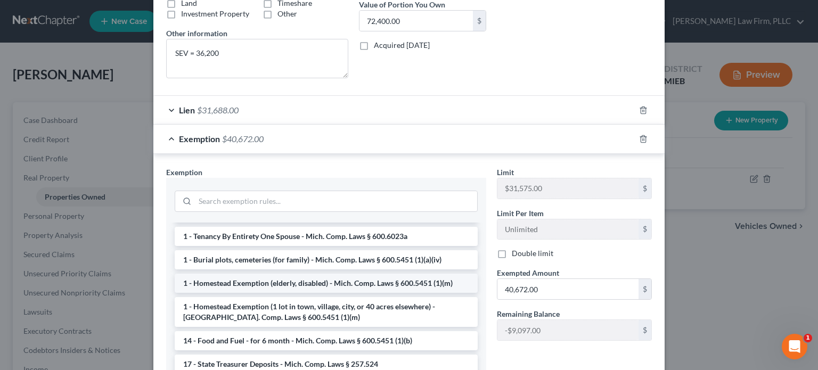
click at [427, 282] on li "1 - Homestead Exemption (elderly, disabled) - Mich. Comp. Laws § 600.5451 (1)(m)" at bounding box center [326, 283] width 303 height 19
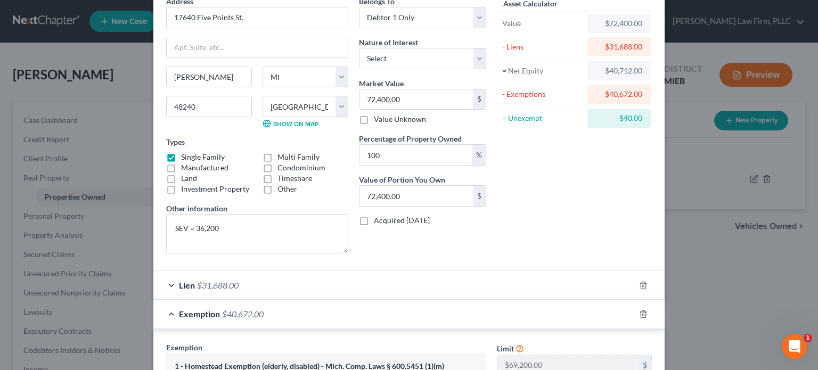
scroll to position [0, 0]
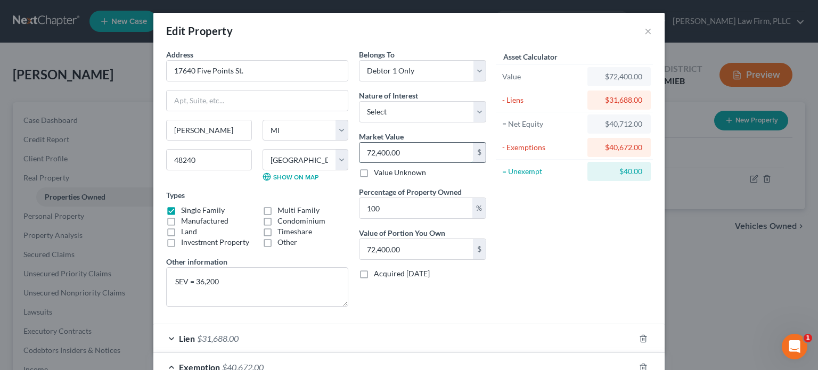
type input "8"
type input "8.00"
type input "80"
type input "80.00"
type input "800"
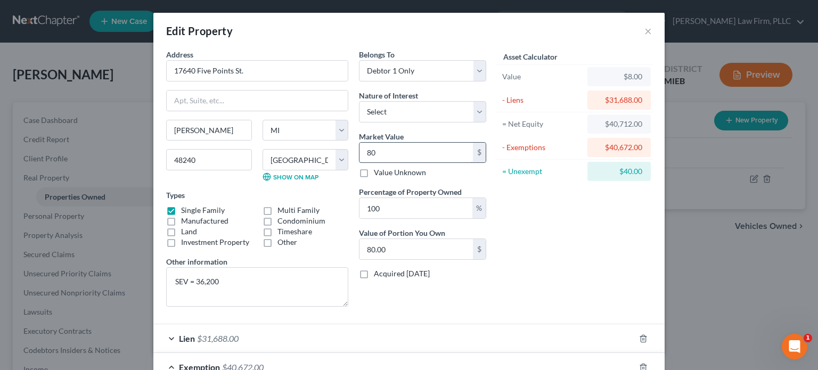
type input "800.00"
type input "8000"
type input "8,000.00"
type input "8,0000"
type input "80,000.00"
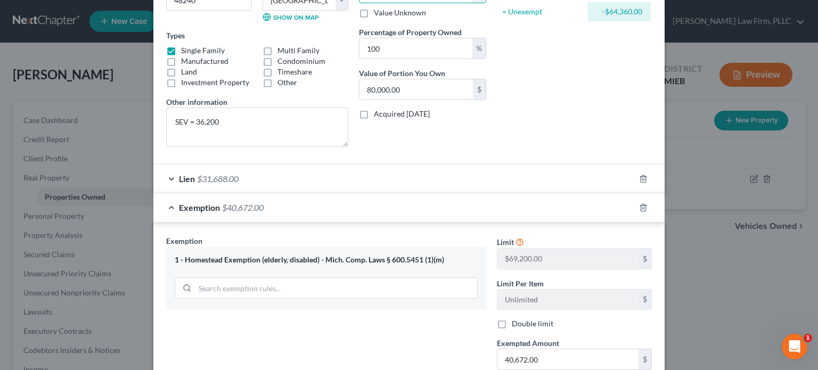
scroll to position [213, 0]
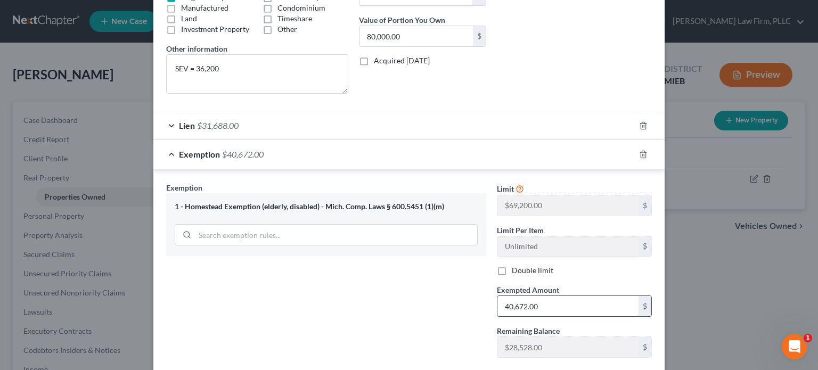
type input "80,000"
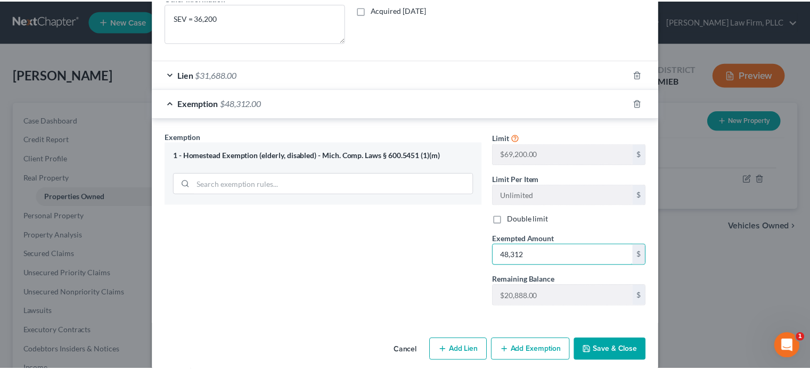
scroll to position [266, 0]
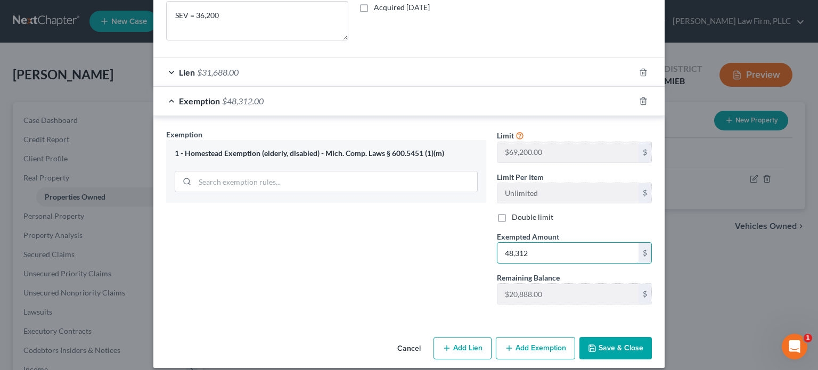
type input "48,312"
click at [622, 352] on button "Save & Close" at bounding box center [615, 348] width 72 height 22
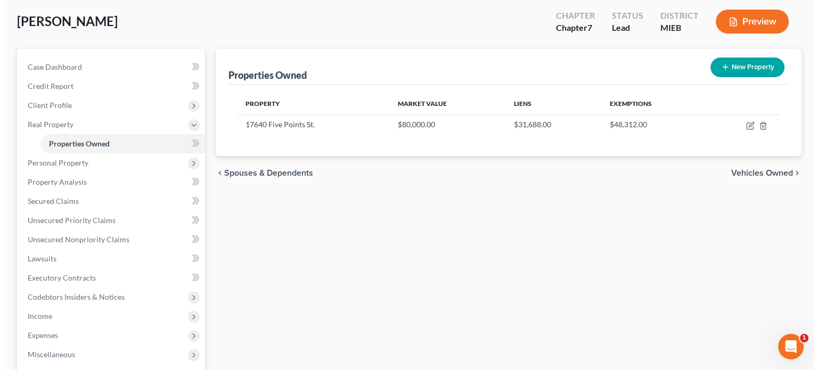
scroll to position [0, 0]
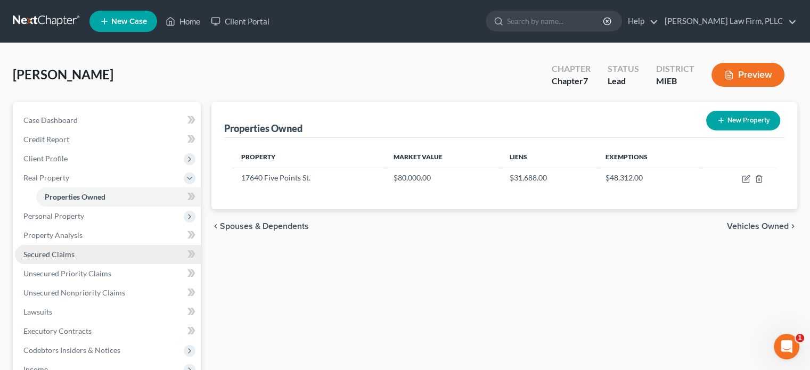
click at [77, 253] on link "Secured Claims" at bounding box center [108, 254] width 186 height 19
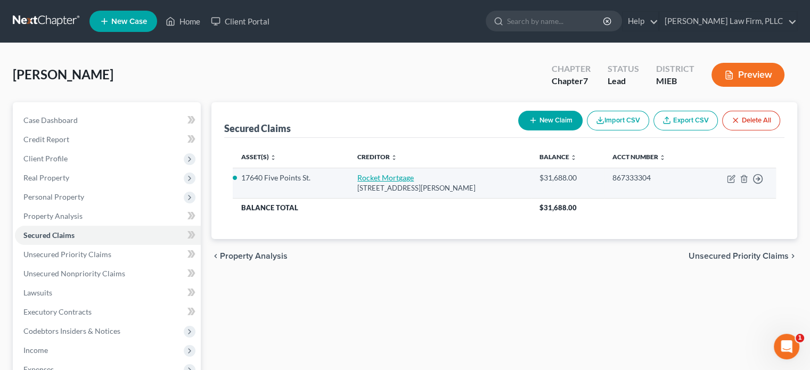
click at [383, 176] on link "Rocket Mortgage" at bounding box center [385, 177] width 56 height 9
select select "23"
select select "0"
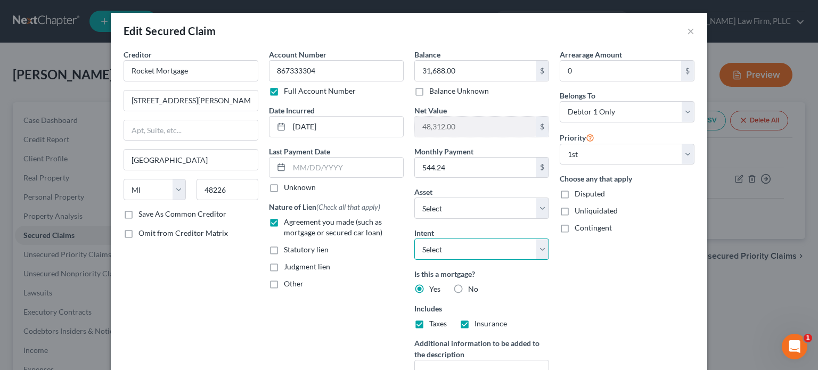
click at [452, 242] on select "Select Surrender Redeem Reaffirm Avoid Other" at bounding box center [481, 249] width 135 height 21
select select "2"
click at [414, 239] on select "Select Surrender Redeem Reaffirm Avoid Other" at bounding box center [481, 249] width 135 height 21
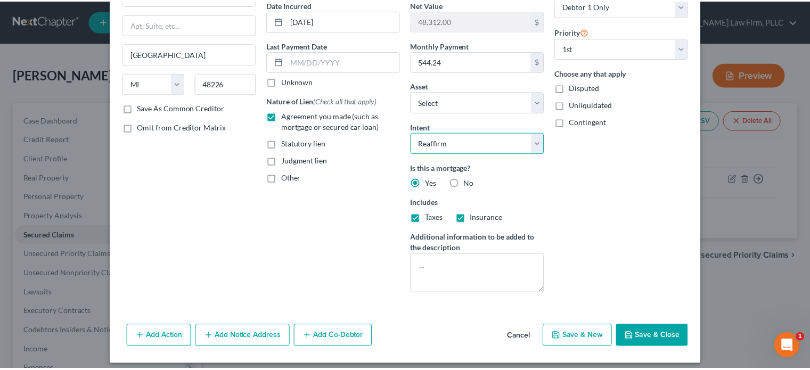
scroll to position [107, 0]
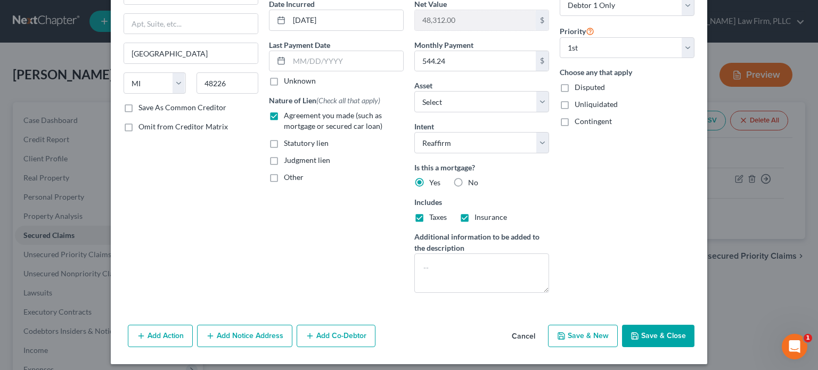
click at [665, 335] on button "Save & Close" at bounding box center [658, 336] width 72 height 22
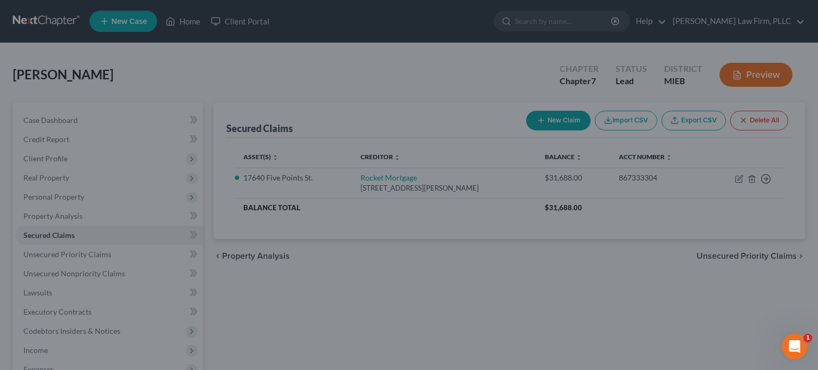
select select "8"
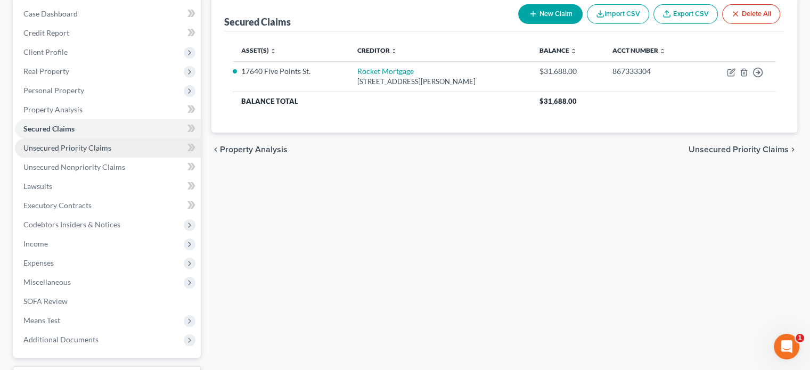
click at [88, 151] on span "Unsecured Priority Claims" at bounding box center [67, 147] width 88 height 9
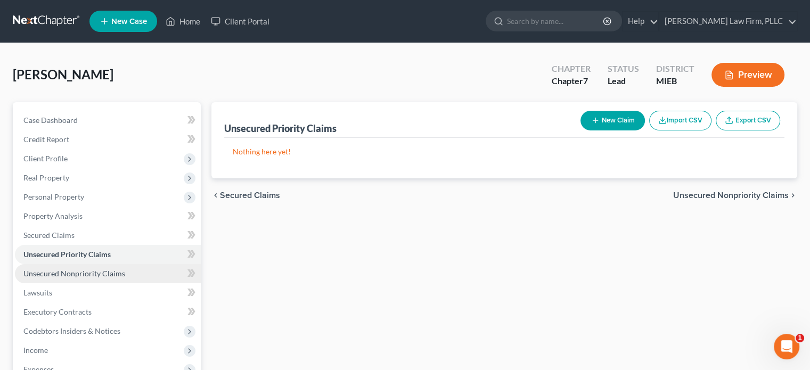
click at [91, 274] on span "Unsecured Nonpriority Claims" at bounding box center [74, 273] width 102 height 9
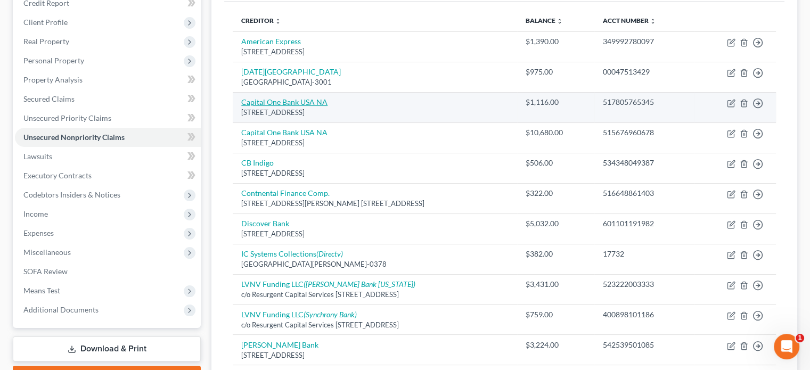
scroll to position [130, 0]
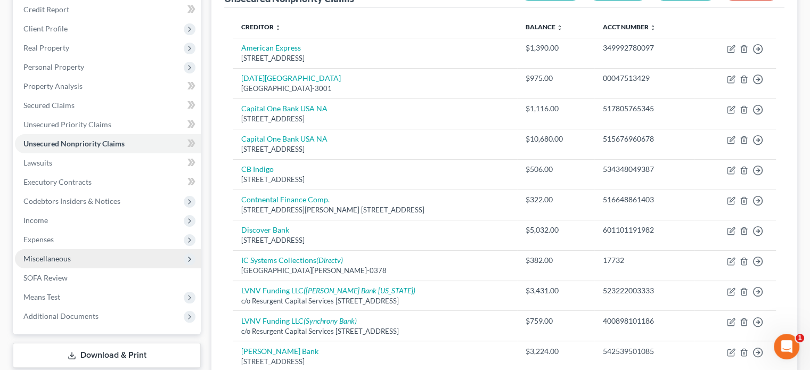
click at [78, 263] on span "Miscellaneous" at bounding box center [108, 258] width 186 height 19
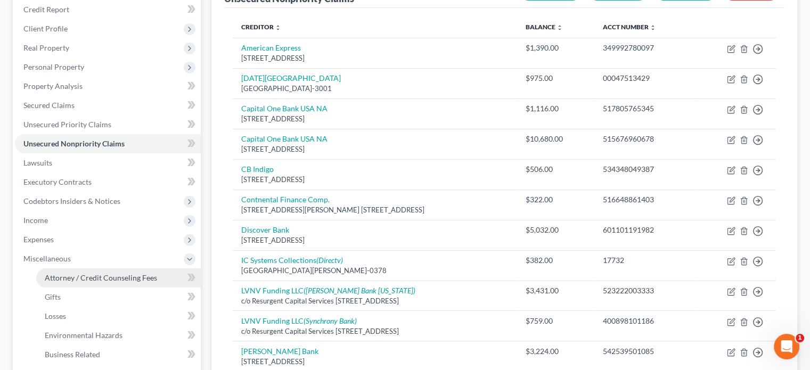
click at [85, 278] on span "Attorney / Credit Counseling Fees" at bounding box center [101, 277] width 112 height 9
select select "0"
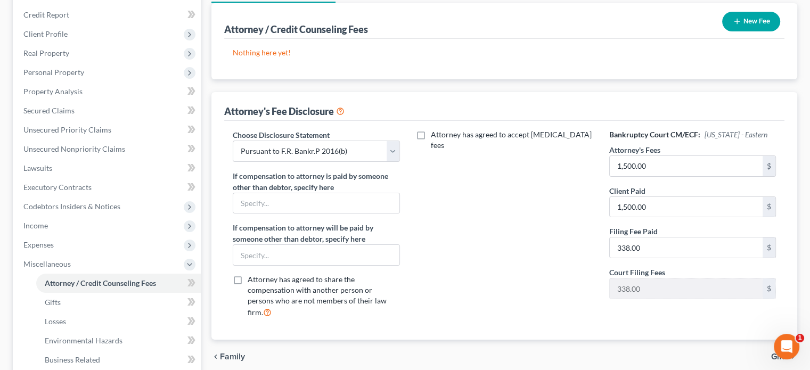
scroll to position [107, 0]
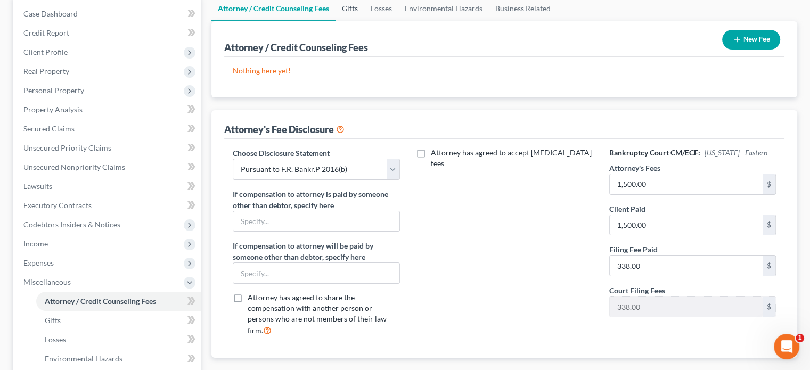
click at [347, 6] on link "Gifts" at bounding box center [350, 9] width 29 height 26
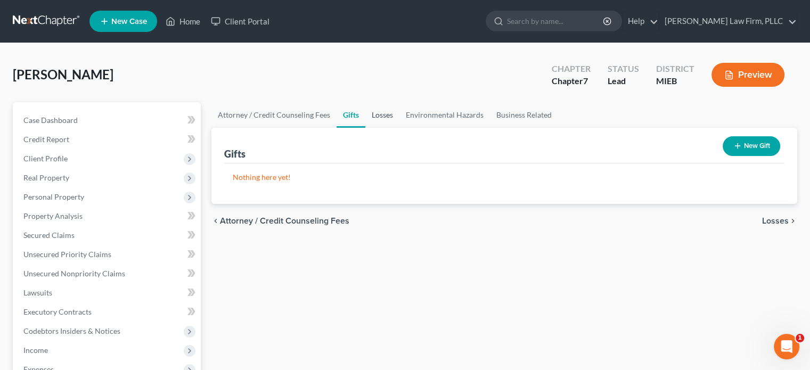
click at [375, 117] on link "Losses" at bounding box center [382, 115] width 34 height 26
click at [452, 114] on link "Environmental Hazards" at bounding box center [444, 115] width 91 height 26
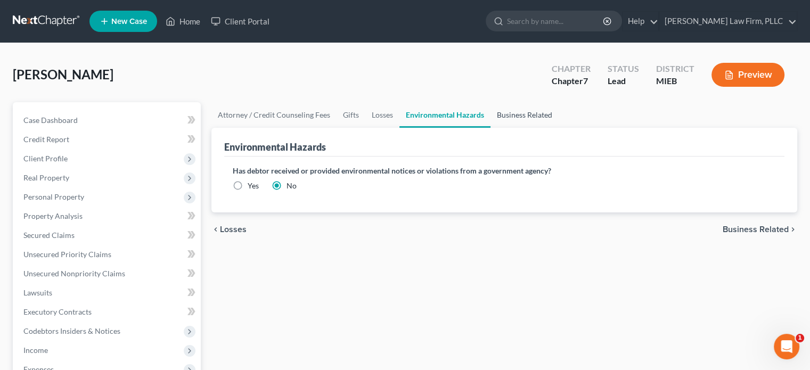
click at [512, 112] on link "Business Related" at bounding box center [524, 115] width 68 height 26
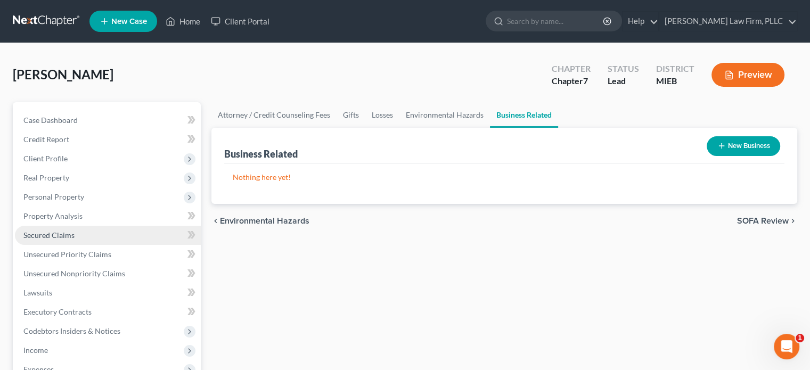
click at [62, 234] on span "Secured Claims" at bounding box center [48, 235] width 51 height 9
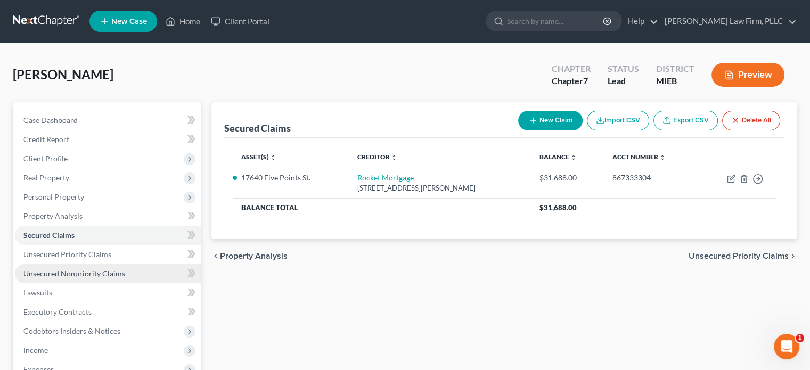
click at [64, 274] on span "Unsecured Nonpriority Claims" at bounding box center [74, 273] width 102 height 9
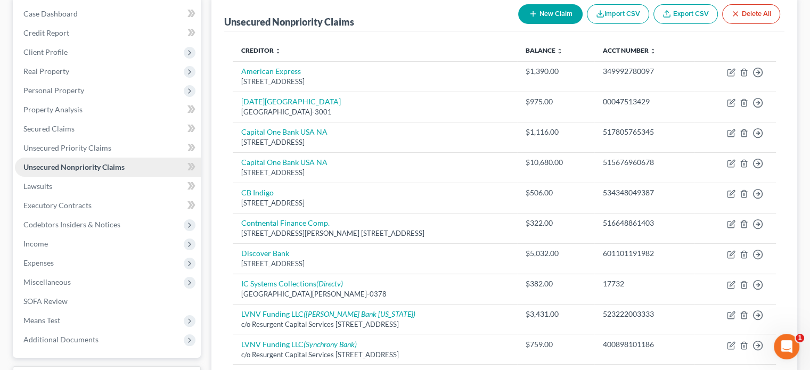
scroll to position [107, 0]
click at [64, 91] on span "Personal Property" at bounding box center [53, 90] width 61 height 9
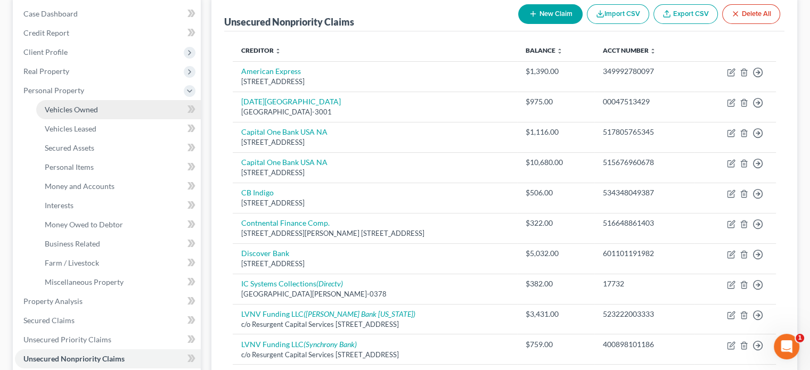
click at [64, 104] on link "Vehicles Owned" at bounding box center [118, 109] width 165 height 19
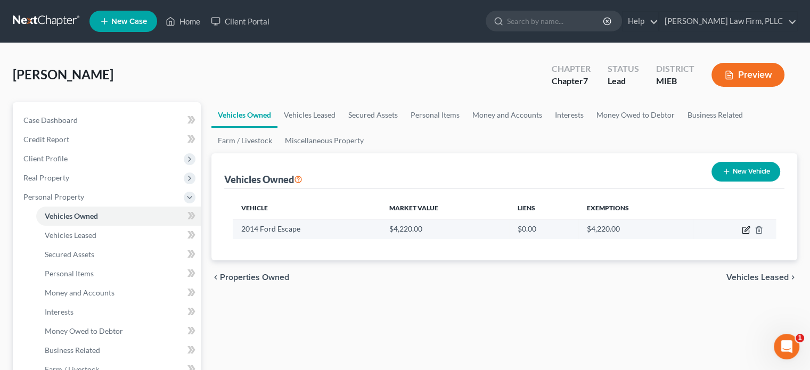
click at [748, 230] on icon "button" at bounding box center [746, 230] width 9 height 9
select select "0"
select select "12"
select select "2"
select select "0"
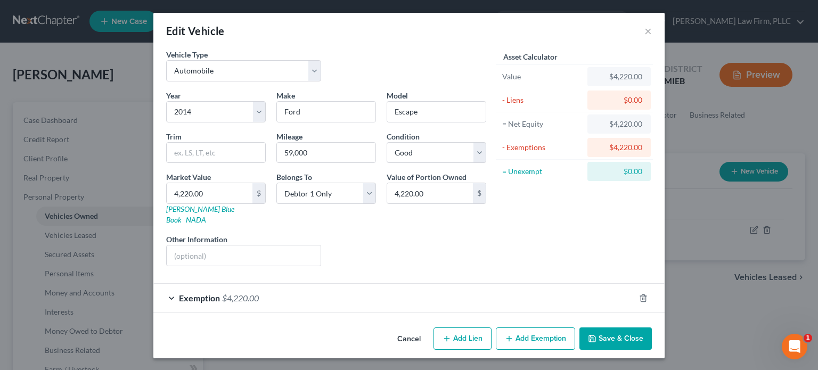
click at [354, 284] on div "Exemption $4,220.00" at bounding box center [393, 298] width 481 height 28
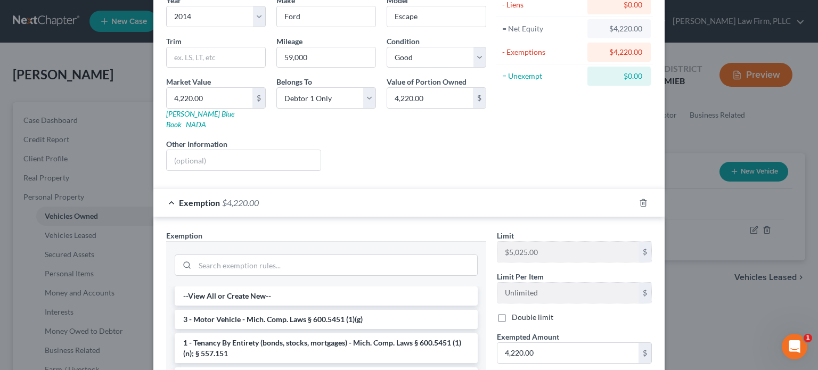
scroll to position [160, 0]
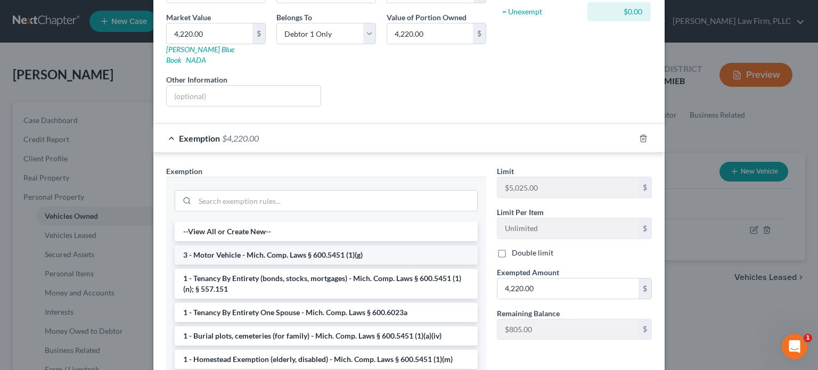
click at [367, 246] on li "3 - Motor Vehicle - Mich. Comp. Laws § 600.5451 (1)(g)" at bounding box center [326, 255] width 303 height 19
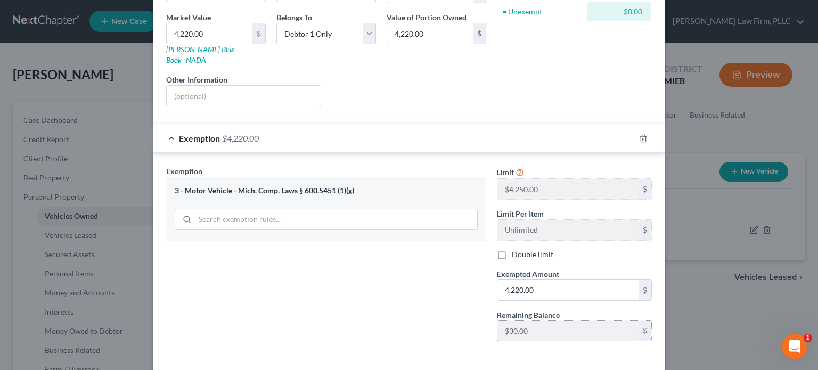
scroll to position [194, 0]
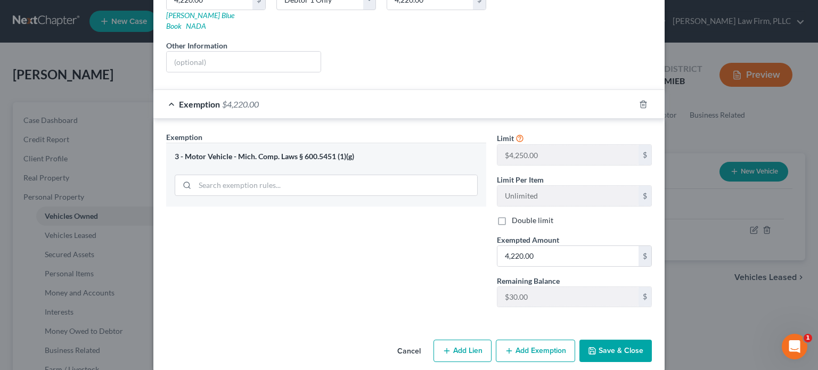
click at [616, 342] on button "Save & Close" at bounding box center [615, 351] width 72 height 22
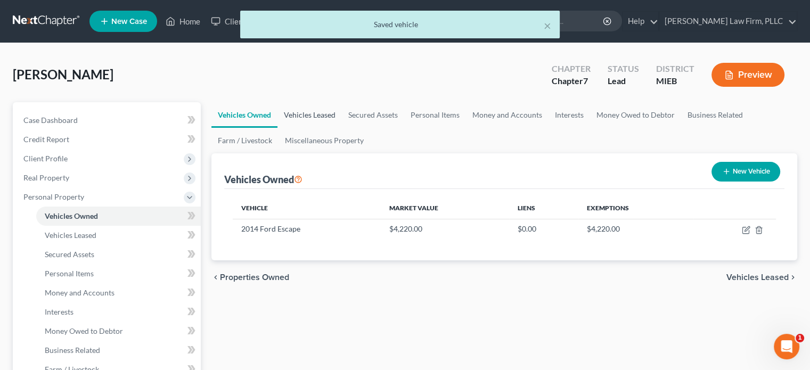
click at [300, 114] on link "Vehicles Leased" at bounding box center [309, 115] width 64 height 26
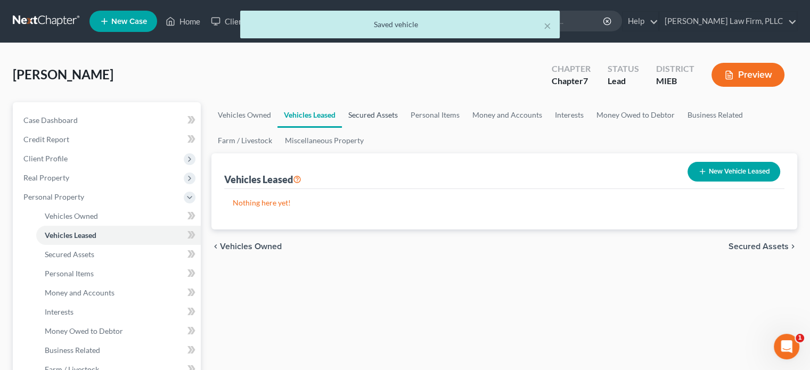
click at [366, 112] on link "Secured Assets" at bounding box center [373, 115] width 62 height 26
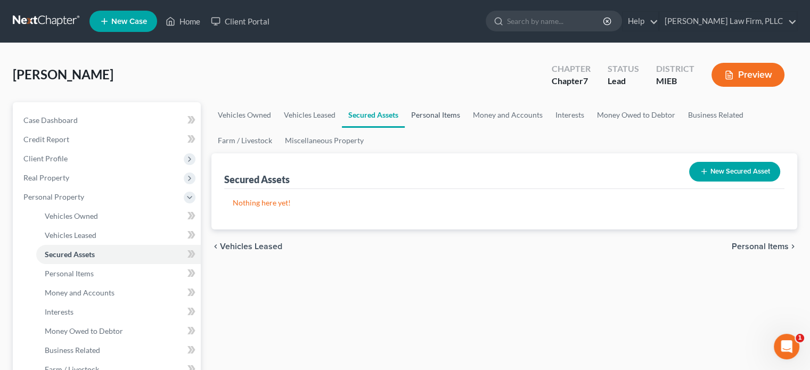
click at [420, 111] on link "Personal Items" at bounding box center [436, 115] width 62 height 26
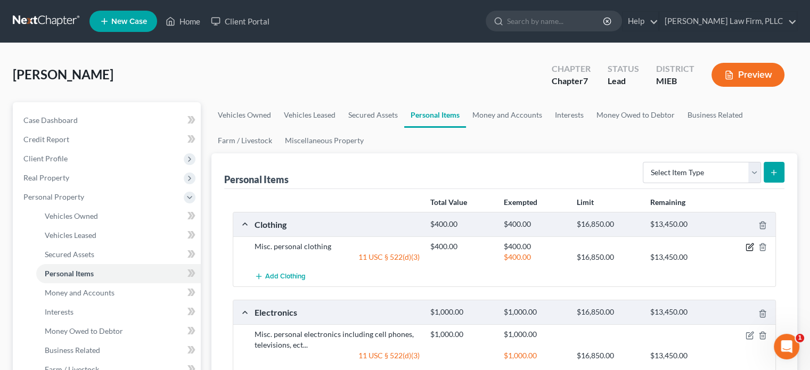
click at [750, 246] on icon "button" at bounding box center [750, 247] width 9 height 9
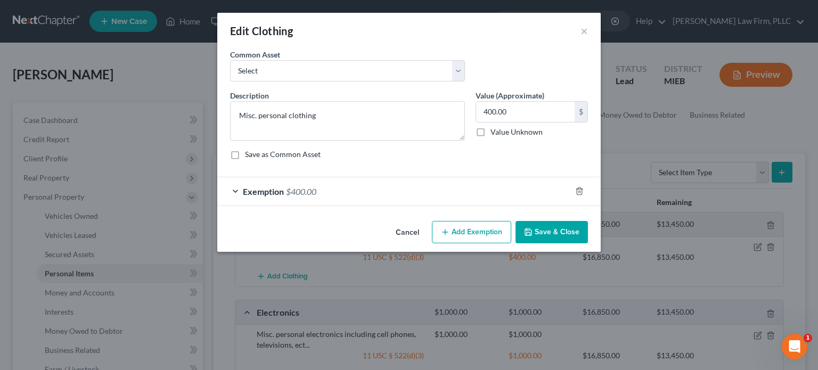
click at [396, 189] on div "Exemption $400.00" at bounding box center [394, 191] width 354 height 28
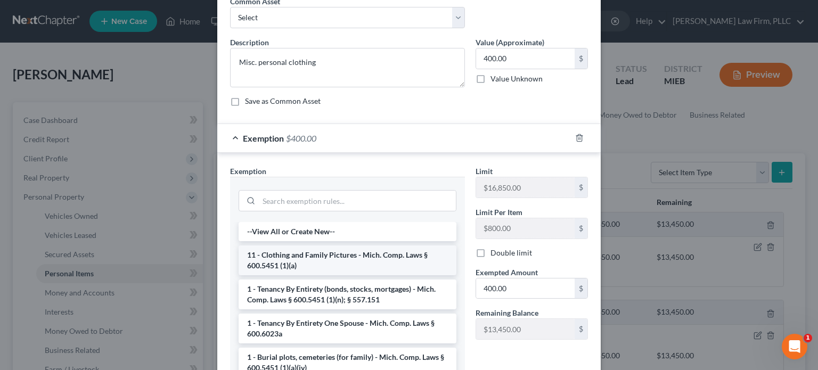
scroll to position [107, 0]
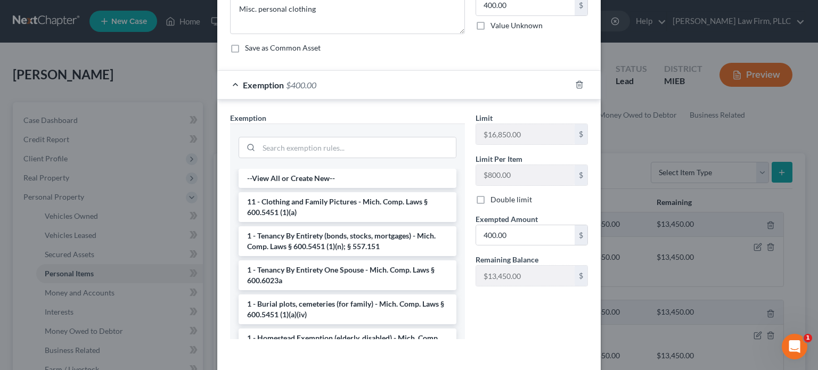
click at [398, 206] on li "11 - Clothing and Family Pictures - Mich. Comp. Laws § 600.5451 (1)(a)" at bounding box center [348, 207] width 218 height 30
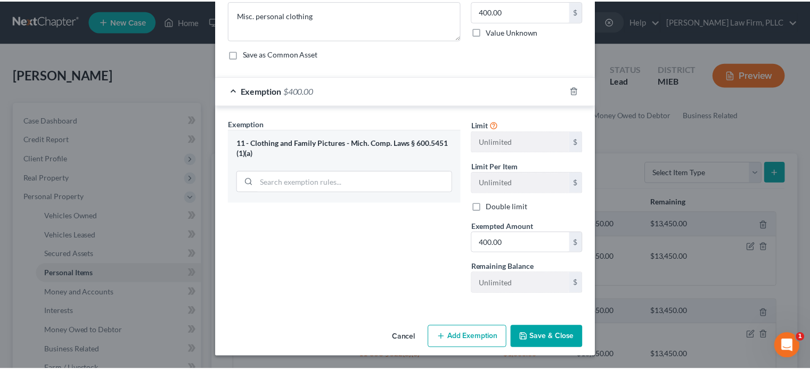
scroll to position [99, 0]
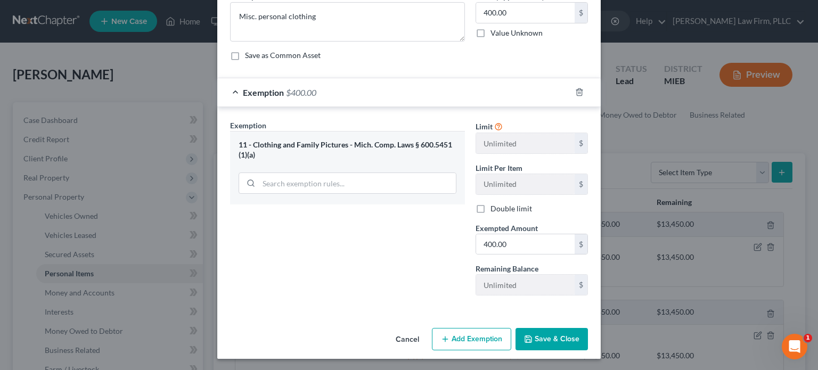
click at [548, 345] on button "Save & Close" at bounding box center [552, 339] width 72 height 22
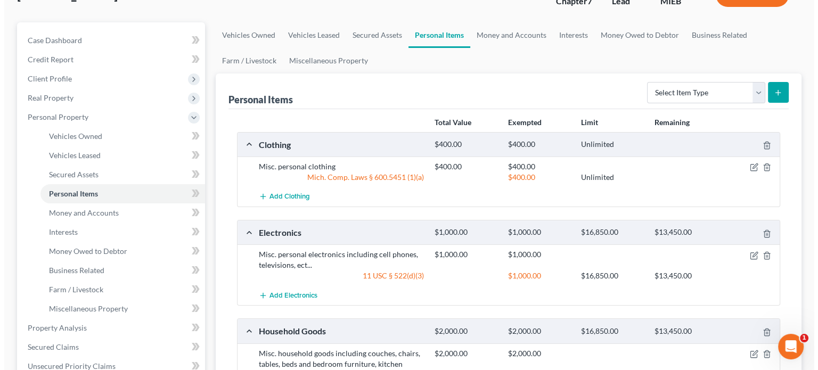
scroll to position [107, 0]
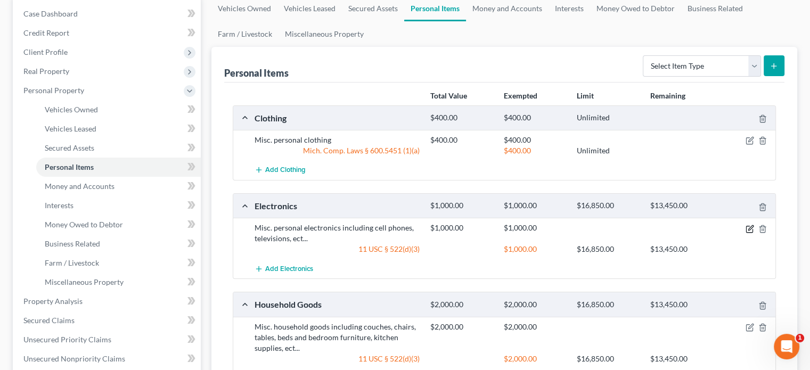
click at [750, 225] on icon "button" at bounding box center [750, 227] width 5 height 5
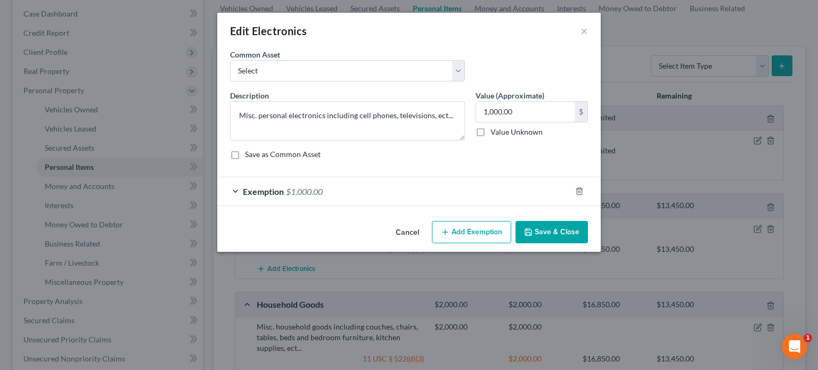
click at [415, 199] on div "Exemption $1,000.00" at bounding box center [394, 191] width 354 height 28
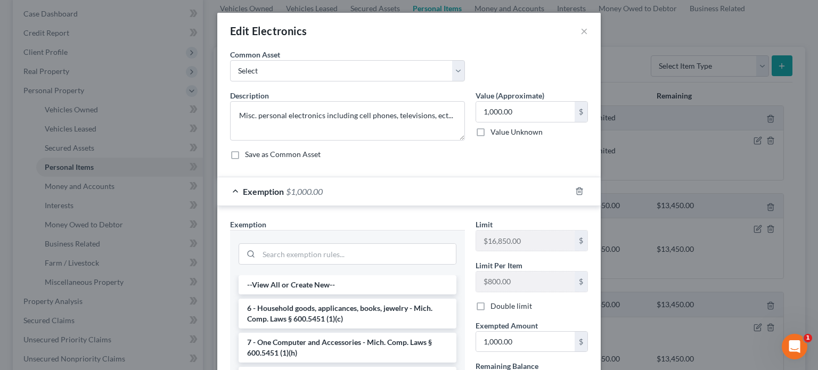
scroll to position [53, 0]
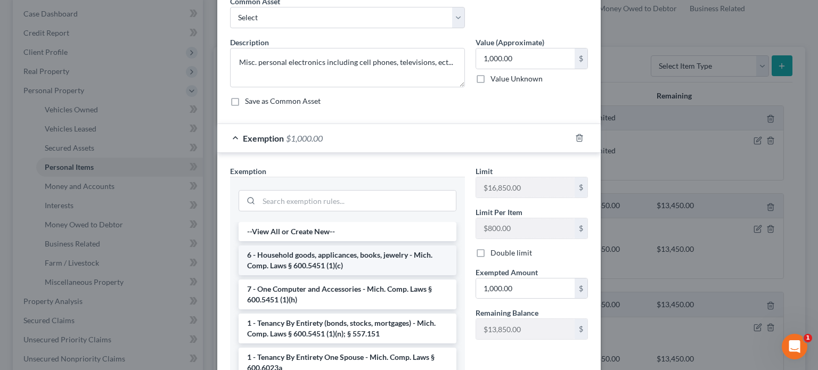
click at [396, 258] on li "6 - Household goods, applicances, books, jewelry - Mich. Comp. Laws § 600.5451 …" at bounding box center [348, 261] width 218 height 30
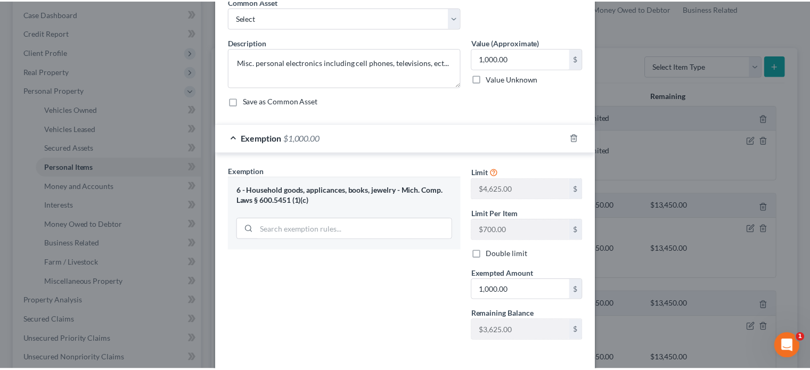
scroll to position [99, 0]
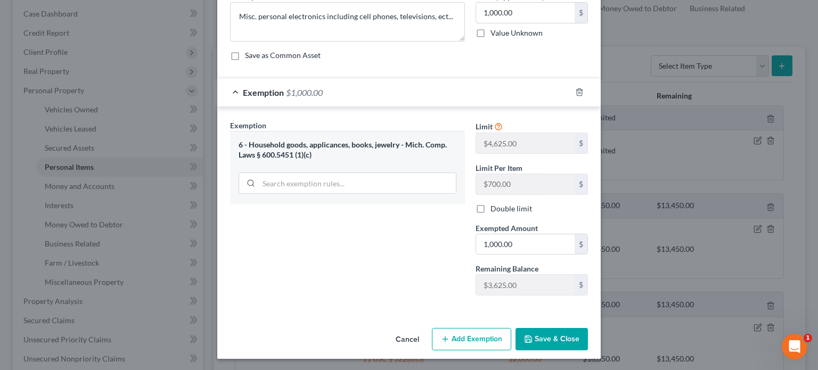
click at [535, 337] on button "Save & Close" at bounding box center [552, 339] width 72 height 22
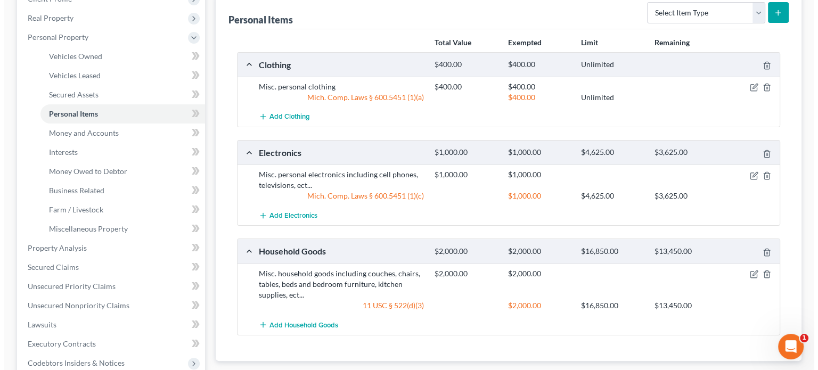
scroll to position [213, 0]
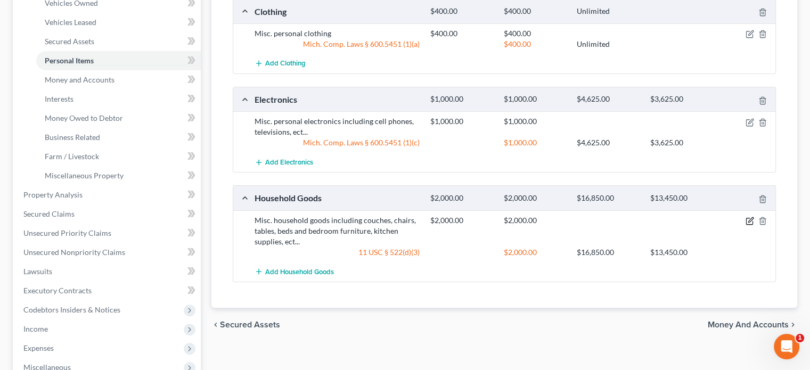
click at [751, 220] on icon "button" at bounding box center [750, 221] width 9 height 9
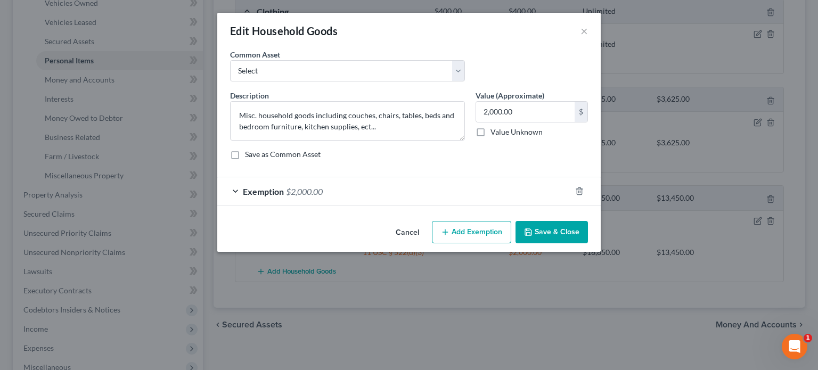
click at [451, 191] on div "Exemption $2,000.00" at bounding box center [394, 191] width 354 height 28
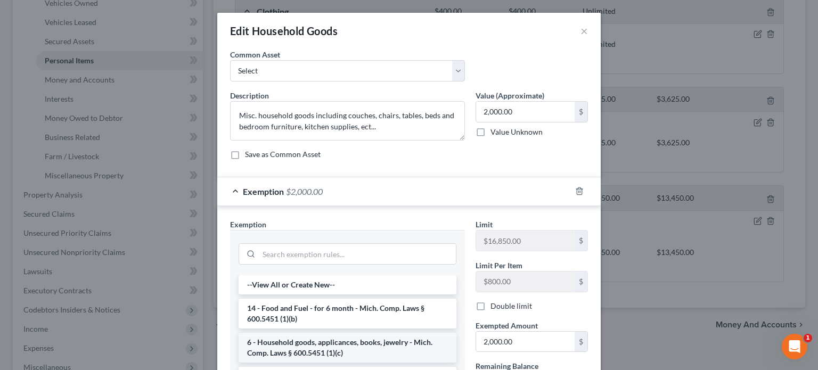
click at [354, 345] on li "6 - Household goods, applicances, books, jewelry - Mich. Comp. Laws § 600.5451 …" at bounding box center [348, 348] width 218 height 30
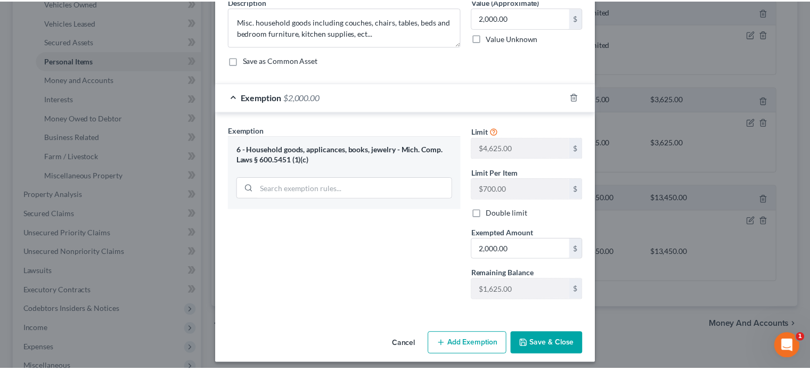
scroll to position [99, 0]
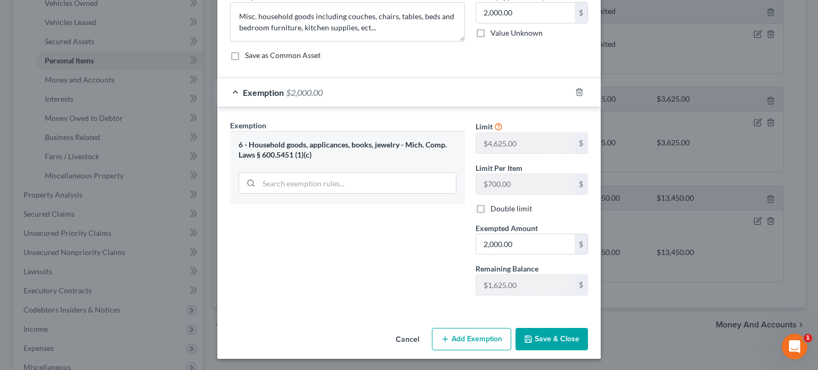
click at [539, 344] on button "Save & Close" at bounding box center [552, 339] width 72 height 22
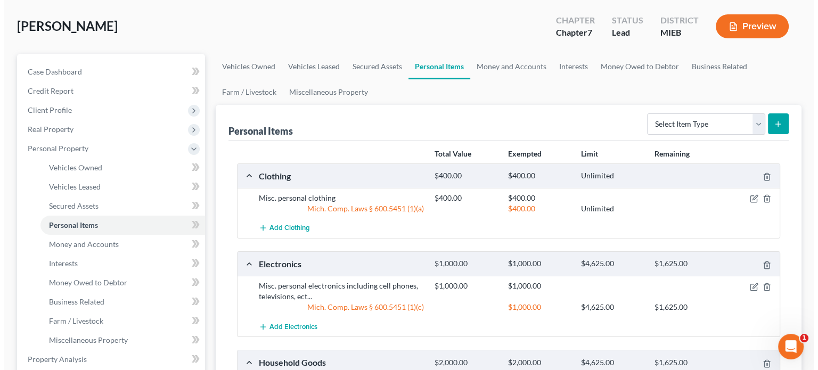
scroll to position [0, 0]
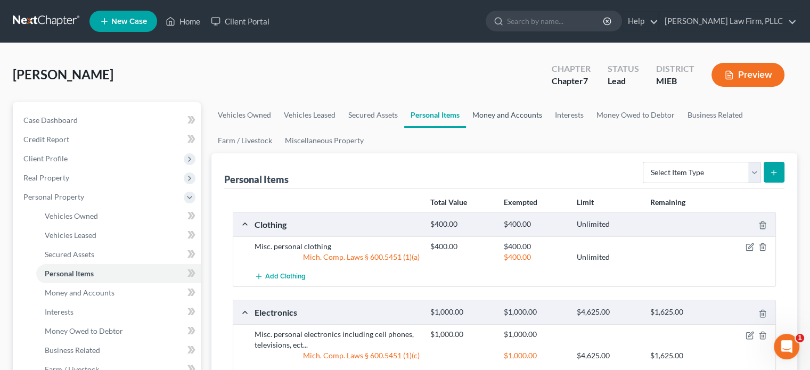
click at [491, 118] on link "Money and Accounts" at bounding box center [507, 115] width 83 height 26
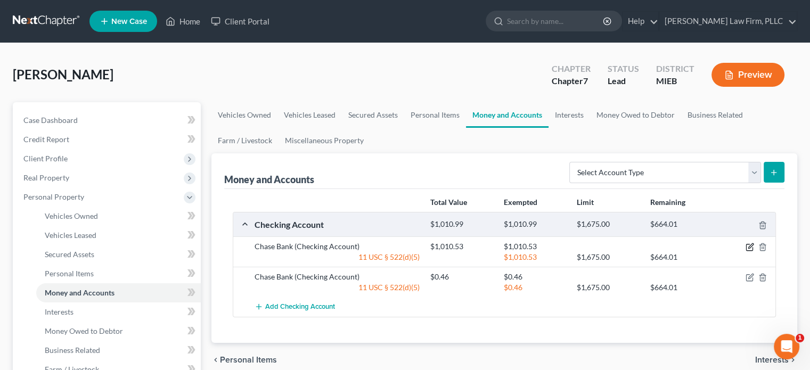
click at [750, 246] on icon "button" at bounding box center [750, 247] width 9 height 9
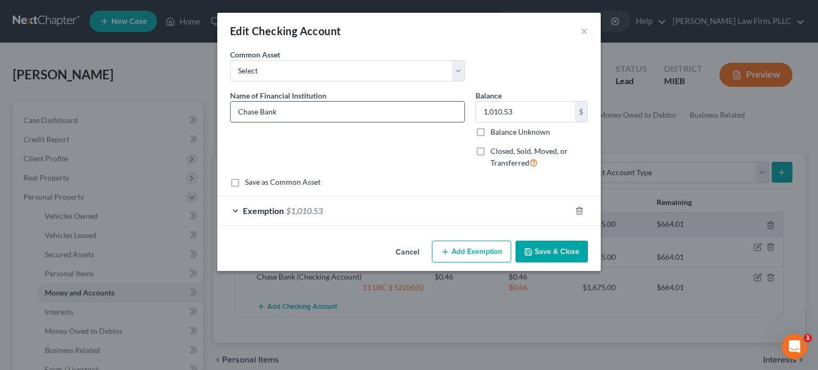
click at [345, 113] on input "Chase Bank" at bounding box center [348, 112] width 234 height 20
type input "Chase Bank (acct. 7951)"
click at [332, 212] on div "Exemption $1,010.53" at bounding box center [394, 211] width 354 height 28
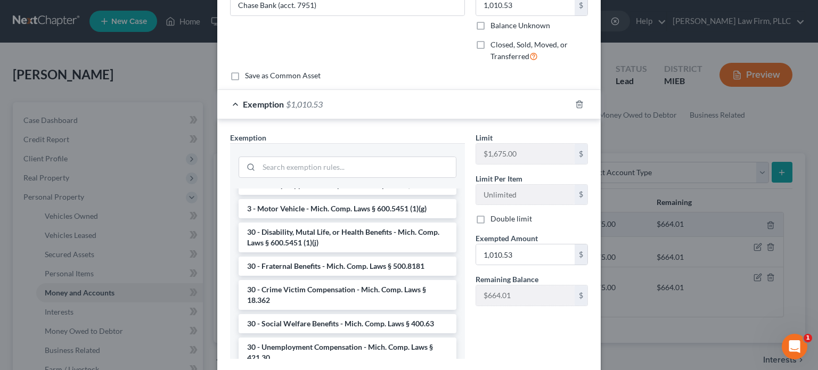
scroll to position [692, 0]
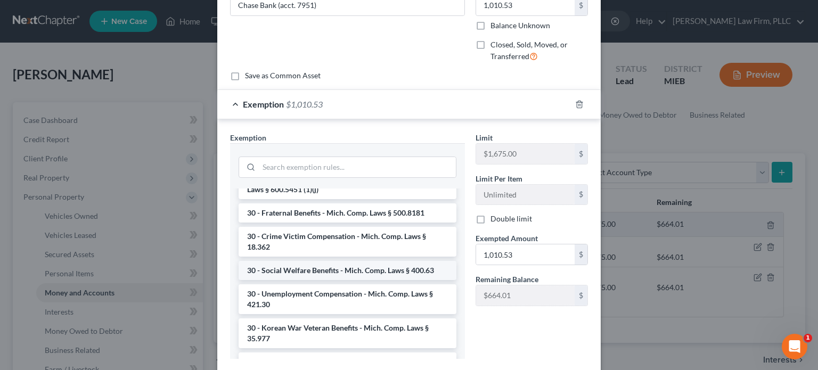
click at [339, 269] on li "30 - Social Welfare Benefits - Mich. Comp. Laws § 400.63" at bounding box center [348, 270] width 218 height 19
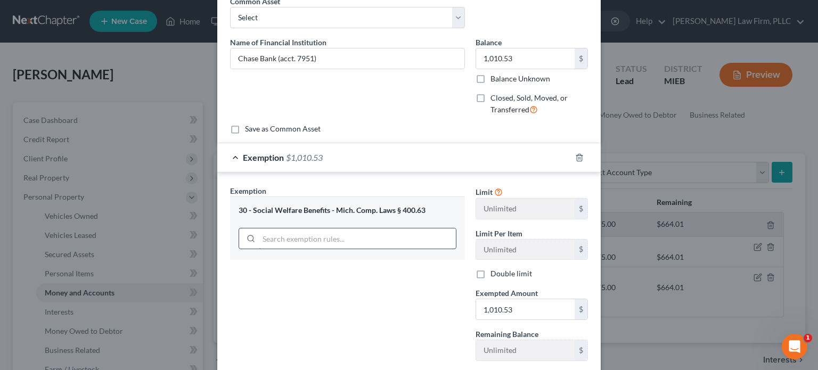
scroll to position [0, 0]
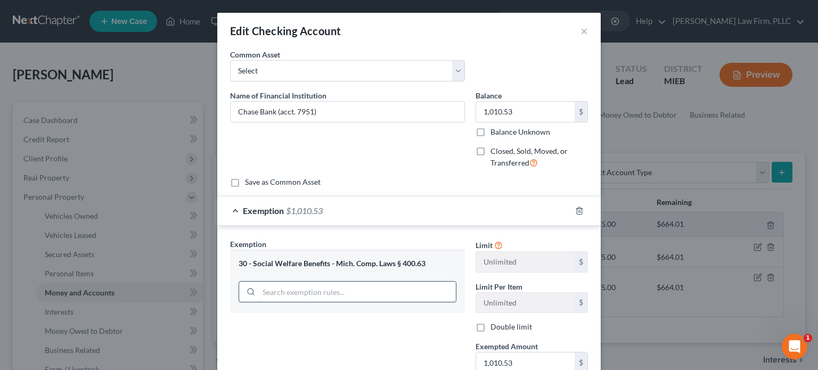
click at [388, 283] on input "search" at bounding box center [357, 292] width 197 height 20
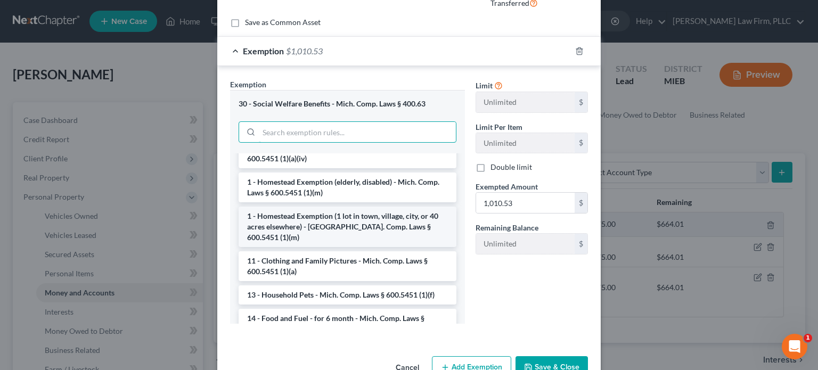
scroll to position [160, 0]
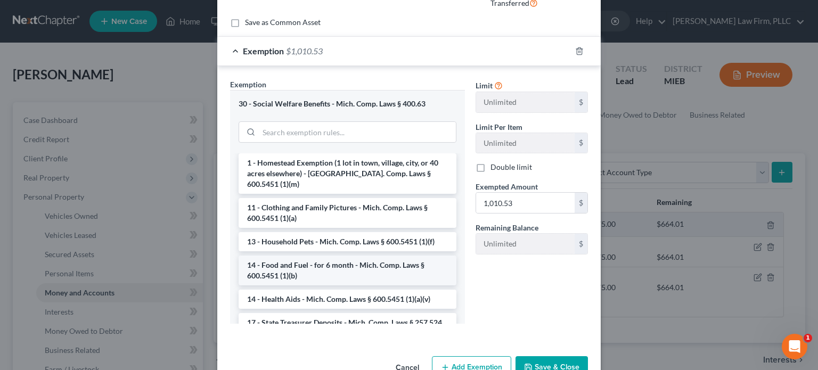
click at [382, 256] on li "14 - Food and Fuel - for 6 month - Mich. Comp. Laws § 600.5451 (1)(b)" at bounding box center [348, 271] width 218 height 30
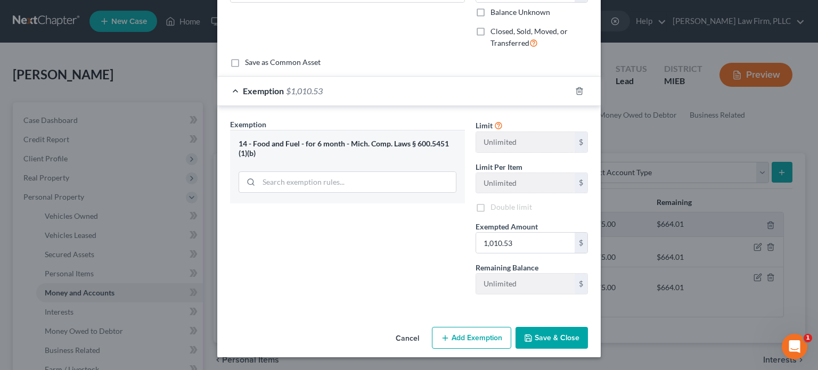
scroll to position [118, 0]
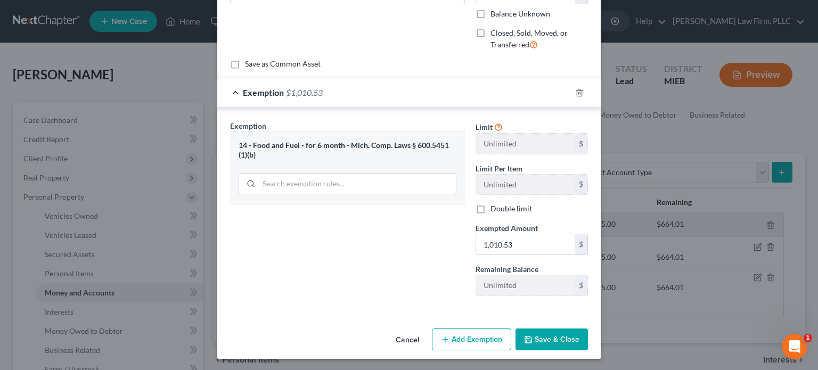
click at [557, 340] on button "Save & Close" at bounding box center [552, 340] width 72 height 22
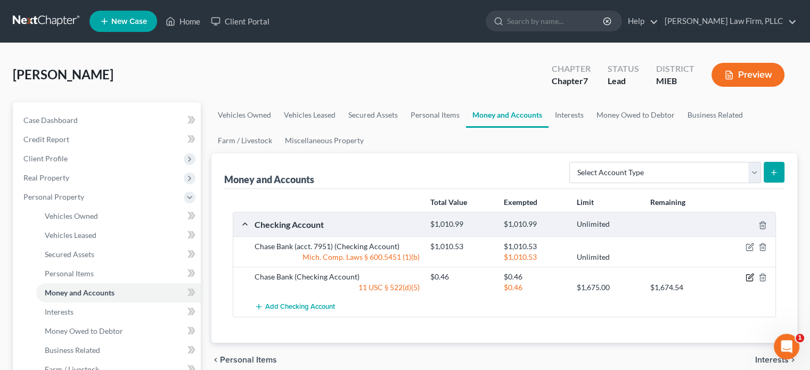
click at [750, 276] on icon "button" at bounding box center [750, 277] width 9 height 9
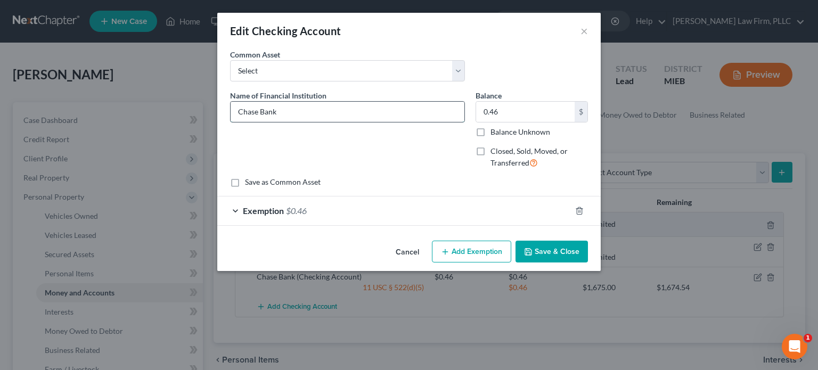
click at [364, 112] on input "Chase Bank" at bounding box center [348, 112] width 234 height 20
type input "Chase Bank (acct 0150)"
click at [314, 206] on div "Exemption $0.46" at bounding box center [394, 211] width 354 height 28
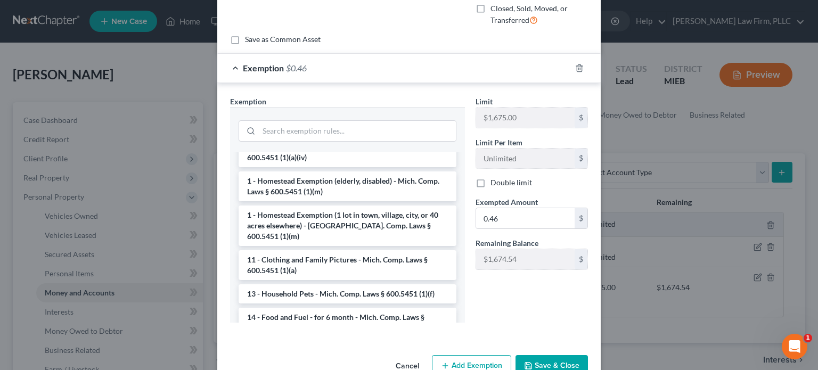
scroll to position [160, 0]
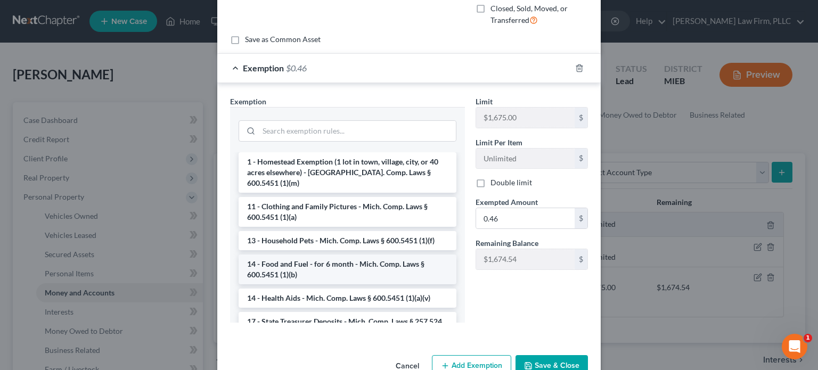
click at [353, 256] on li "14 - Food and Fuel - for 6 month - Mich. Comp. Laws § 600.5451 (1)(b)" at bounding box center [348, 270] width 218 height 30
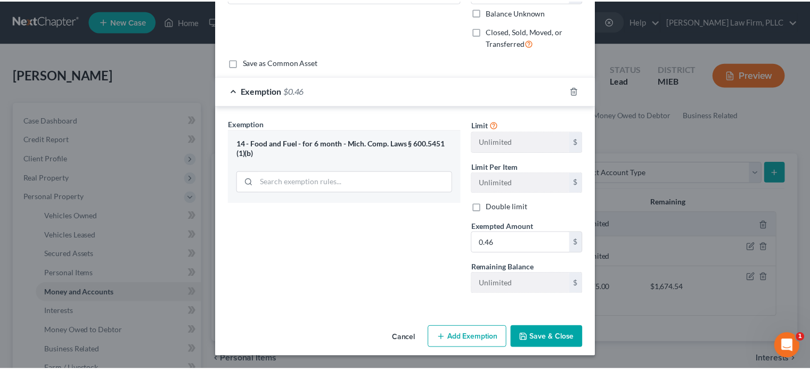
scroll to position [118, 0]
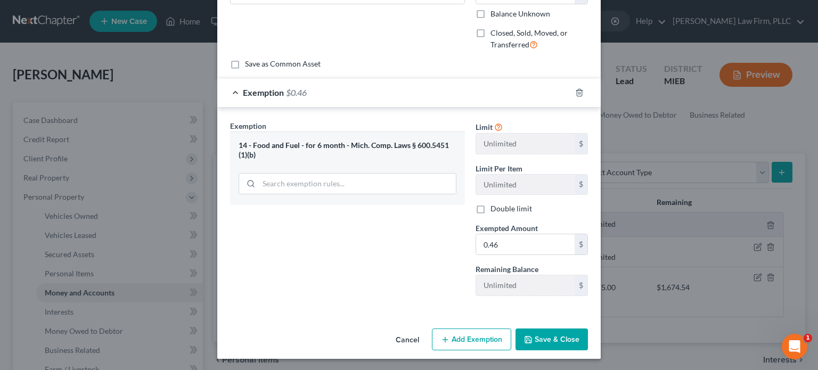
click at [547, 338] on button "Save & Close" at bounding box center [552, 340] width 72 height 22
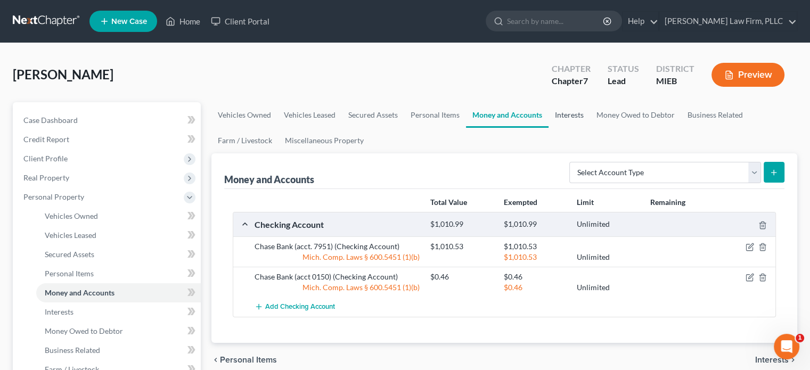
click at [577, 116] on link "Interests" at bounding box center [570, 115] width 42 height 26
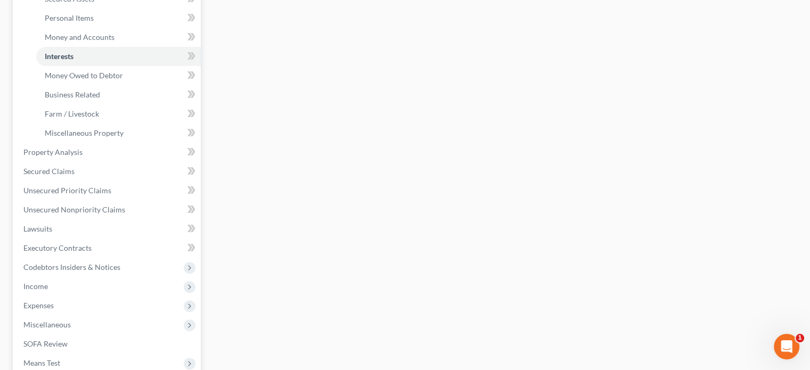
scroll to position [387, 0]
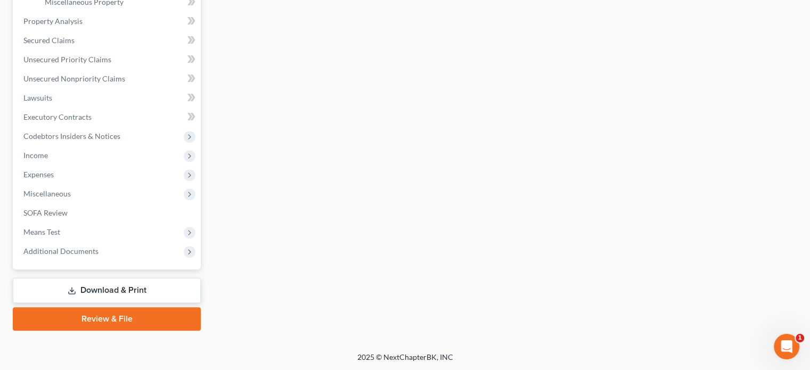
click at [119, 285] on link "Download & Print" at bounding box center [107, 290] width 188 height 25
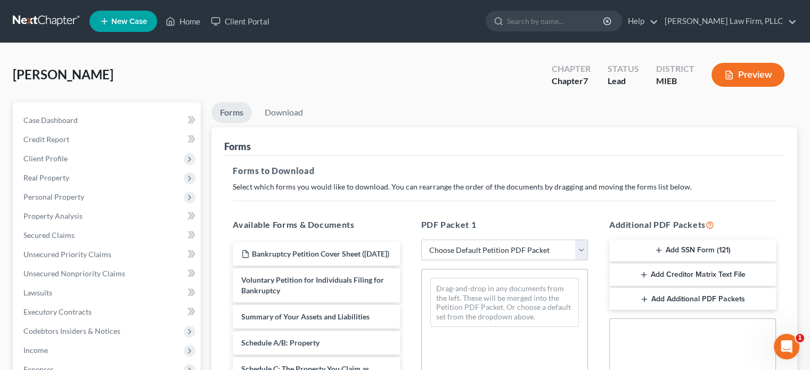
click at [576, 247] on select "Choose Default Petition PDF Packet Complete Bankruptcy Petition (all forms and …" at bounding box center [504, 250] width 167 height 21
select select "0"
click at [421, 240] on select "Choose Default Petition PDF Packet Complete Bankruptcy Petition (all forms and …" at bounding box center [504, 250] width 167 height 21
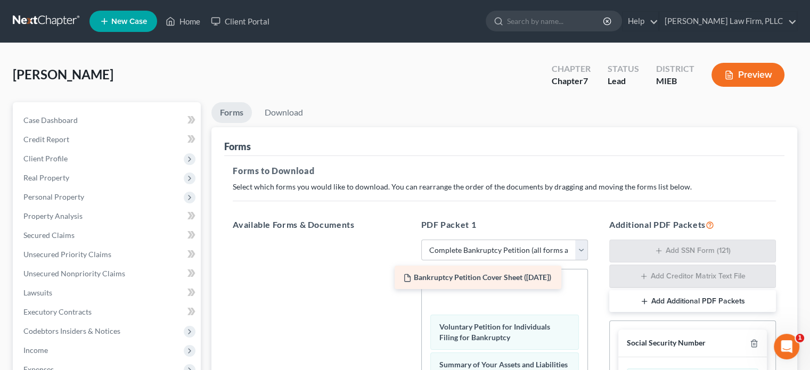
drag, startPoint x: 319, startPoint y: 246, endPoint x: 481, endPoint y: 270, distance: 164.3
click at [408, 240] on div "Bankruptcy Petition Cover Sheet (09/04/2025) Bankruptcy Petition Cover Sheet (0…" at bounding box center [316, 240] width 184 height 0
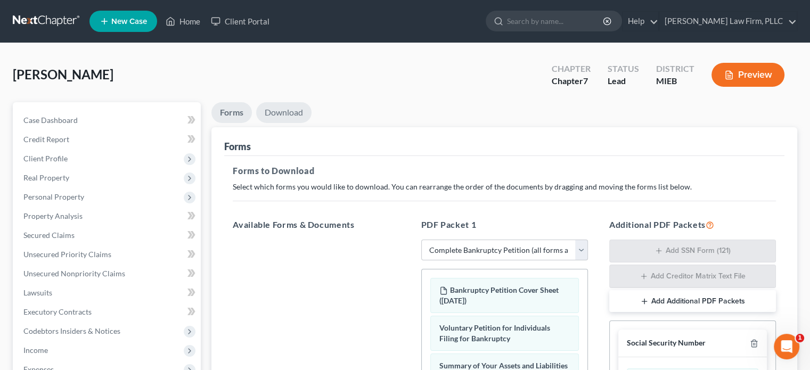
click at [289, 114] on link "Download" at bounding box center [283, 112] width 55 height 21
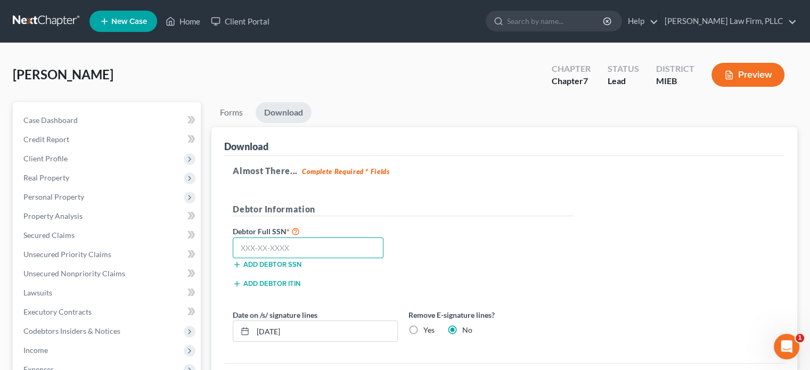
click at [290, 251] on input "text" at bounding box center [308, 248] width 151 height 21
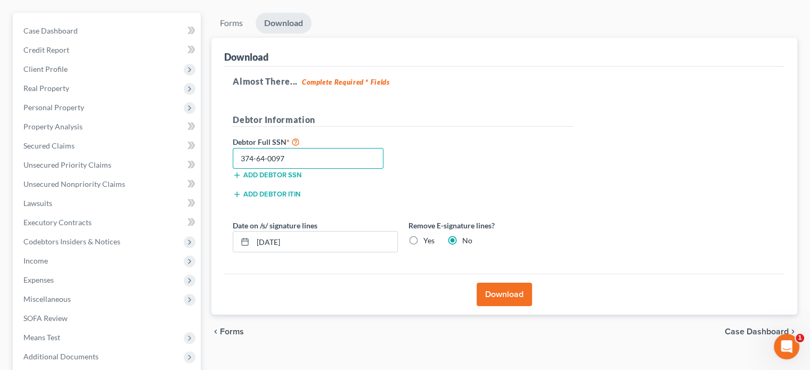
scroll to position [107, 0]
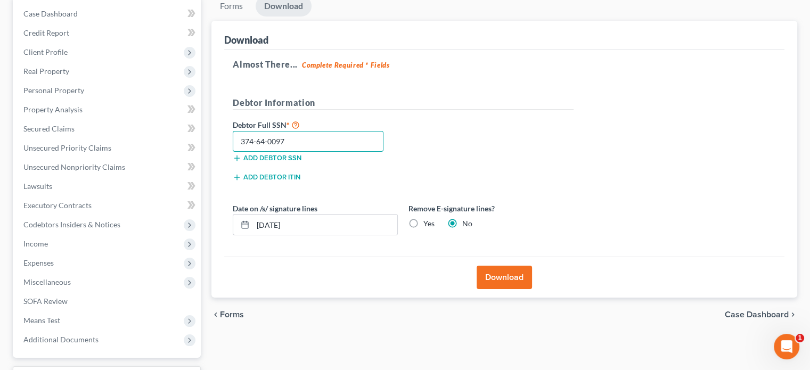
type input "374-64-0097"
click at [505, 279] on button "Download" at bounding box center [504, 277] width 55 height 23
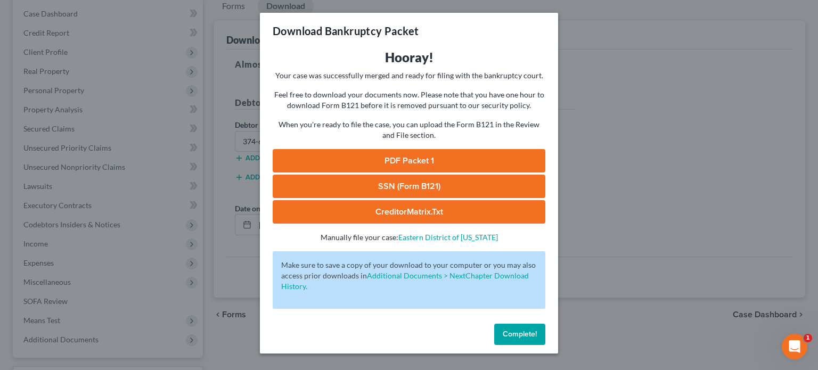
click at [476, 186] on link "SSN (Form B121)" at bounding box center [409, 186] width 273 height 23
click at [503, 160] on link "PDF Packet 1" at bounding box center [409, 160] width 273 height 23
drag, startPoint x: 520, startPoint y: 336, endPoint x: 514, endPoint y: 331, distance: 7.9
click at [520, 336] on span "Complete!" at bounding box center [520, 334] width 34 height 9
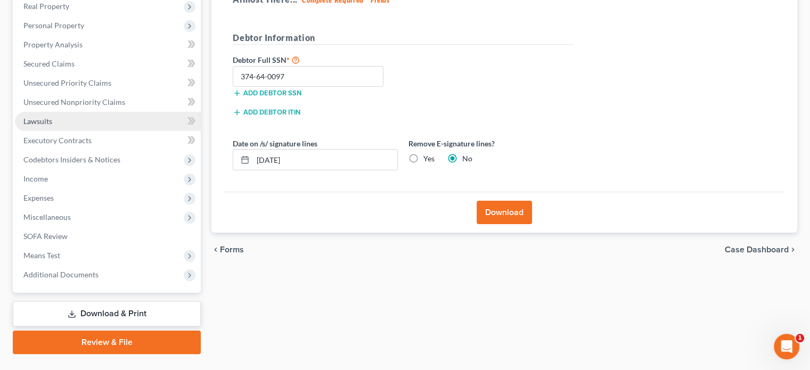
scroll to position [195, 0]
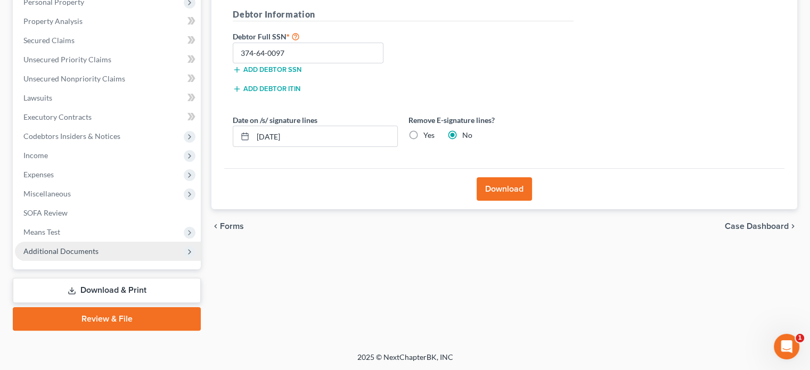
click at [71, 249] on span "Additional Documents" at bounding box center [60, 251] width 75 height 9
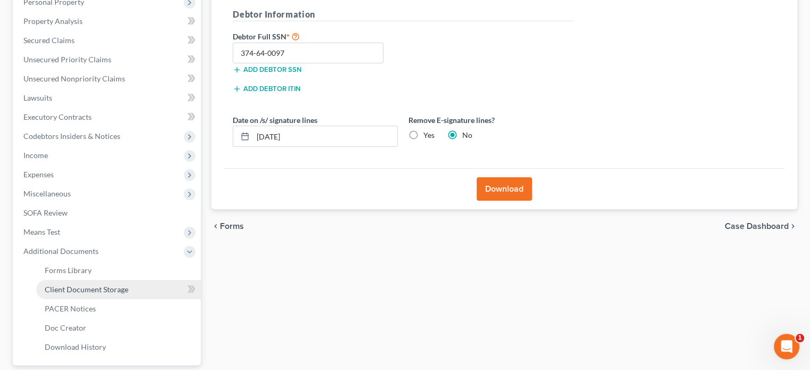
click at [117, 290] on span "Client Document Storage" at bounding box center [87, 289] width 84 height 9
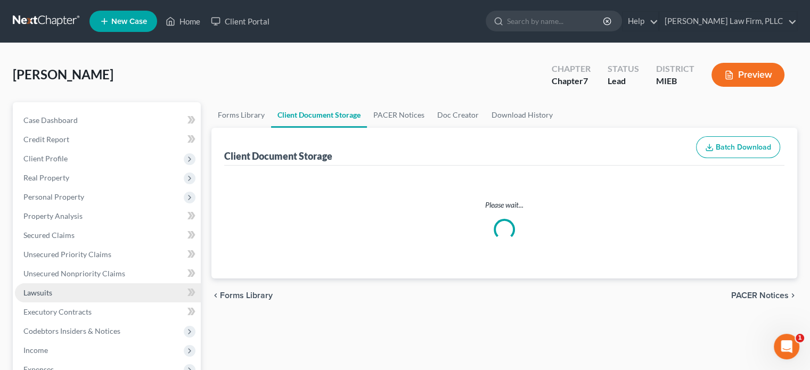
select select "6"
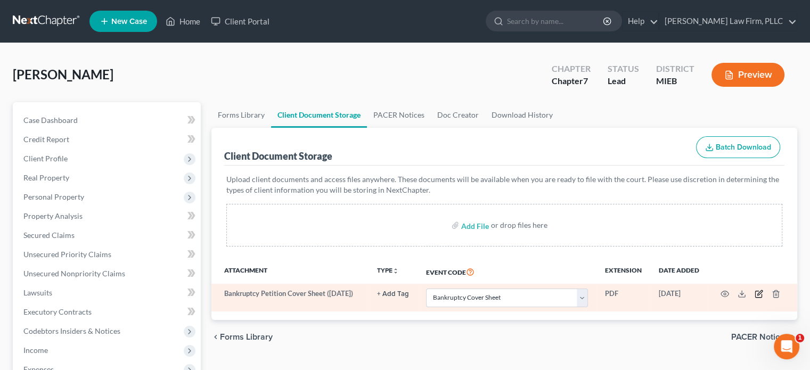
click at [758, 290] on icon "button" at bounding box center [759, 294] width 9 height 9
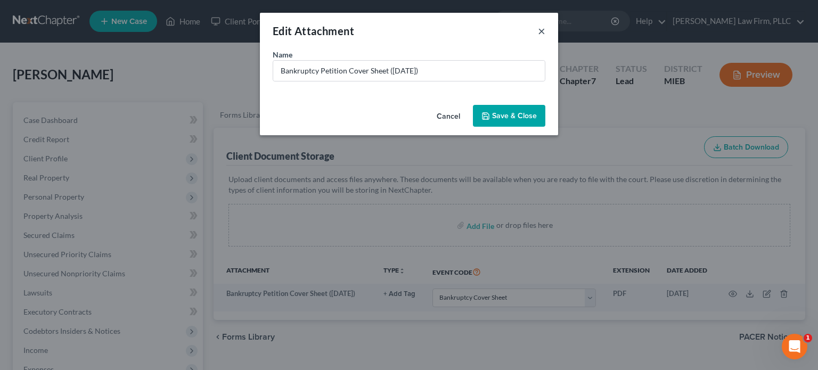
click at [541, 30] on button "×" at bounding box center [541, 30] width 7 height 13
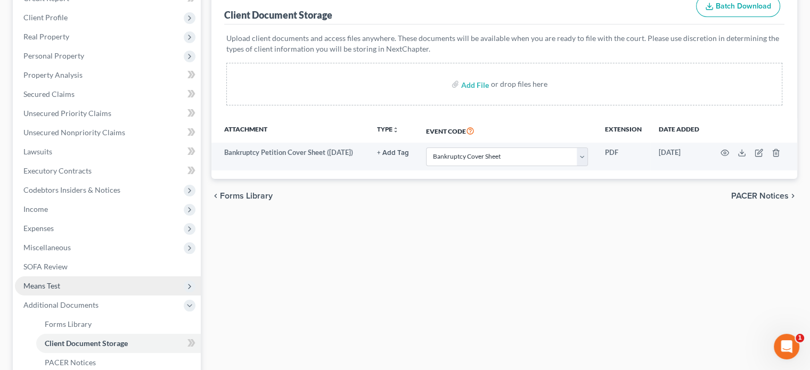
scroll to position [160, 0]
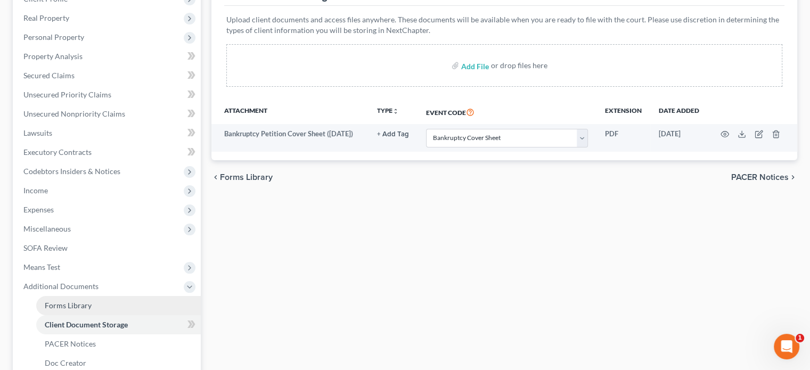
click at [70, 305] on span "Forms Library" at bounding box center [68, 305] width 47 height 9
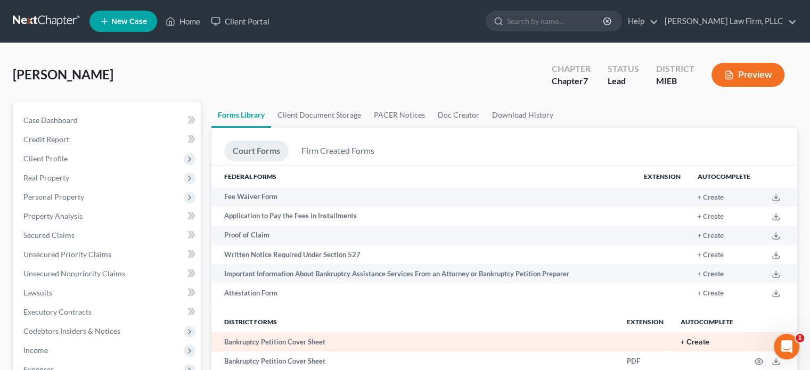
click at [697, 344] on button "+ Create" at bounding box center [695, 342] width 29 height 7
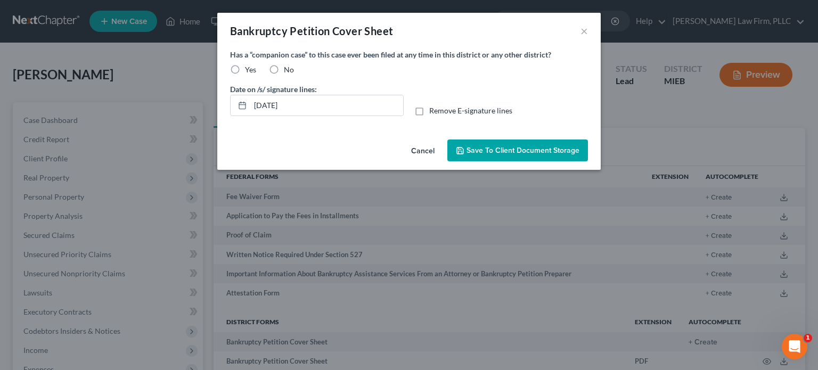
click at [245, 67] on label "Yes" at bounding box center [250, 69] width 11 height 11
click at [249, 67] on input "Yes" at bounding box center [252, 67] width 7 height 7
radio input "true"
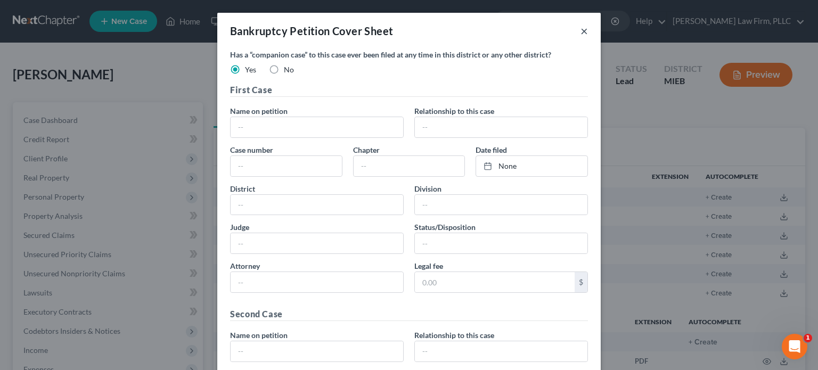
click at [580, 30] on button "×" at bounding box center [583, 30] width 7 height 13
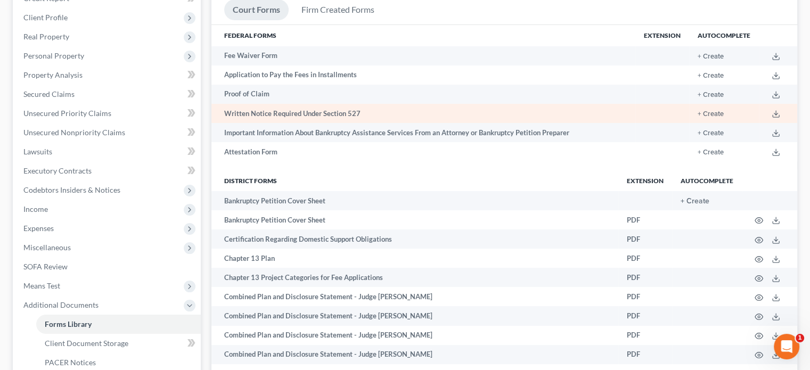
scroll to position [160, 0]
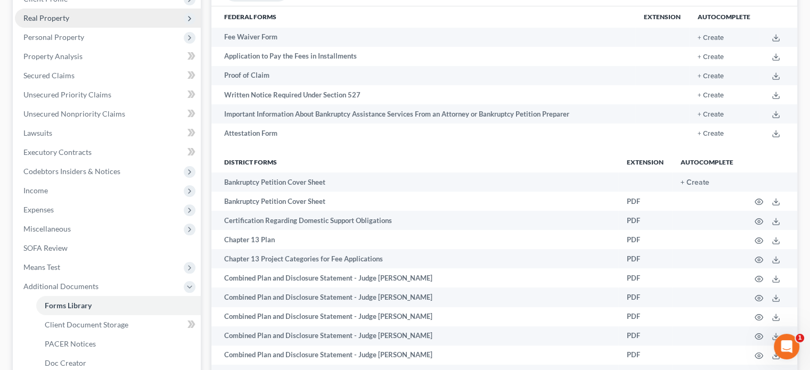
click at [63, 18] on span "Real Property" at bounding box center [46, 17] width 46 height 9
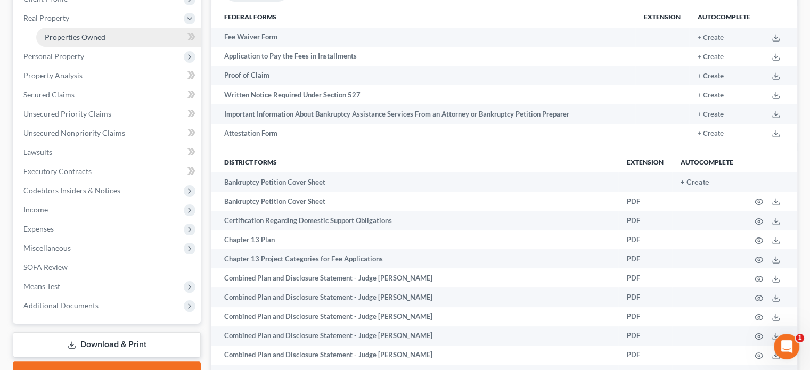
click at [64, 38] on span "Properties Owned" at bounding box center [75, 36] width 61 height 9
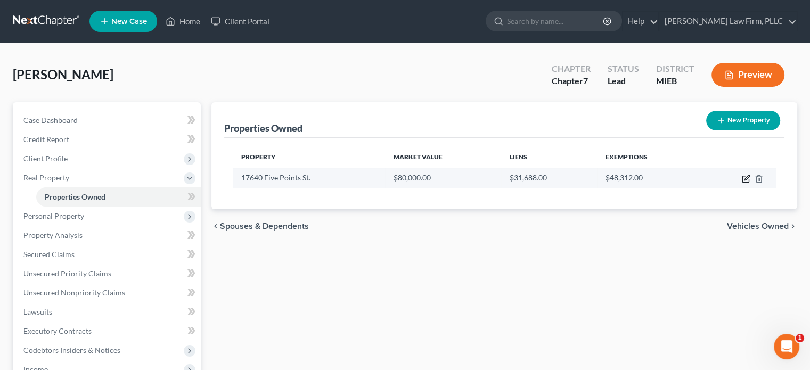
click at [746, 176] on icon "button" at bounding box center [746, 179] width 9 height 9
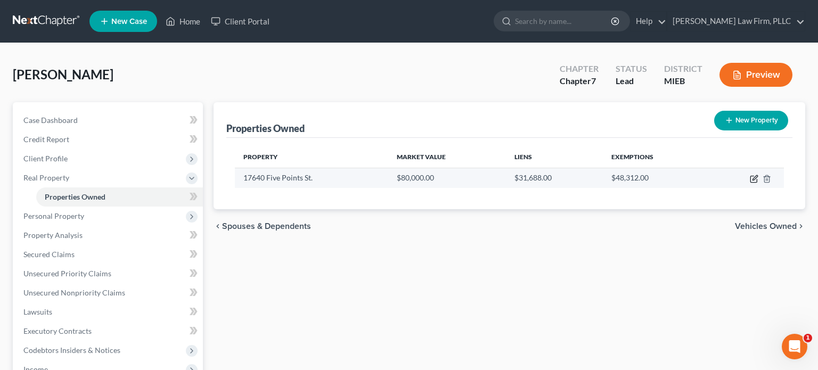
select select "23"
select select "81"
select select "0"
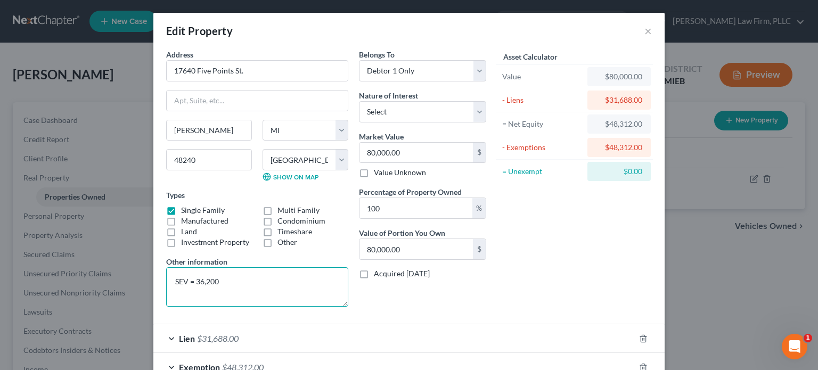
click at [255, 272] on textarea "SEV = 36,200" at bounding box center [257, 286] width 182 height 39
type textarea "SEV = 45,400"
click at [402, 151] on input "80,000.00" at bounding box center [415, 153] width 113 height 20
type input "9"
type input "9.00"
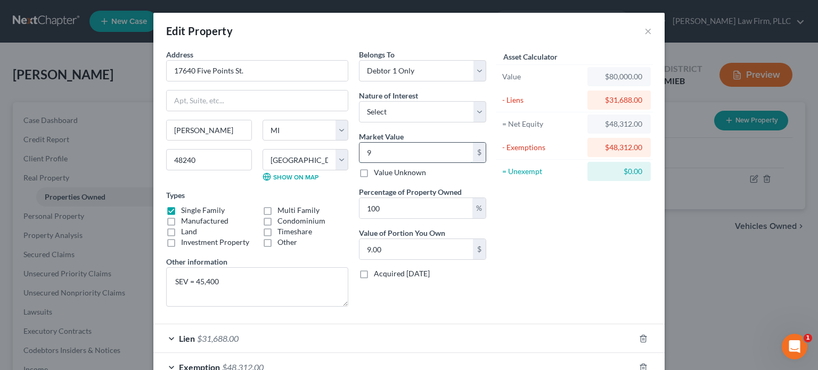
type input "90"
type input "90.00"
type input "908"
type input "908.00"
type input "9080"
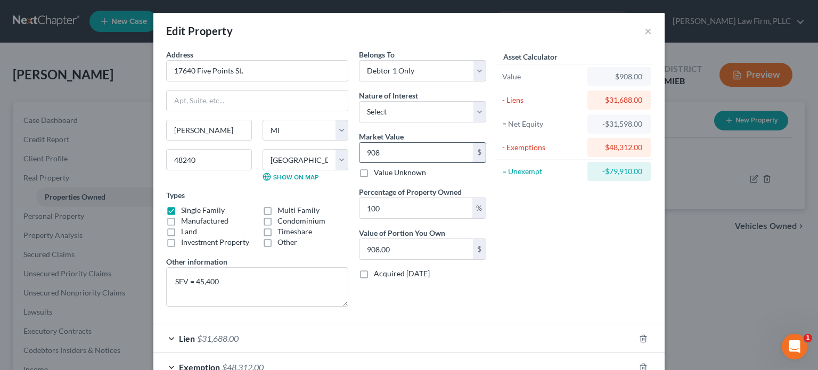
type input "9,080.00"
type input "9,0800"
type input "90,800.00"
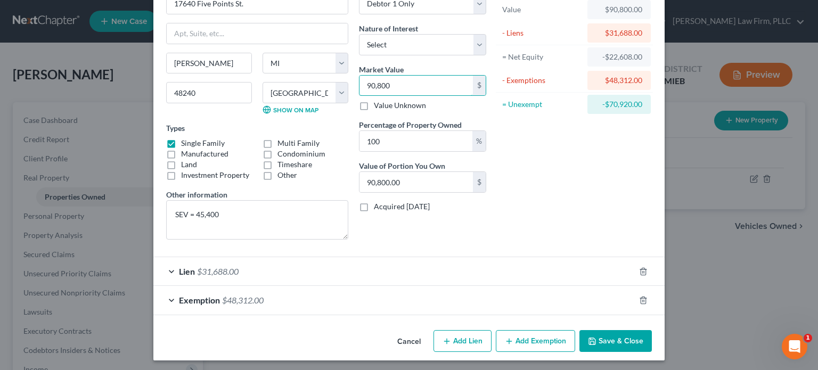
scroll to position [69, 0]
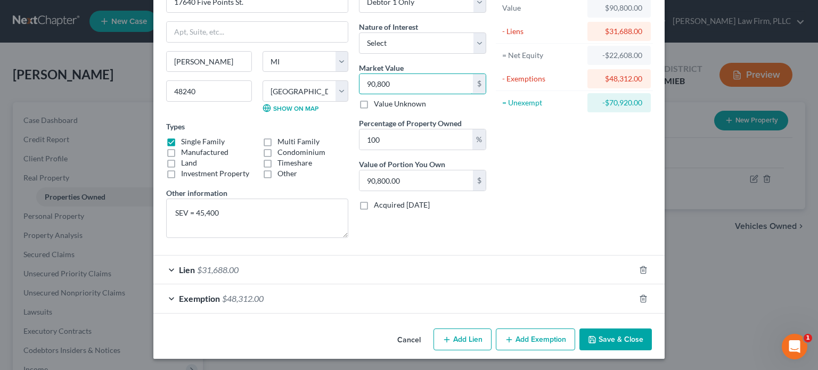
type input "90,800"
click at [473, 301] on div "Exemption $48,312.00" at bounding box center [393, 298] width 481 height 28
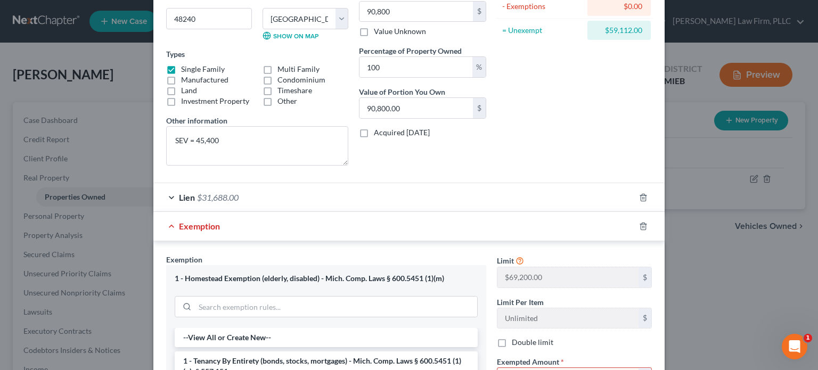
scroll to position [160, 0]
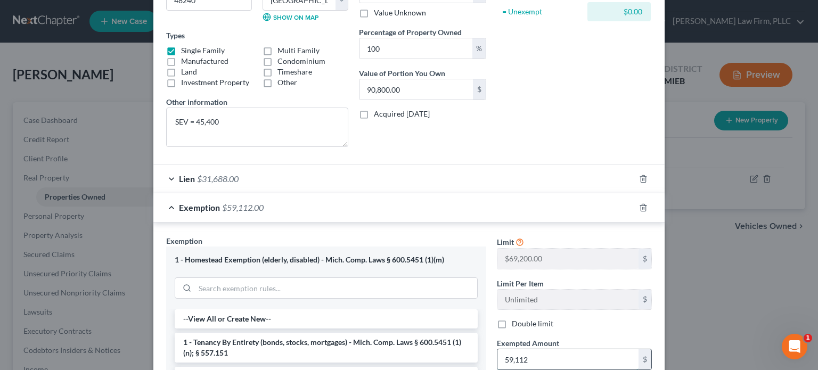
type input "59,112"
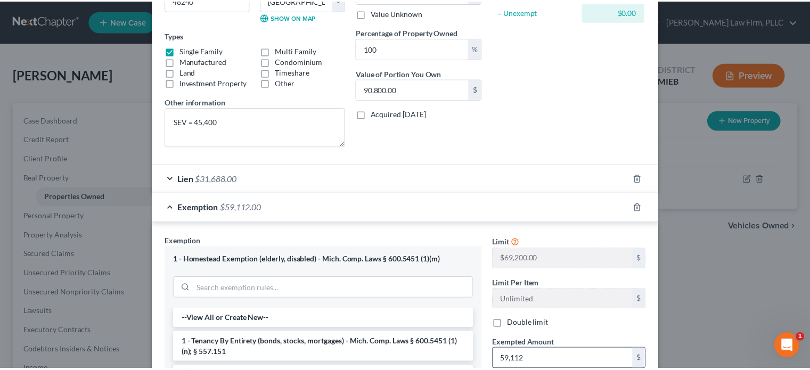
scroll to position [343, 0]
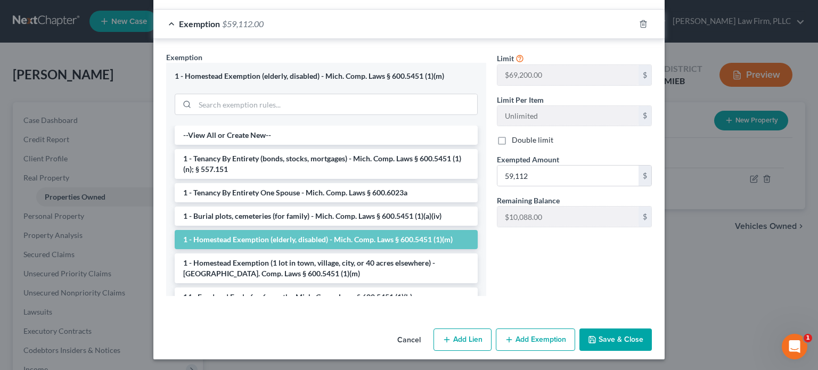
click at [618, 338] on button "Save & Close" at bounding box center [615, 340] width 72 height 22
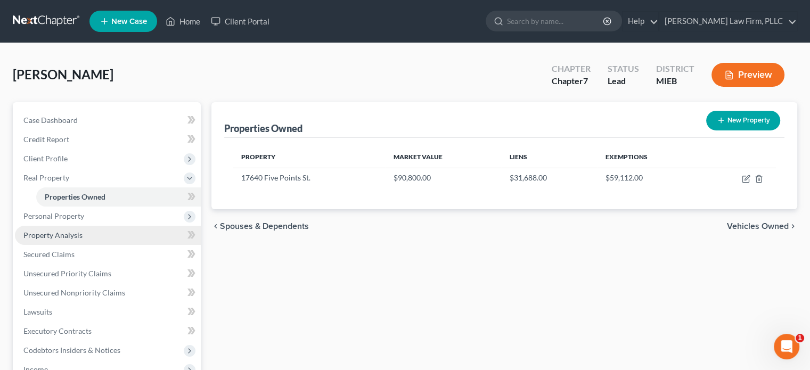
click at [110, 234] on link "Property Analysis" at bounding box center [108, 235] width 186 height 19
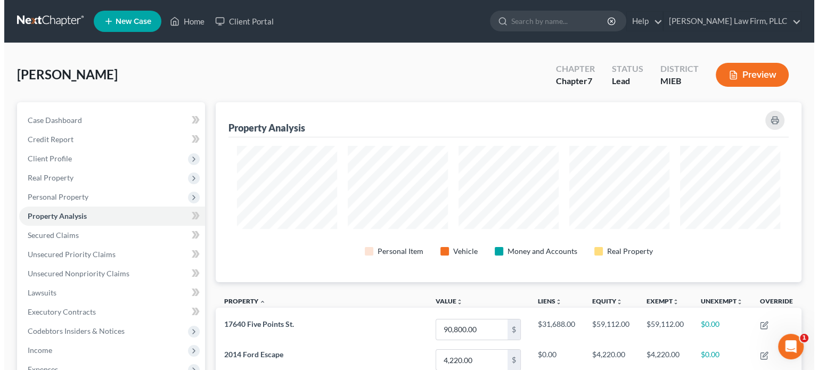
scroll to position [180, 585]
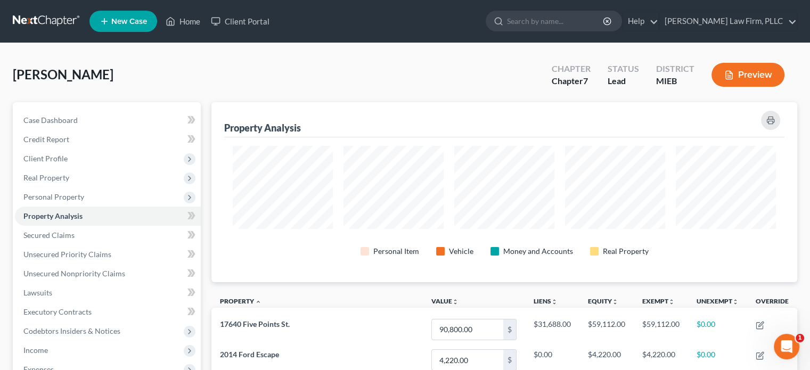
click at [741, 72] on button "Preview" at bounding box center [747, 75] width 73 height 24
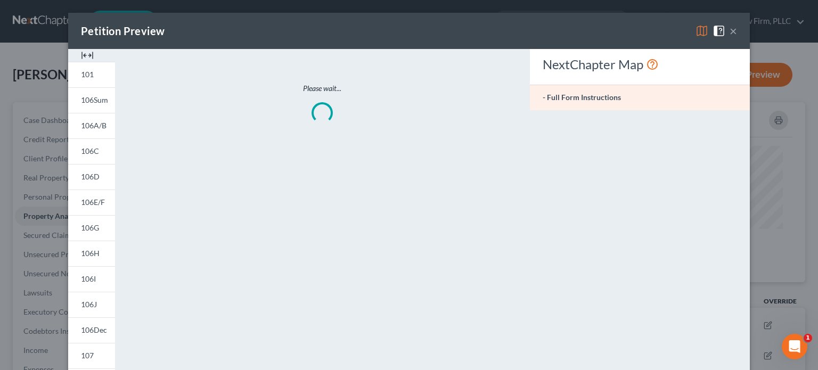
scroll to position [0, 0]
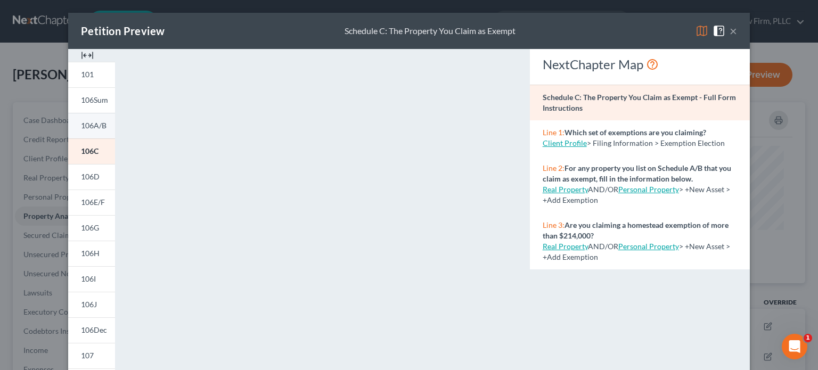
click at [98, 125] on span "106A/B" at bounding box center [94, 125] width 26 height 9
